Goal: Communication & Community: Share content

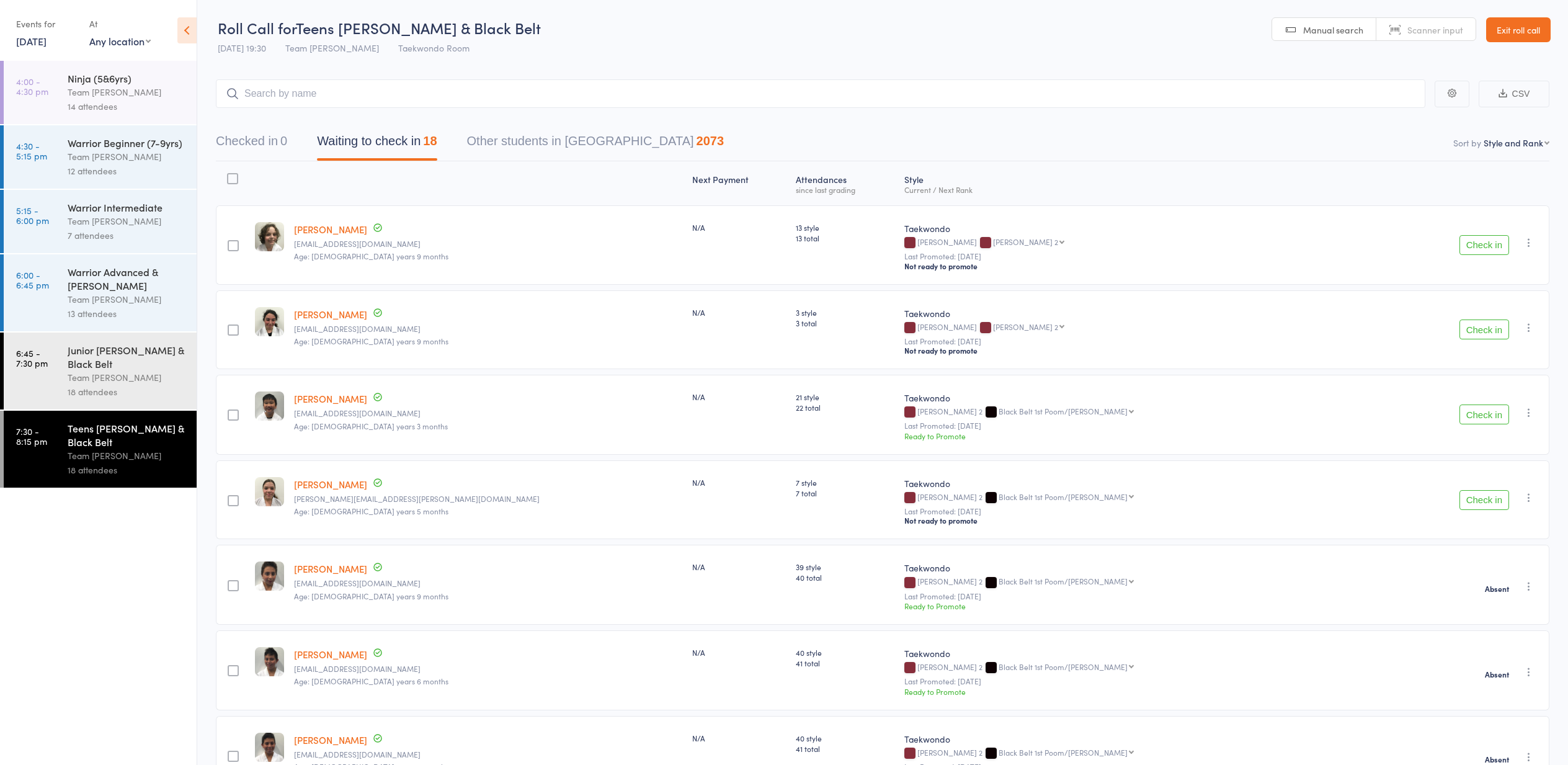
click at [1479, 329] on button "Check in" at bounding box center [1484, 330] width 50 height 19
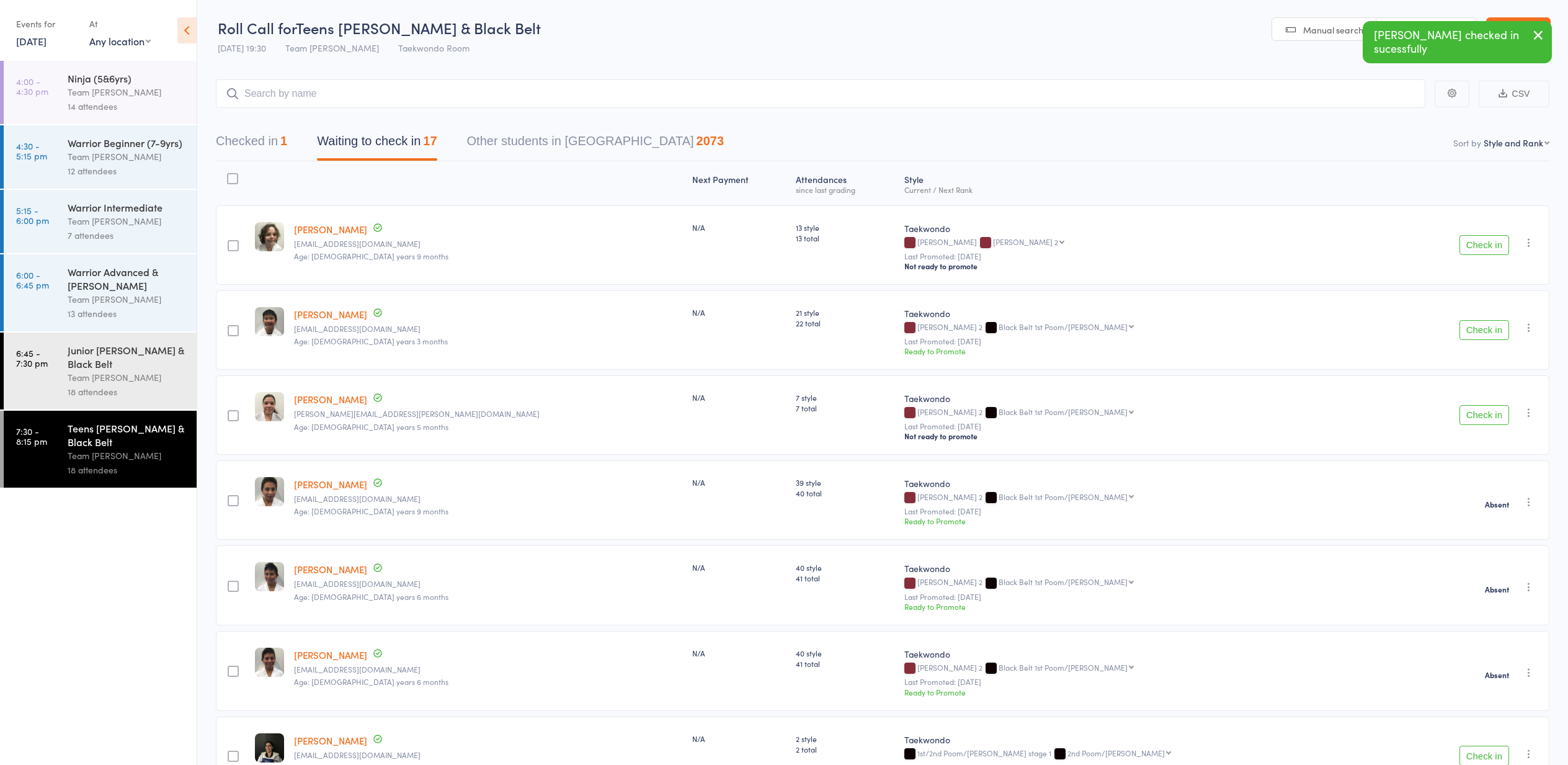
click at [1480, 329] on button "Check in" at bounding box center [1484, 330] width 50 height 19
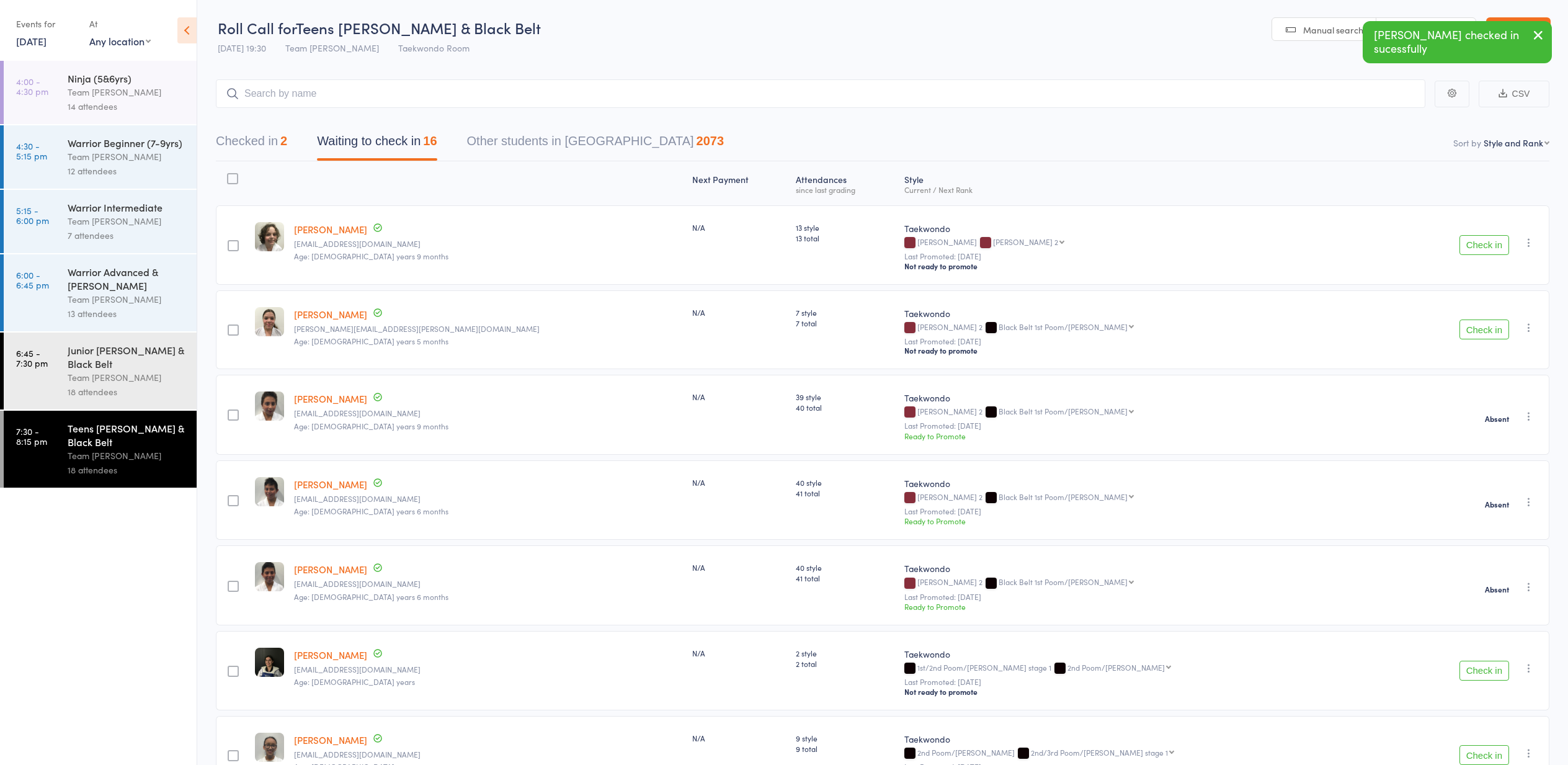
click at [1529, 243] on icon "button" at bounding box center [1529, 242] width 13 height 13
click at [1496, 386] on li "Mark absent" at bounding box center [1484, 383] width 102 height 17
click at [1528, 329] on icon "button" at bounding box center [1529, 328] width 13 height 13
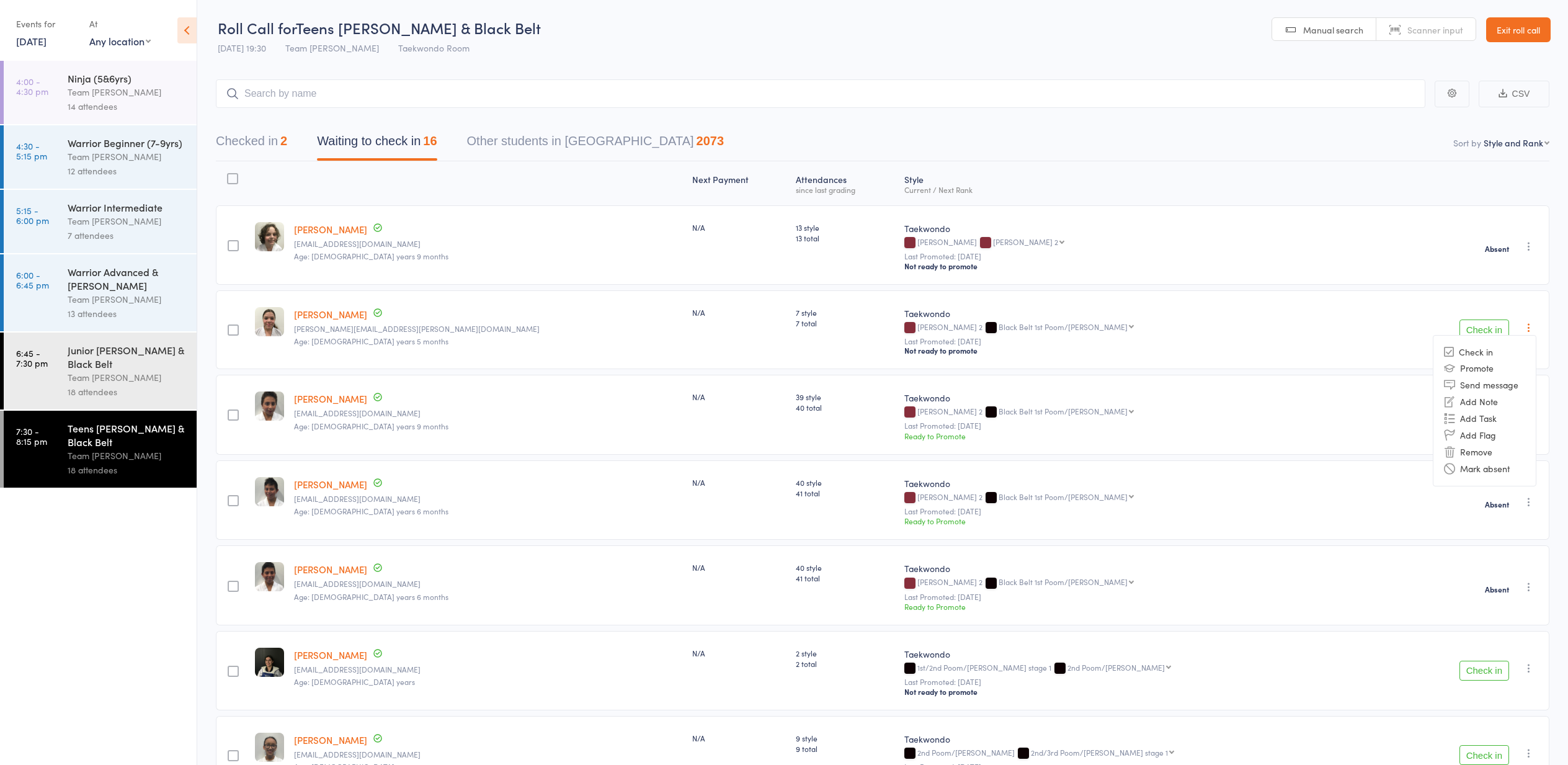
click at [1474, 469] on li "Mark absent" at bounding box center [1484, 469] width 102 height 17
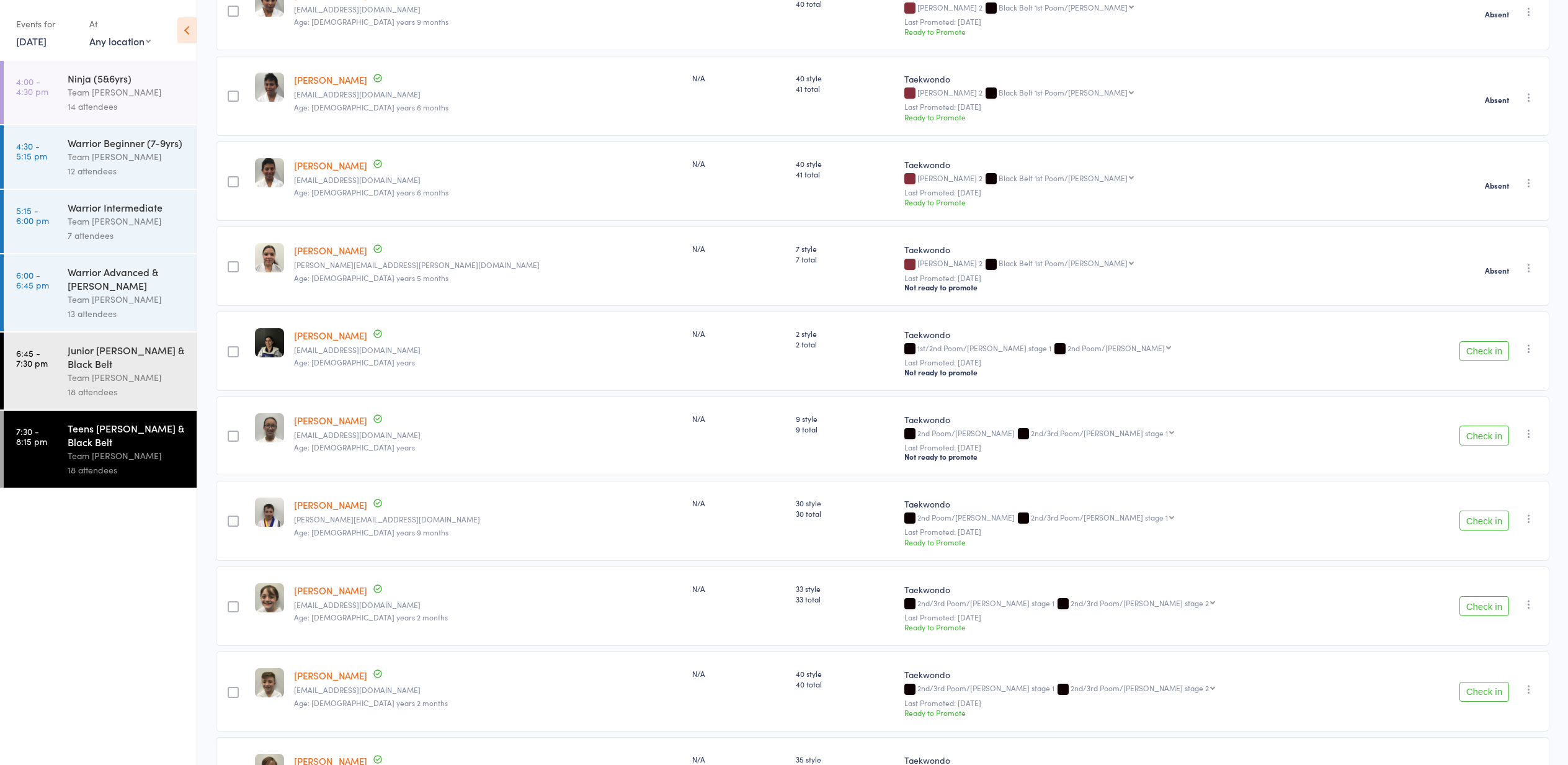
scroll to position [322, 0]
click at [1479, 349] on button "Check in" at bounding box center [1484, 349] width 50 height 19
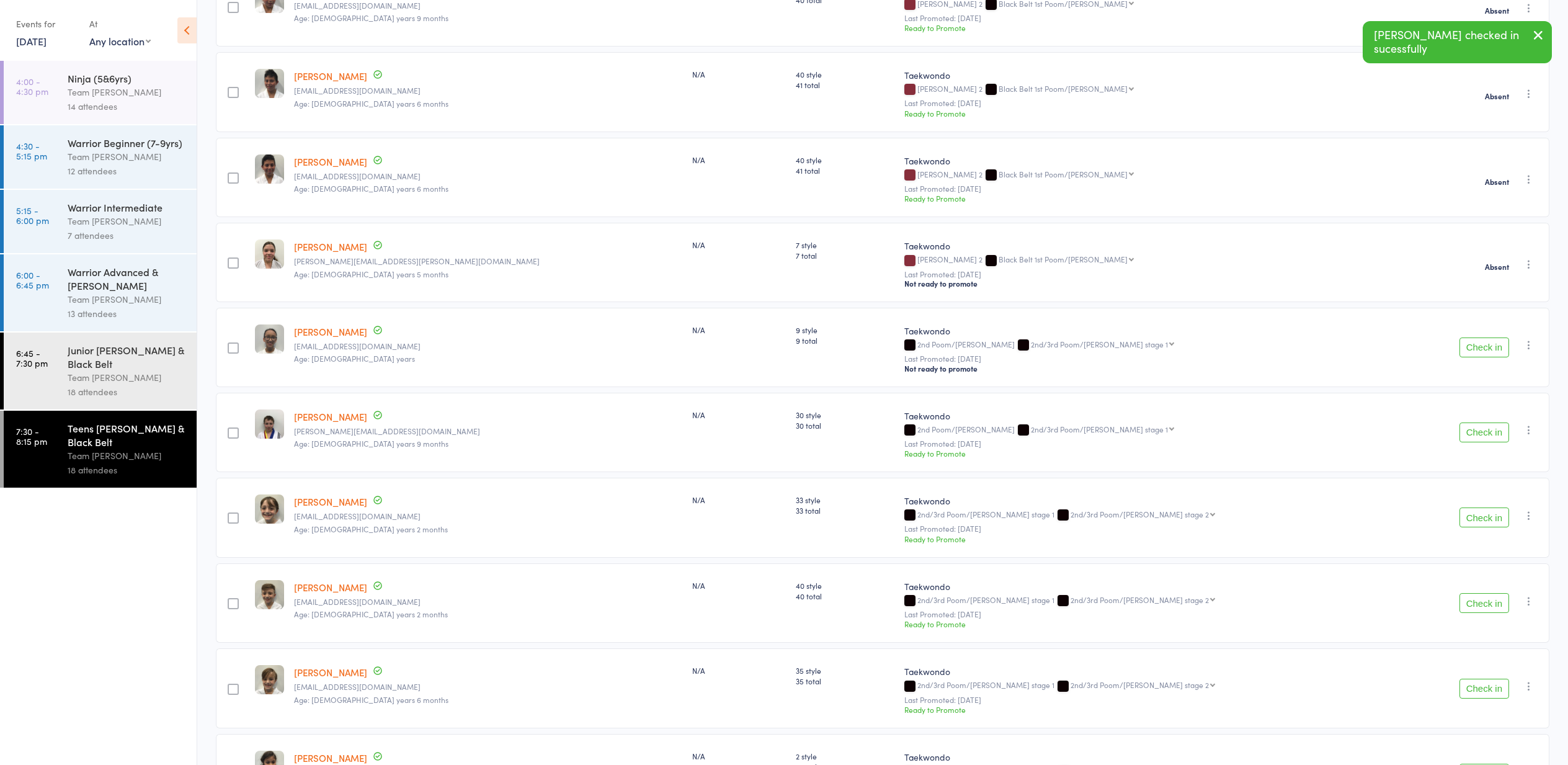
scroll to position [324, 1]
click at [1479, 435] on button "Check in" at bounding box center [1484, 432] width 50 height 19
click at [1476, 435] on button "Check in" at bounding box center [1484, 432] width 50 height 19
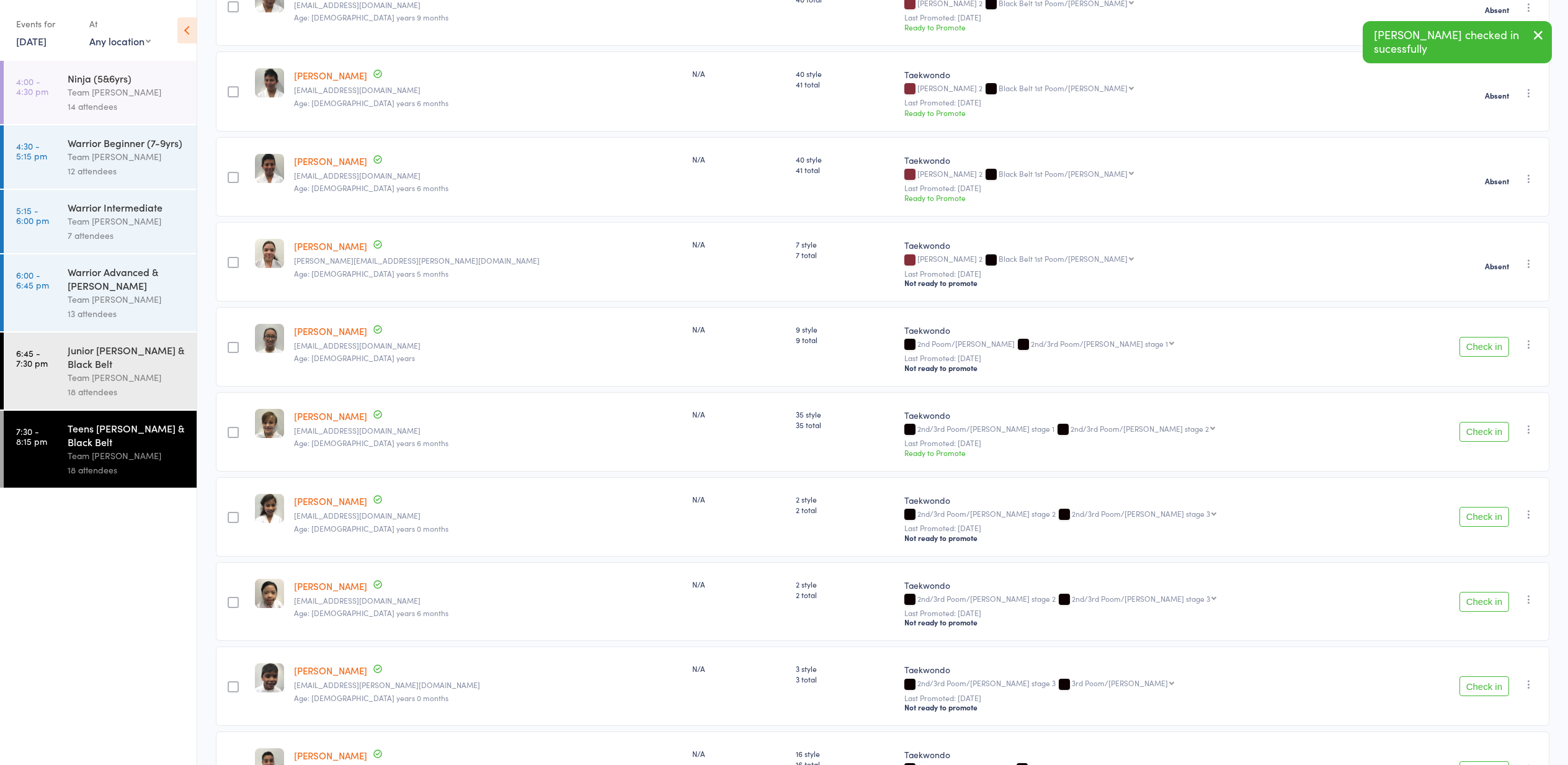
click at [1481, 517] on button "Check in" at bounding box center [1484, 516] width 50 height 19
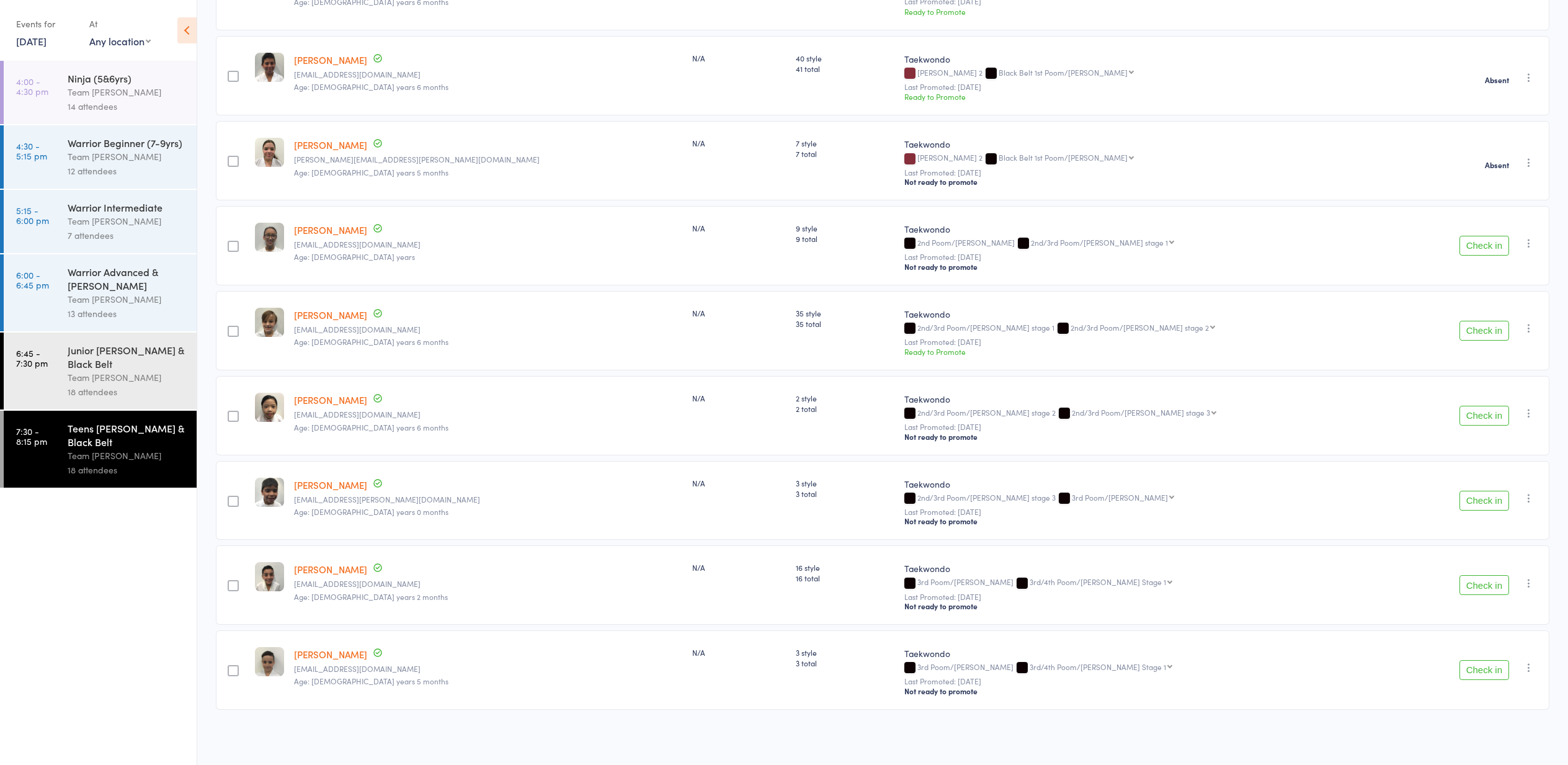
scroll to position [426, 0]
click at [791, 605] on div "16 style 16 total" at bounding box center [846, 585] width 109 height 80
click at [75, 71] on div "Ninja (5&6yrs)" at bounding box center [127, 78] width 119 height 14
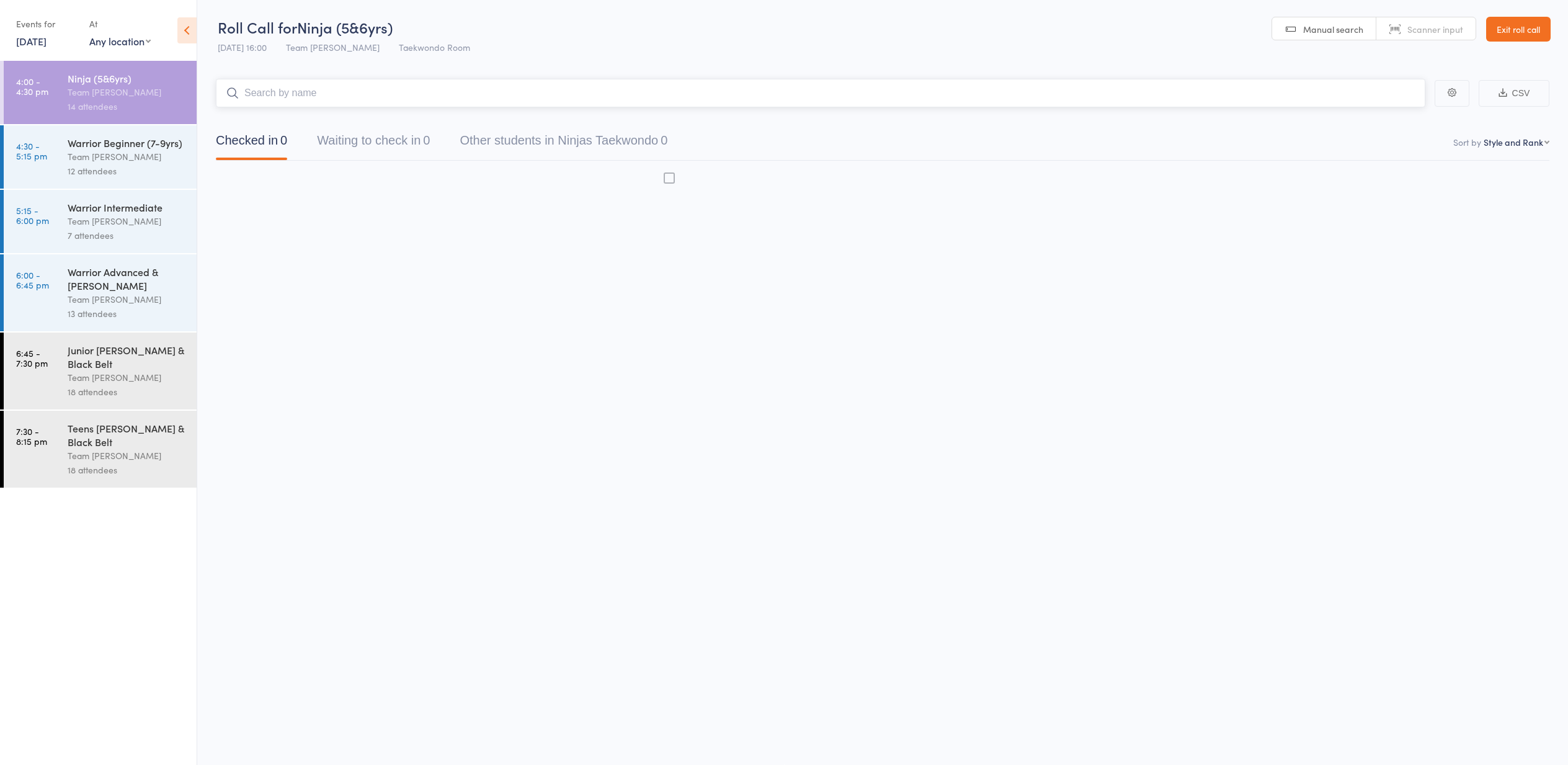
scroll to position [1, 0]
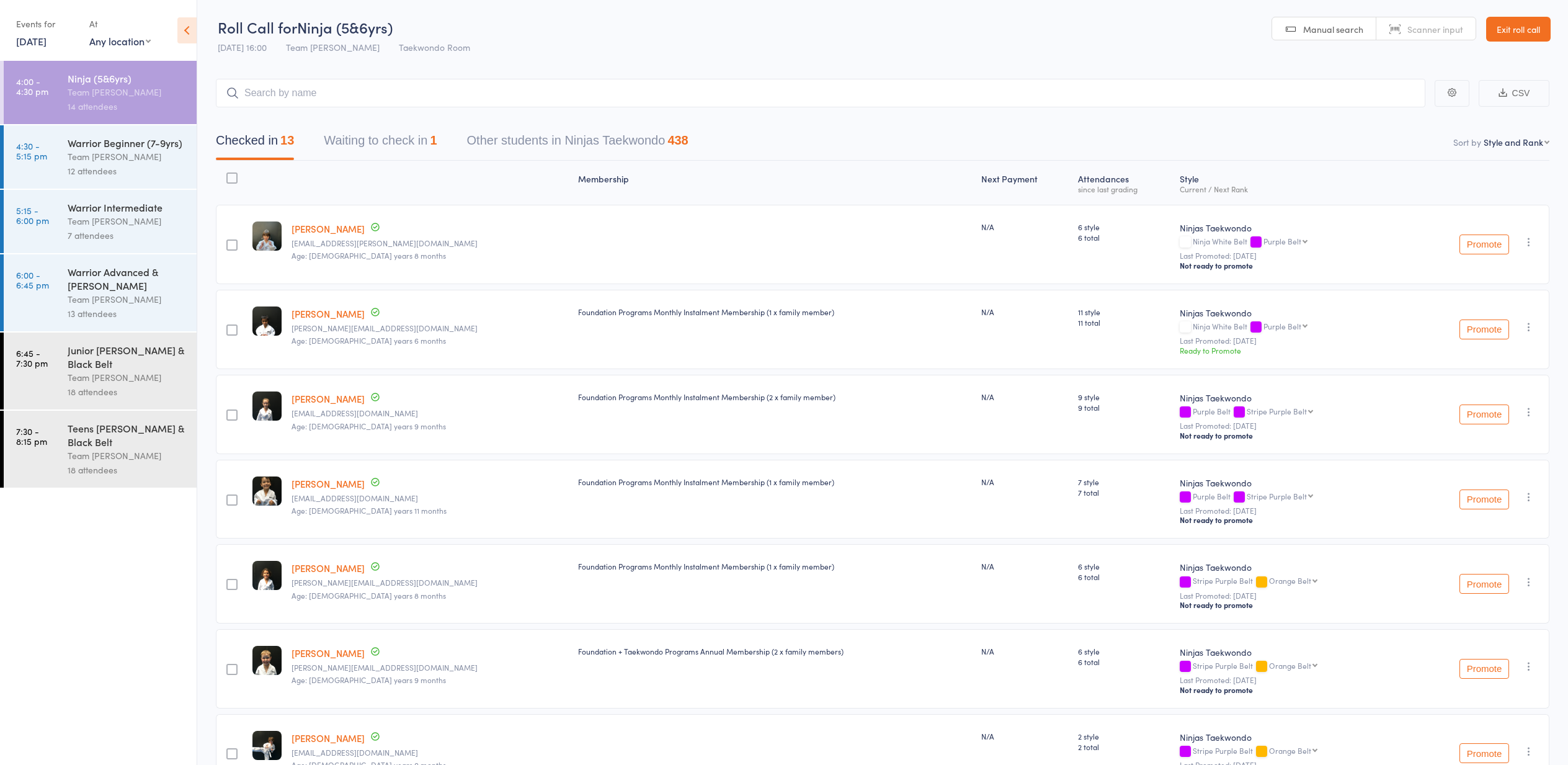
click at [33, 41] on link "[DATE]" at bounding box center [31, 41] width 30 height 14
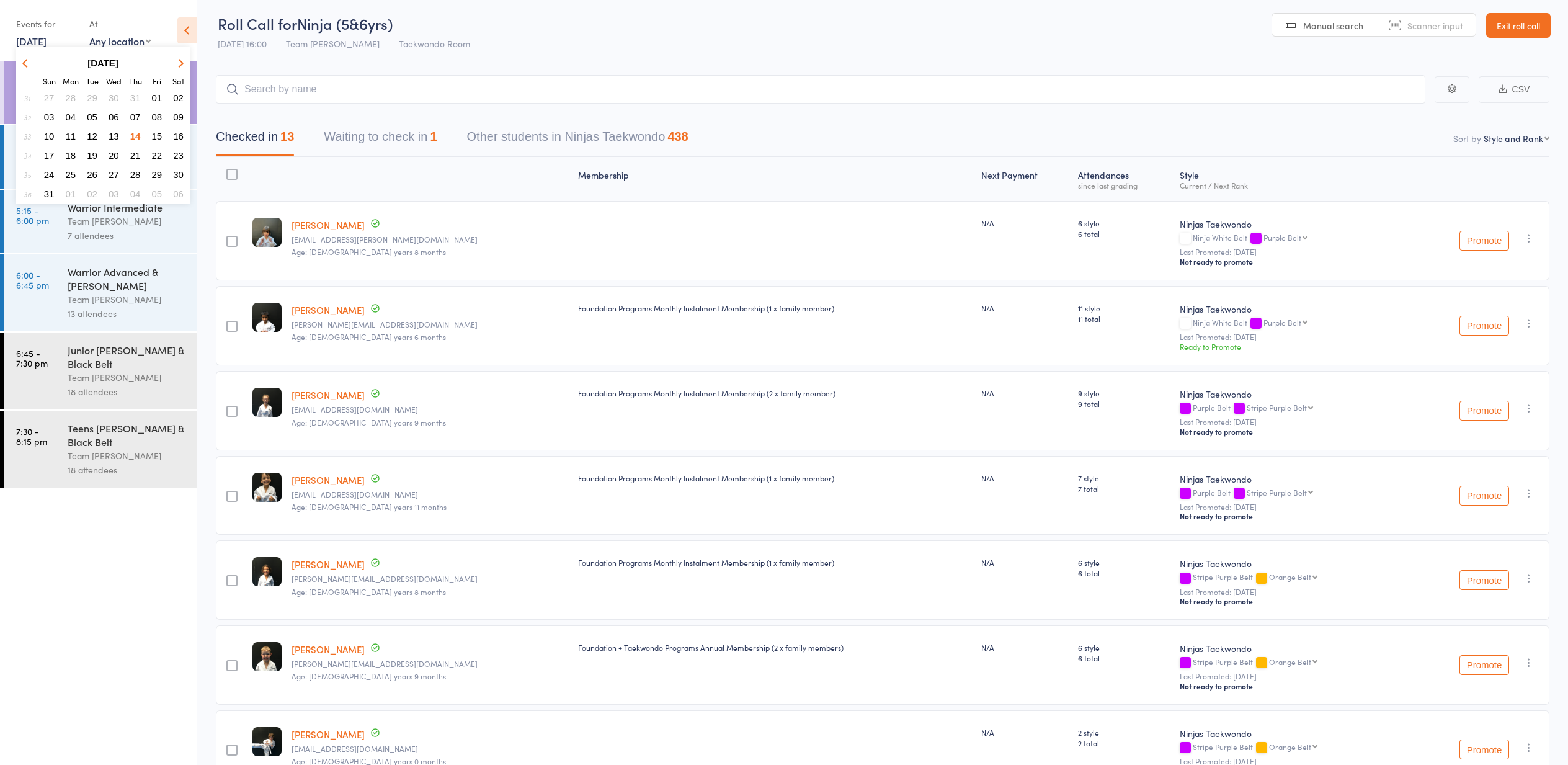
click at [158, 135] on span "15" at bounding box center [157, 136] width 11 height 11
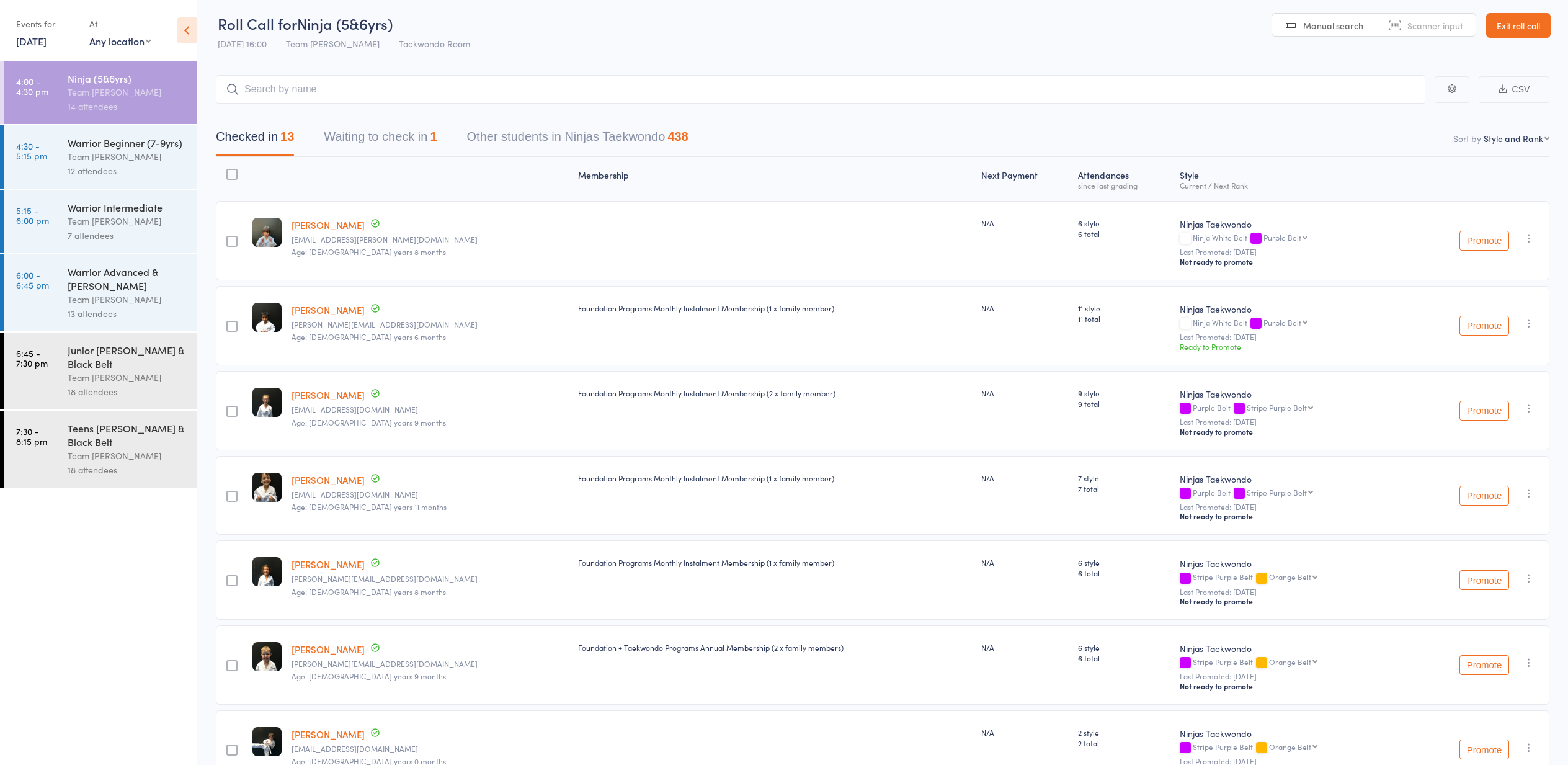
scroll to position [0, 0]
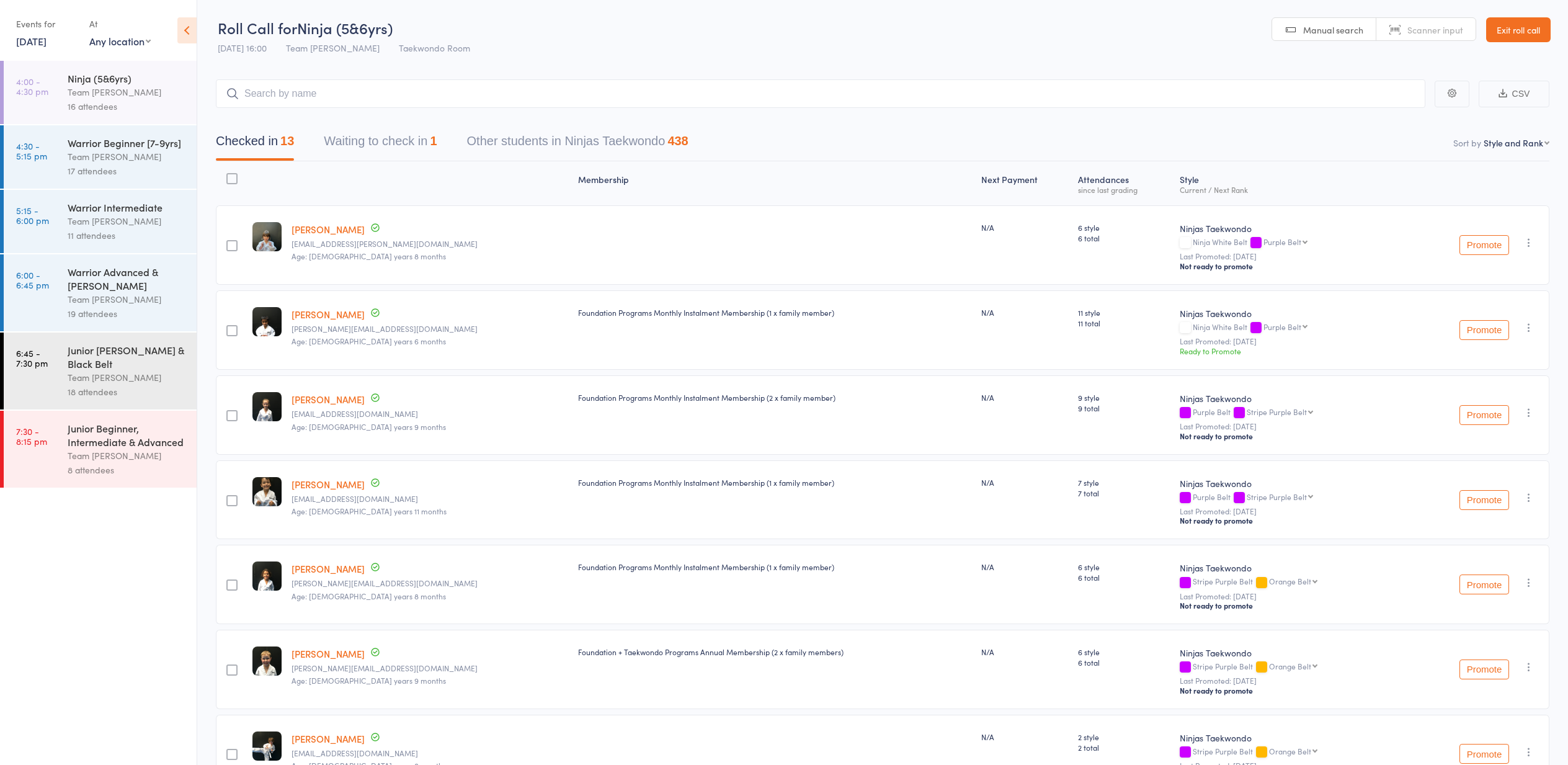
click at [115, 220] on div "Team [PERSON_NAME]" at bounding box center [127, 221] width 119 height 15
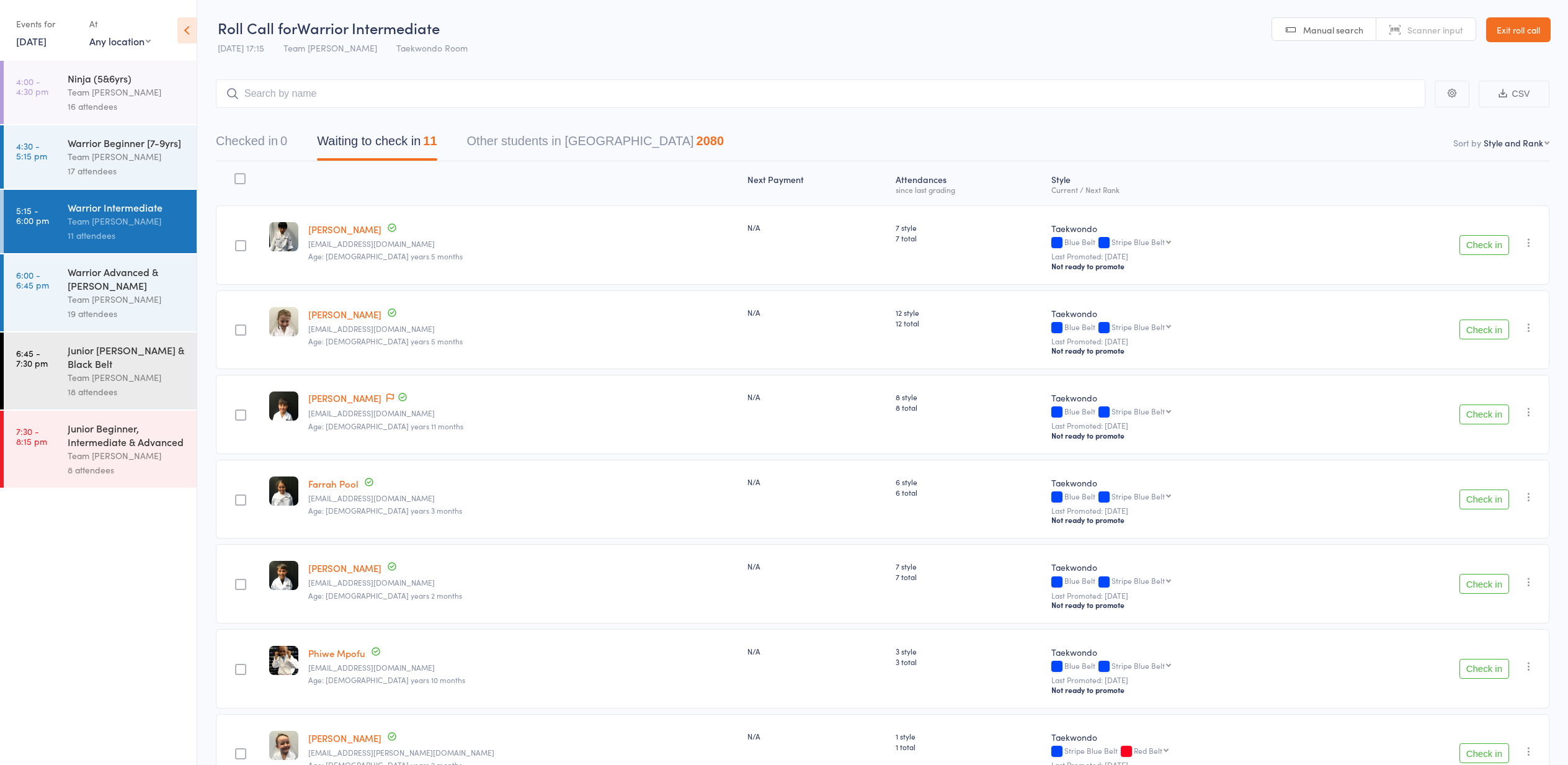
click at [107, 285] on div "Warrior Advanced & [PERSON_NAME]" at bounding box center [127, 279] width 119 height 27
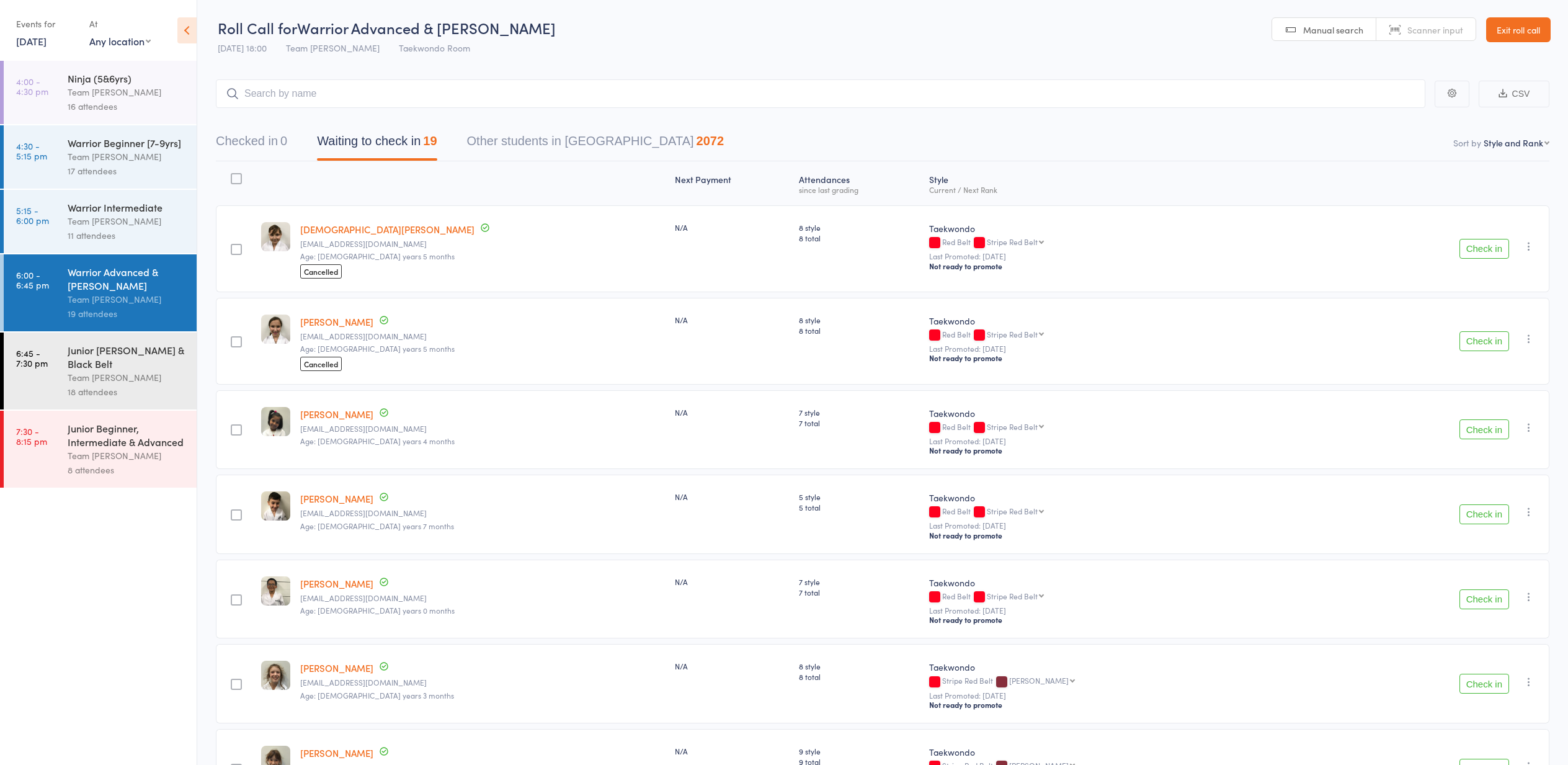
click at [1530, 246] on icon "button" at bounding box center [1529, 246] width 13 height 13
click at [1481, 385] on li "Mark absent" at bounding box center [1484, 387] width 102 height 17
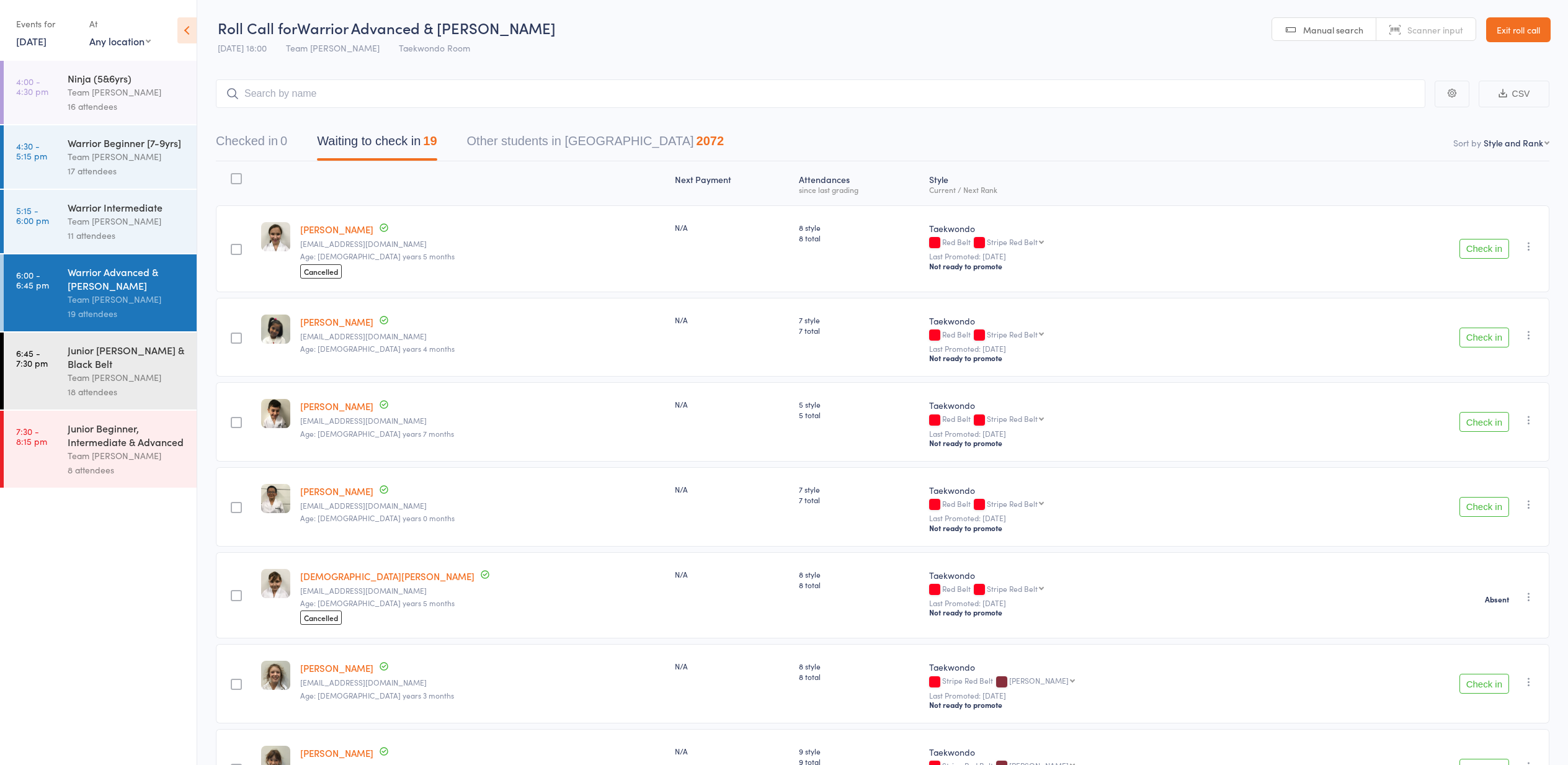
click at [1526, 244] on icon "button" at bounding box center [1529, 246] width 13 height 13
click at [1483, 393] on li "Mark absent" at bounding box center [1484, 387] width 102 height 17
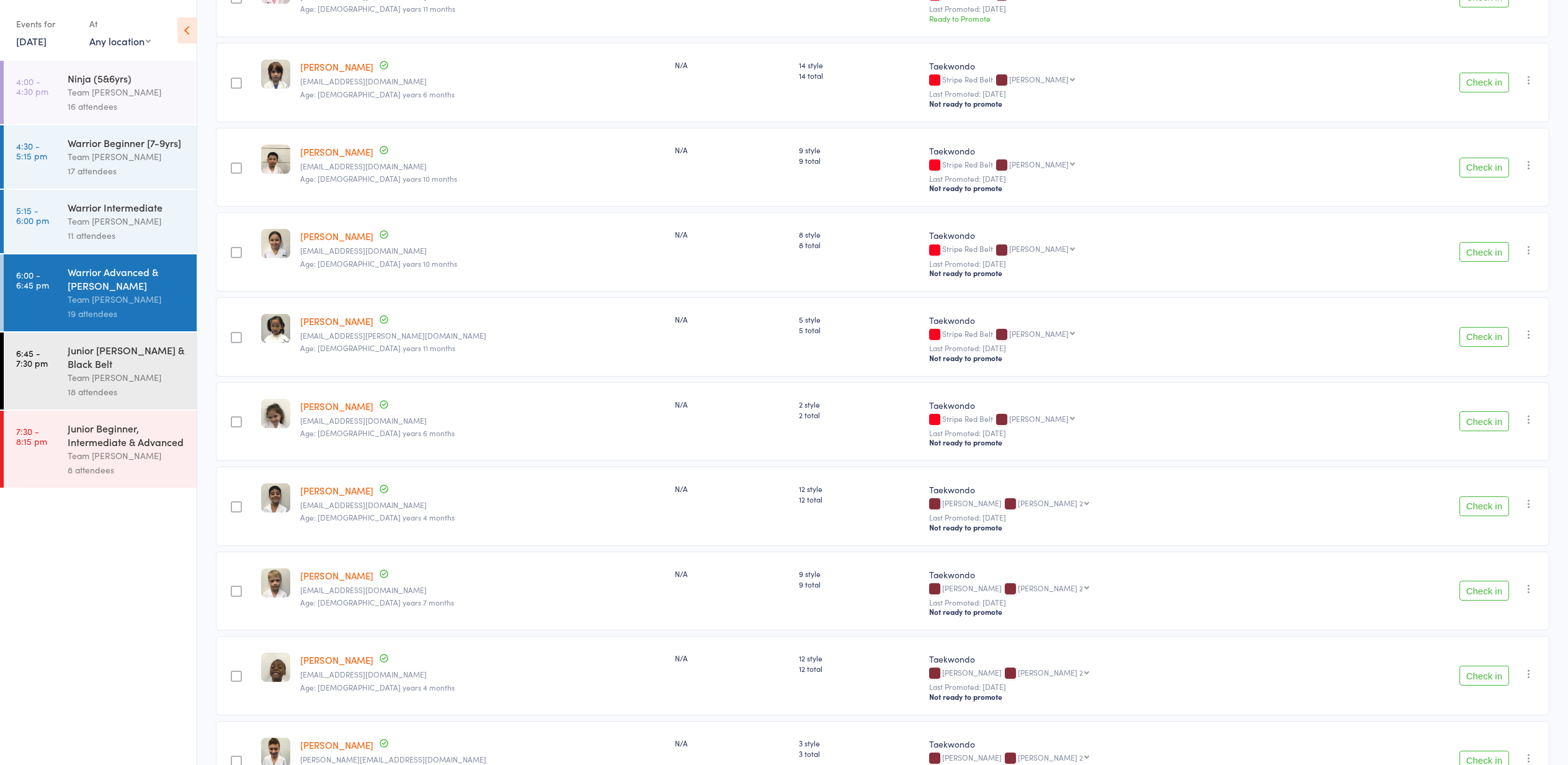
scroll to position [857, 0]
click at [94, 346] on div "Junior [PERSON_NAME] & Black Belt" at bounding box center [127, 357] width 119 height 27
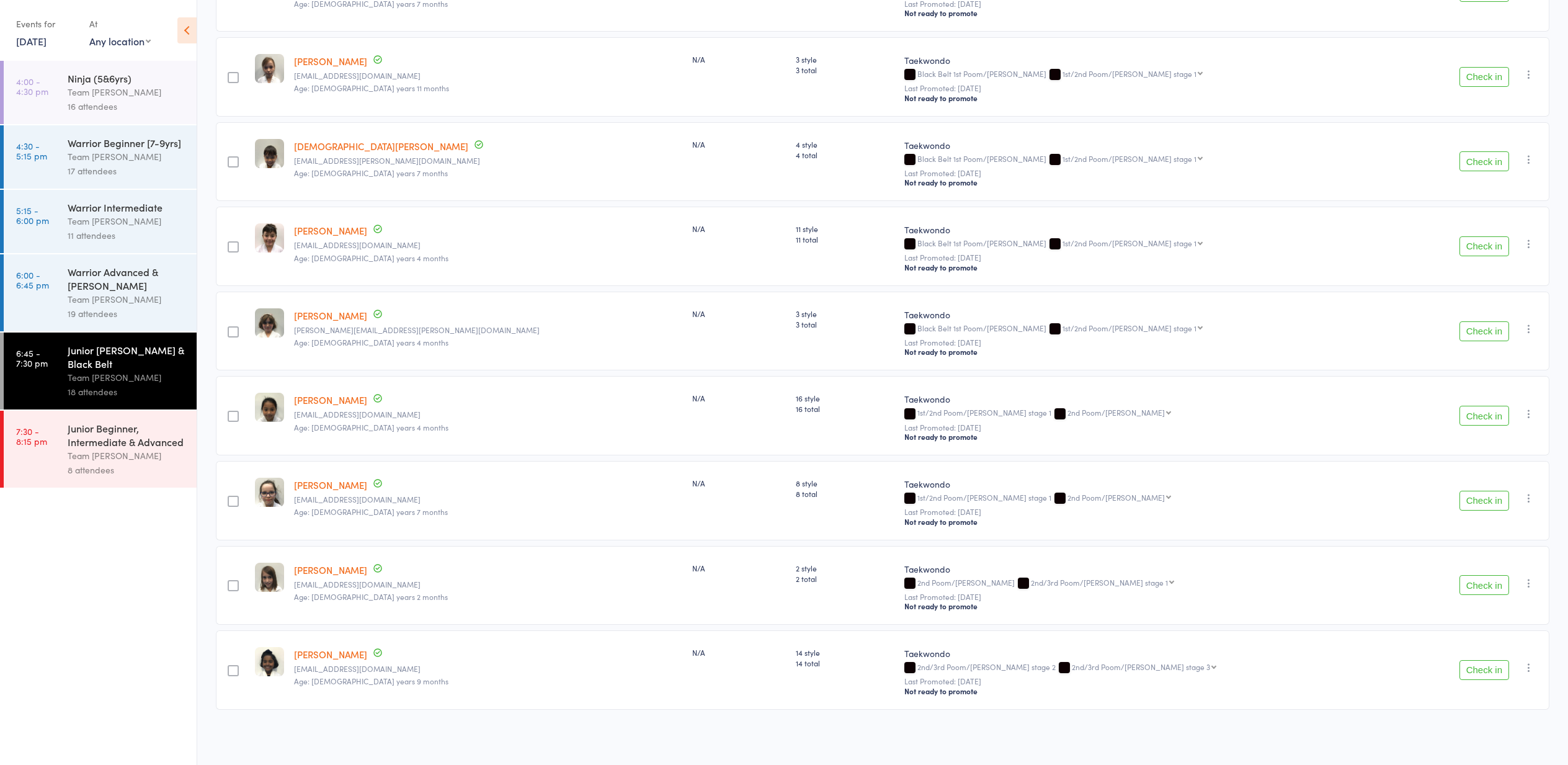
scroll to position [1018, 0]
click at [85, 440] on div "Junior Beginner, Intermediate & Advanced" at bounding box center [127, 435] width 119 height 27
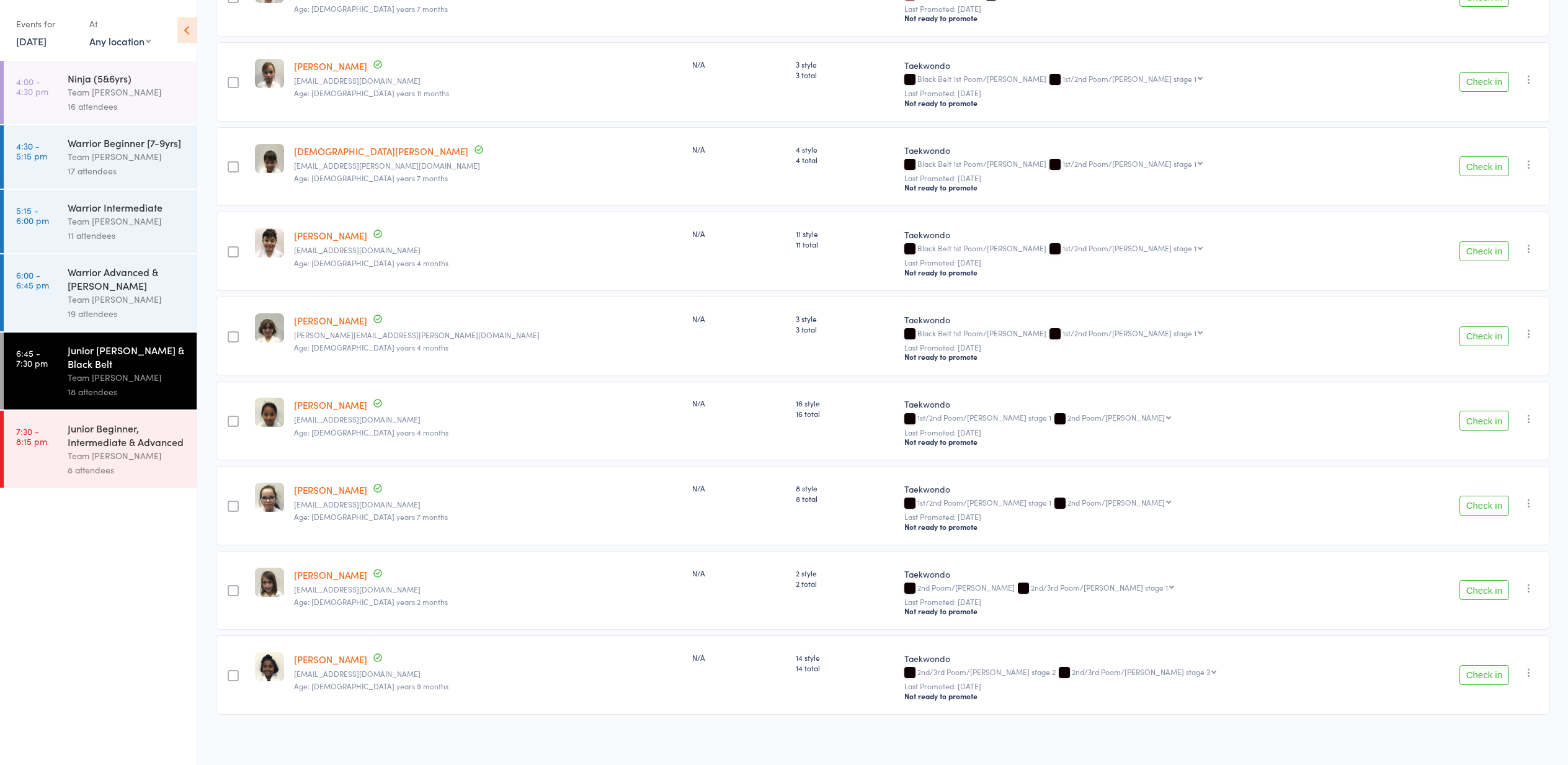
scroll to position [1009, 0]
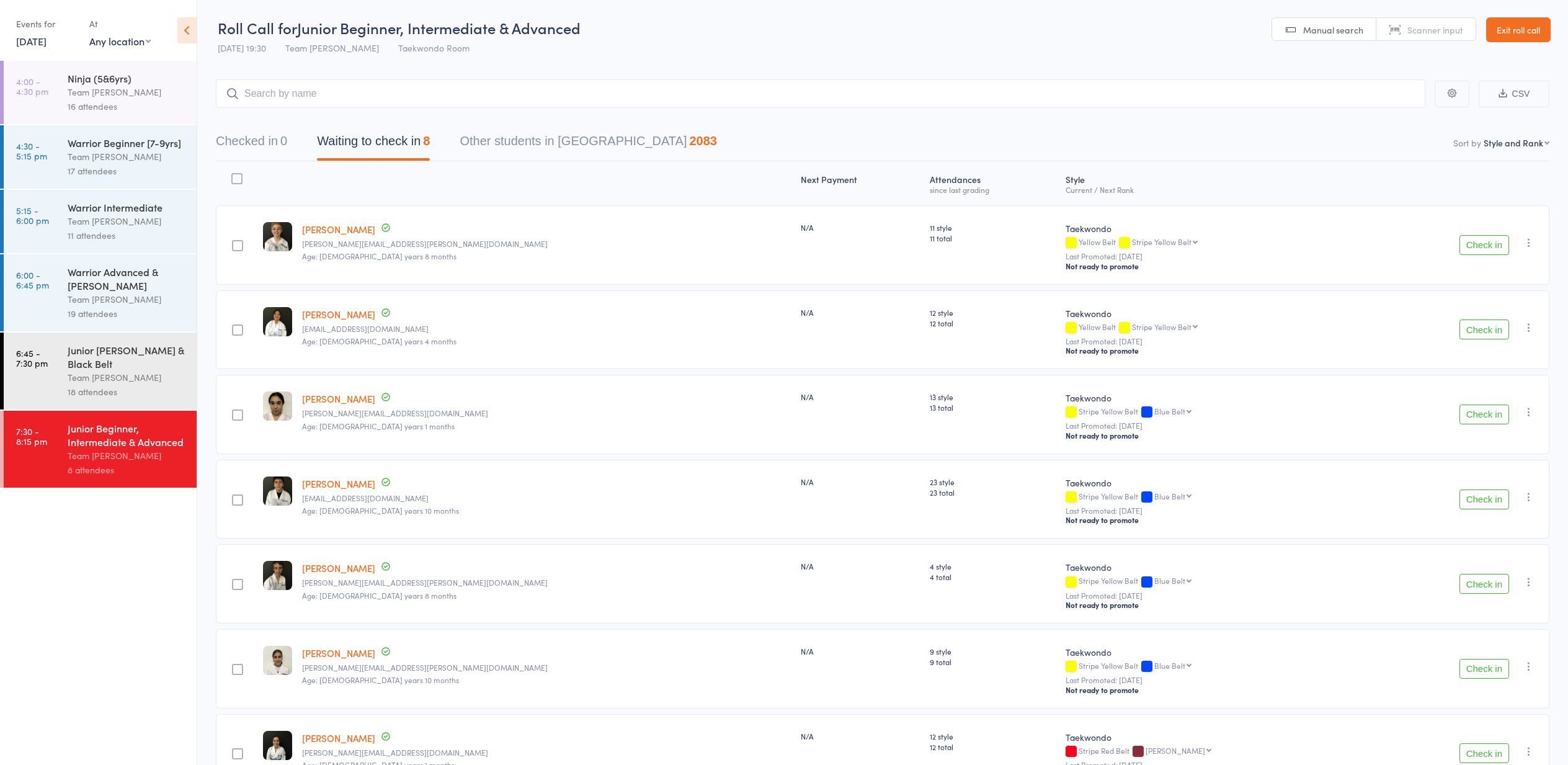
click at [119, 358] on div "Junior [PERSON_NAME] & Black Belt" at bounding box center [127, 357] width 119 height 27
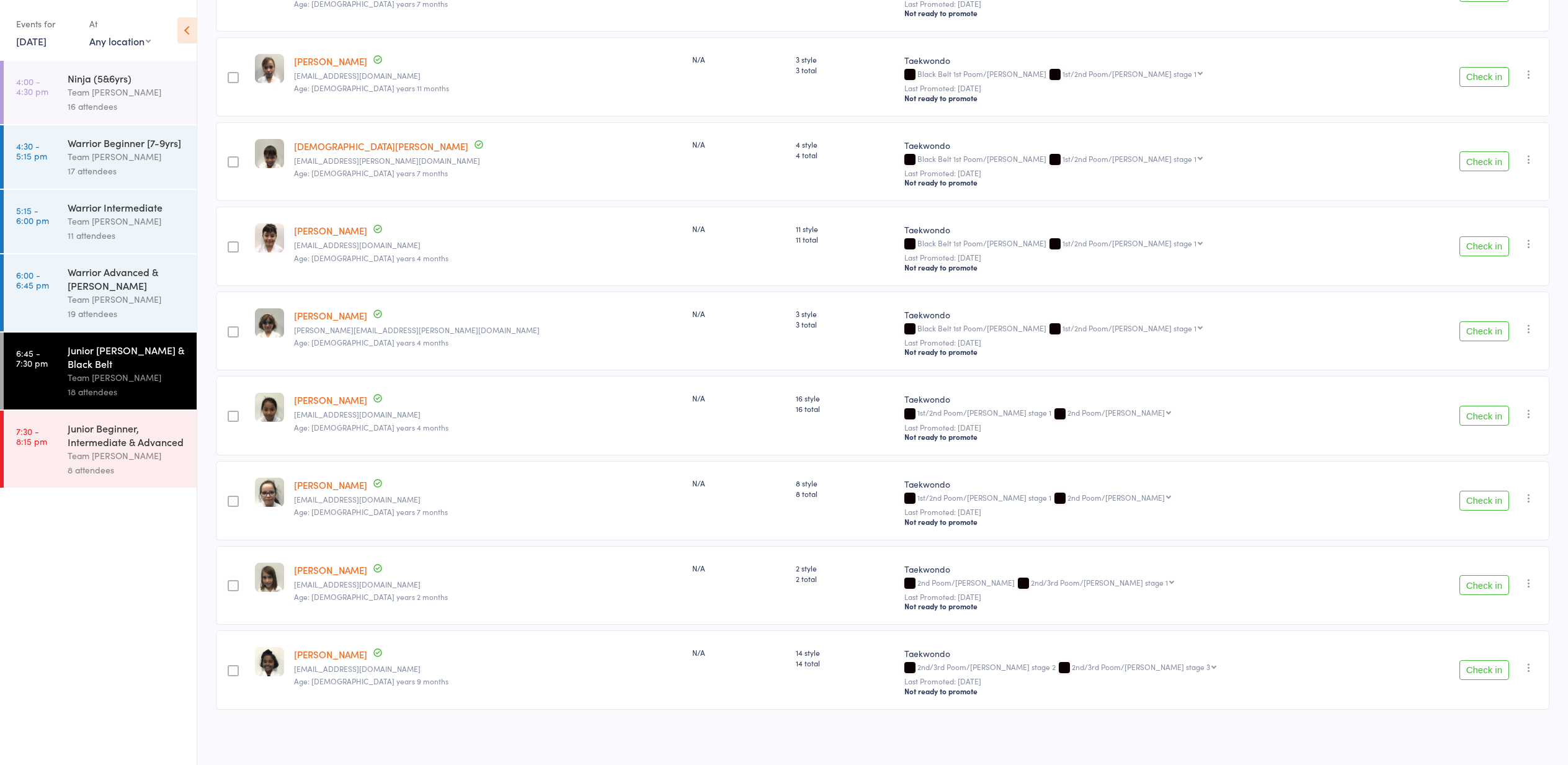
scroll to position [1022, 0]
click at [83, 288] on div "Warrior Advanced & [PERSON_NAME]" at bounding box center [127, 279] width 119 height 27
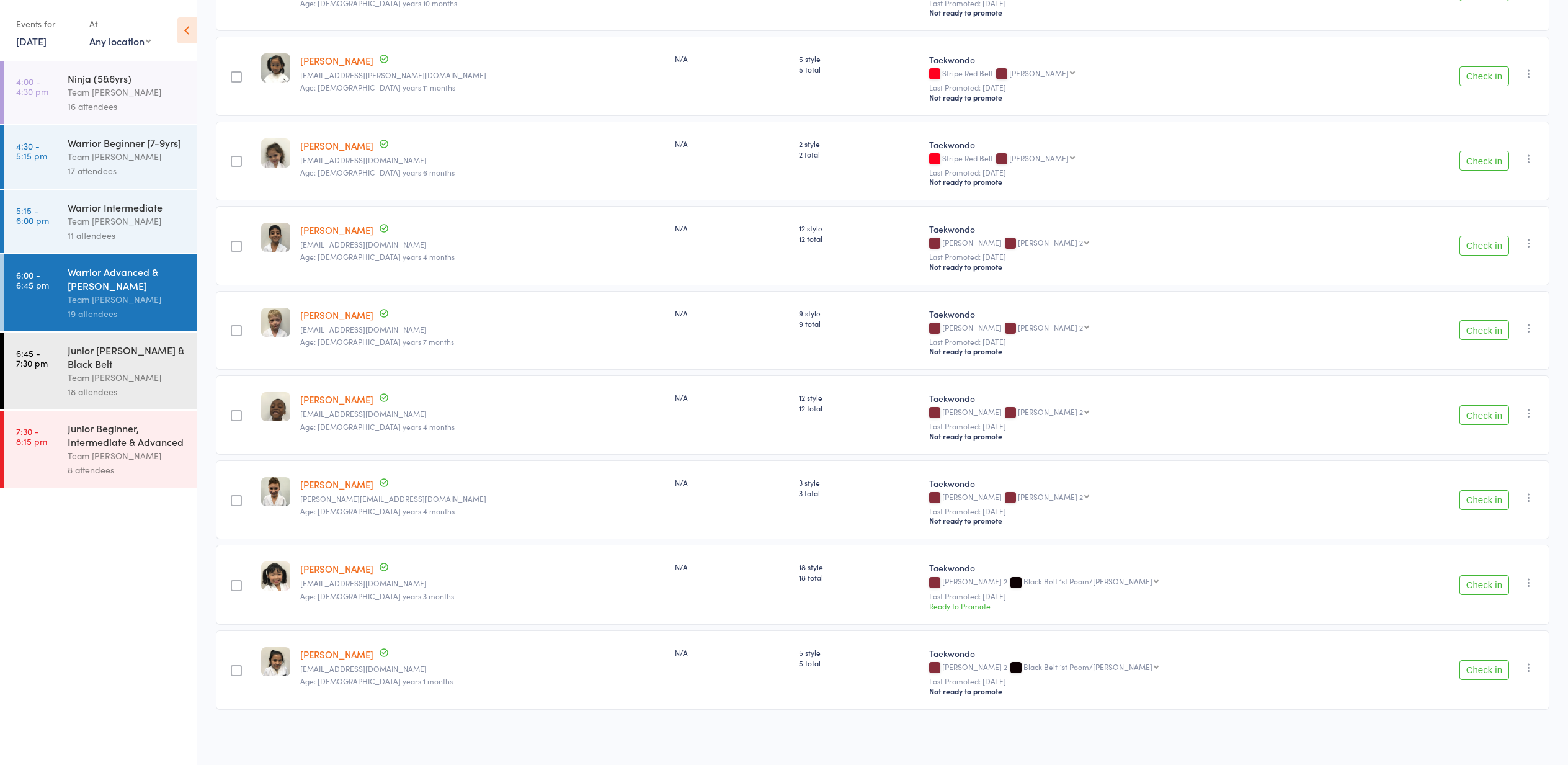
scroll to position [1121, 0]
click at [89, 228] on div "11 attendees" at bounding box center [127, 235] width 119 height 15
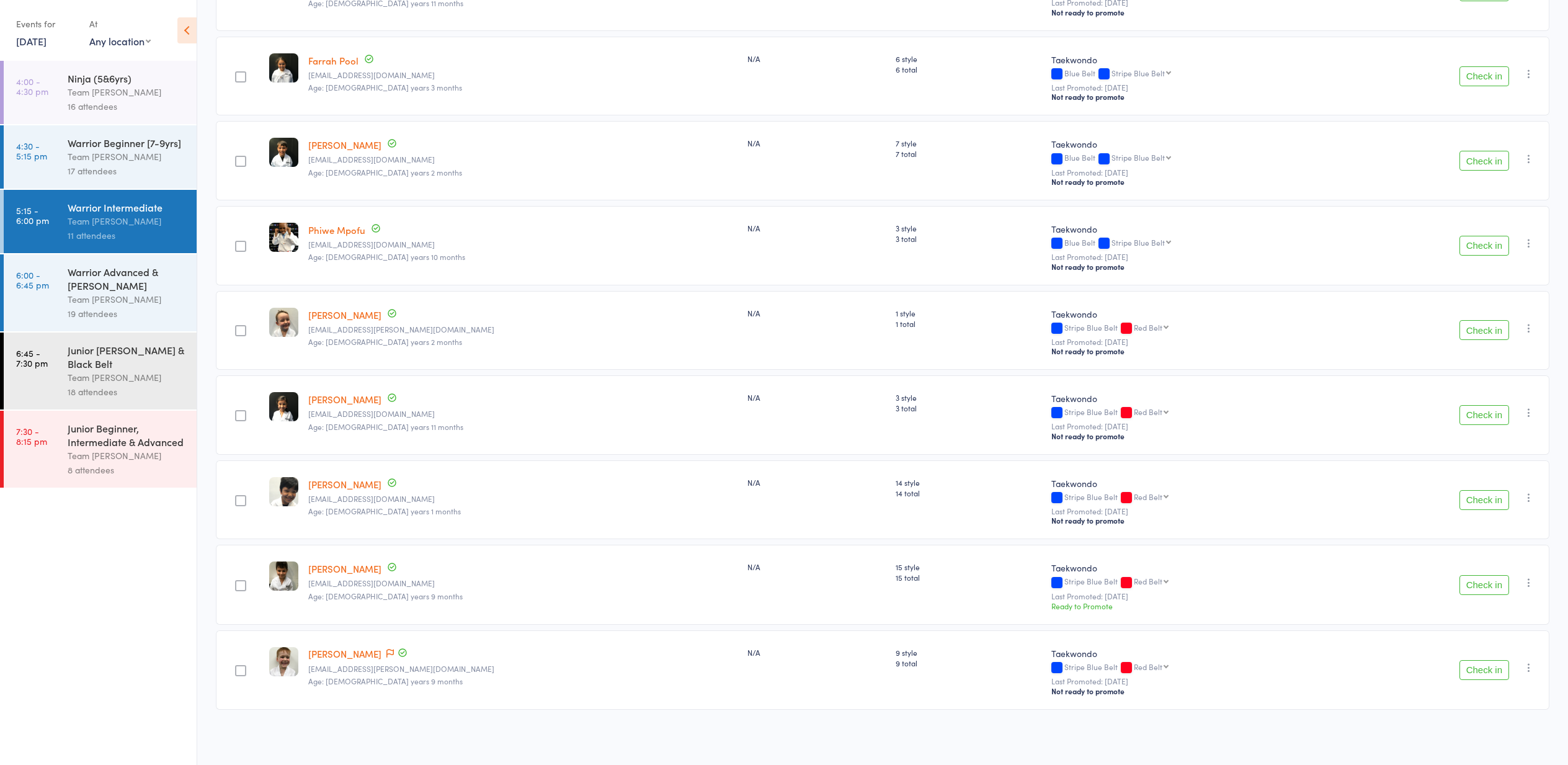
scroll to position [426, 0]
click at [78, 147] on div "Warrior Beginner [7-9yrs]" at bounding box center [127, 143] width 119 height 14
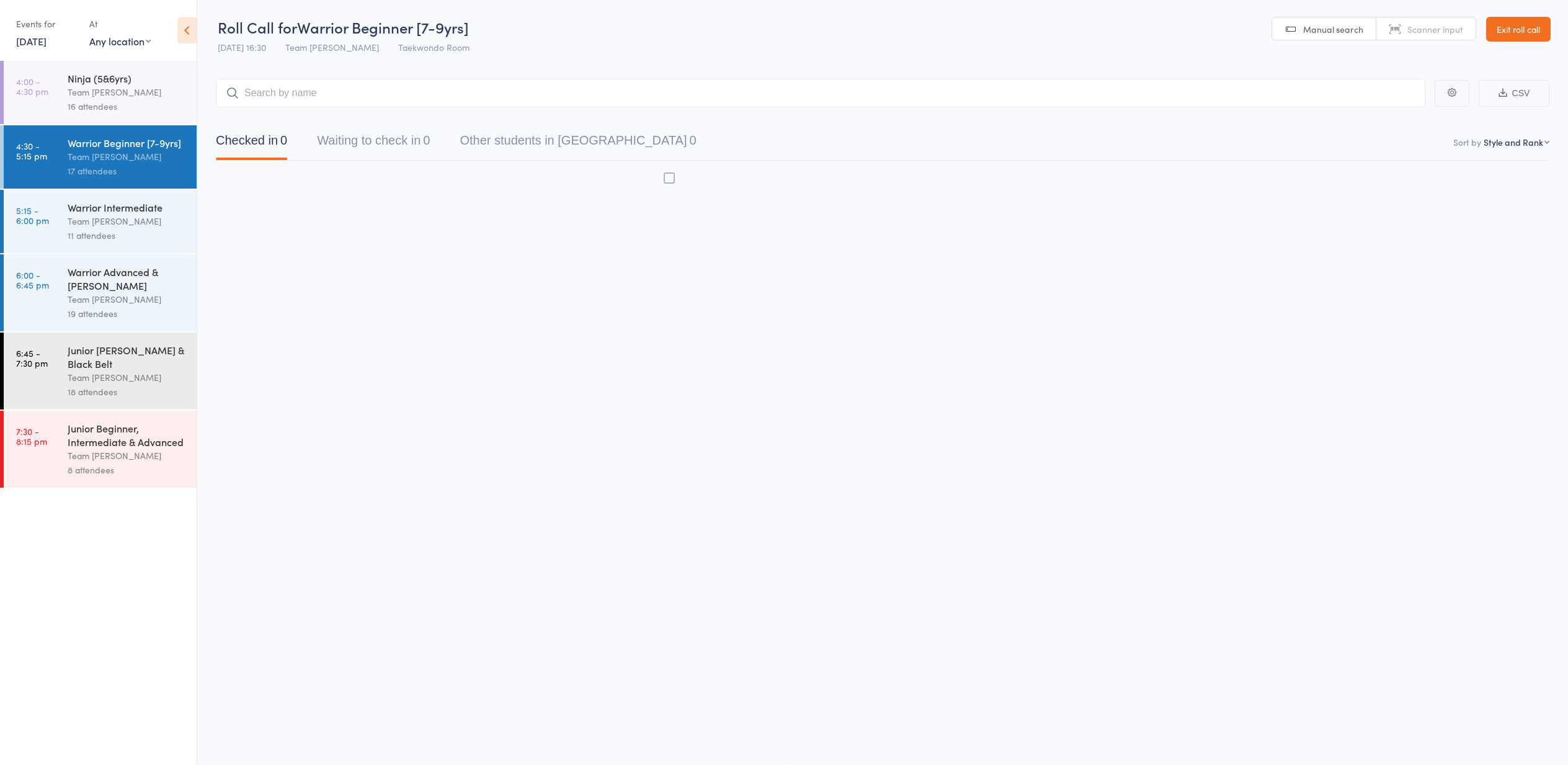
scroll to position [1, 0]
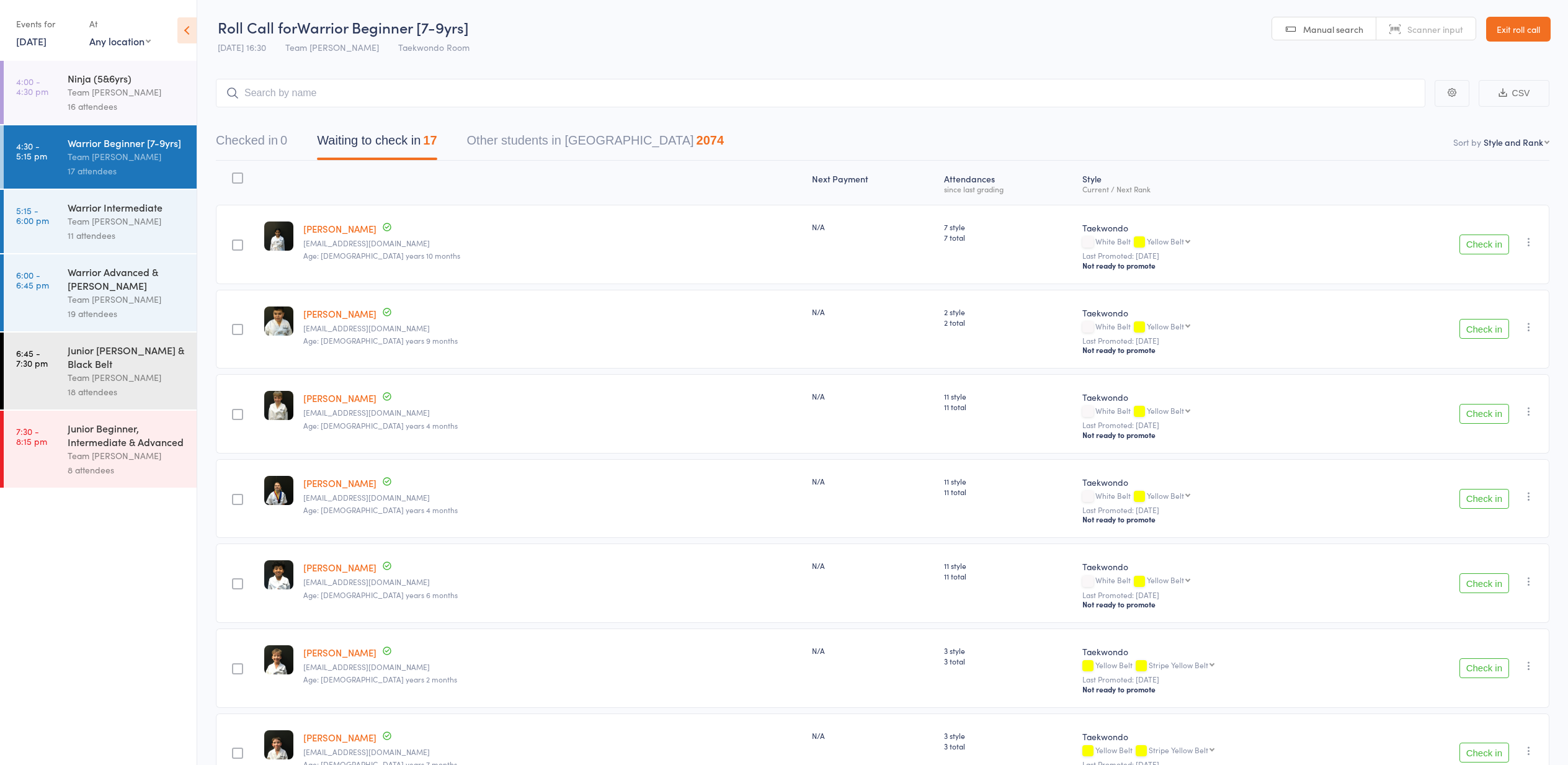
click at [1505, 31] on link "Exit roll call" at bounding box center [1518, 29] width 64 height 25
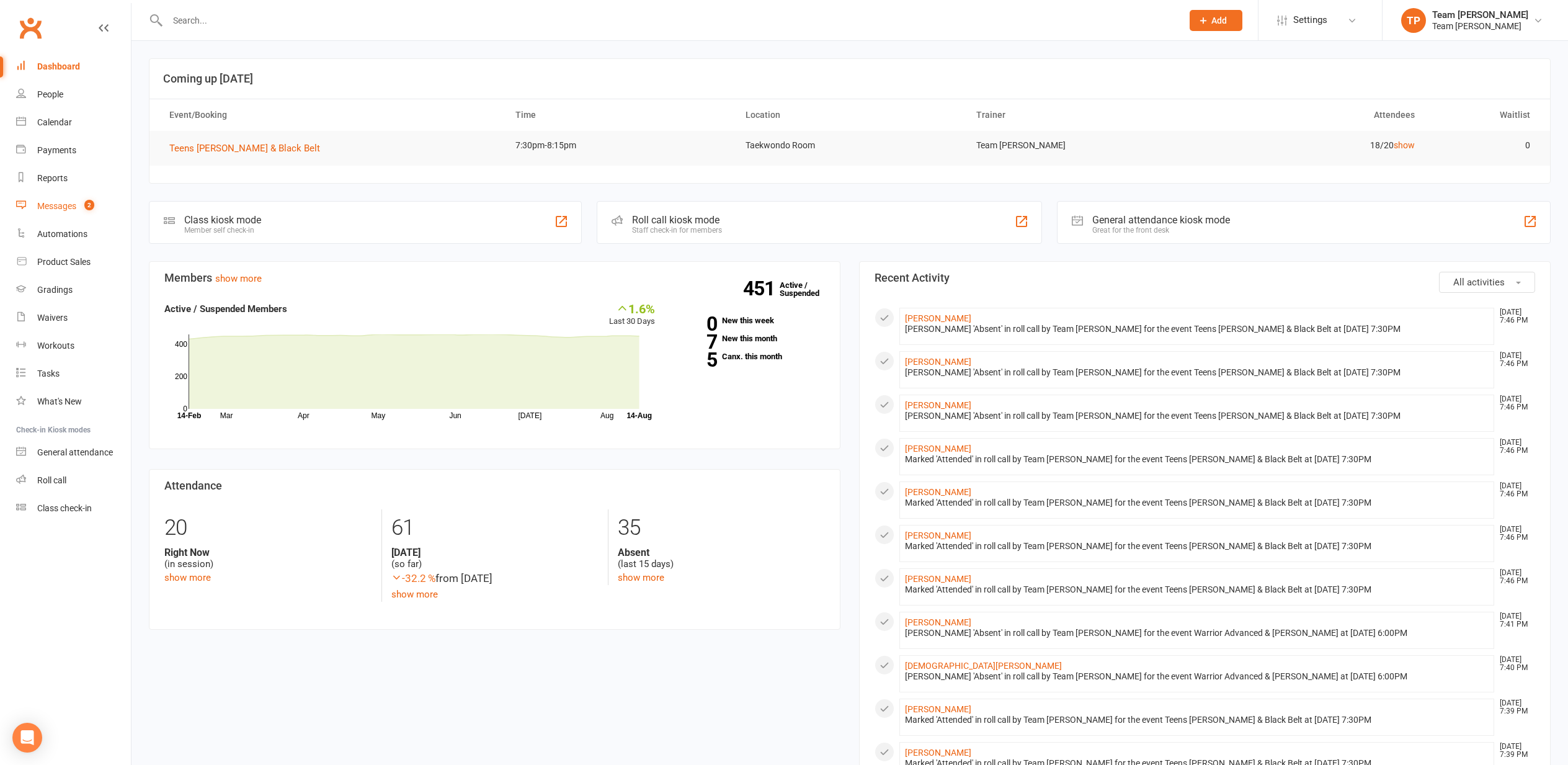
click at [48, 206] on div "Messages" at bounding box center [56, 206] width 39 height 10
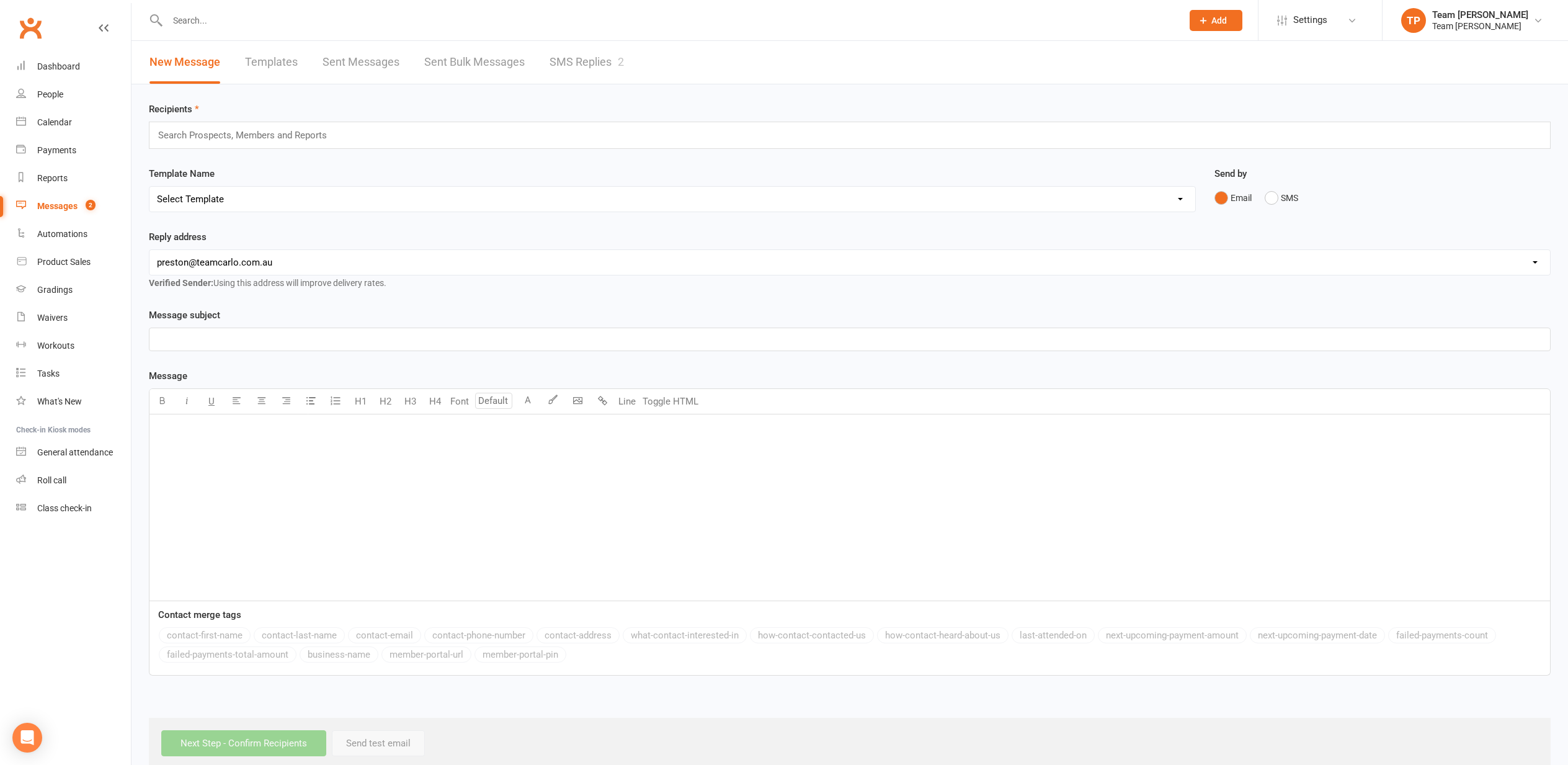
click at [567, 59] on link "SMS Replies 2" at bounding box center [586, 62] width 75 height 43
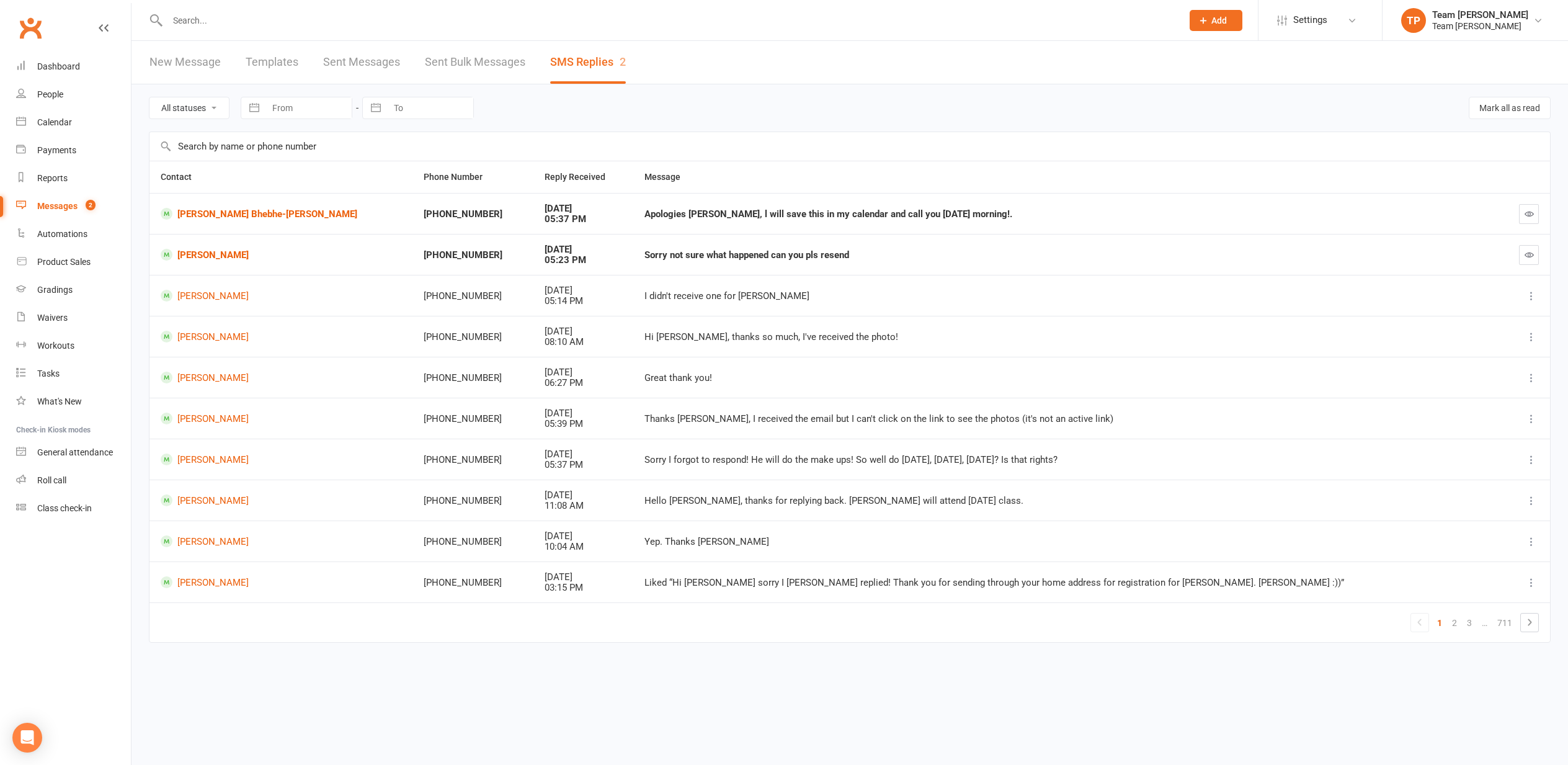
click at [203, 255] on link "Valentina Corso" at bounding box center [281, 255] width 241 height 12
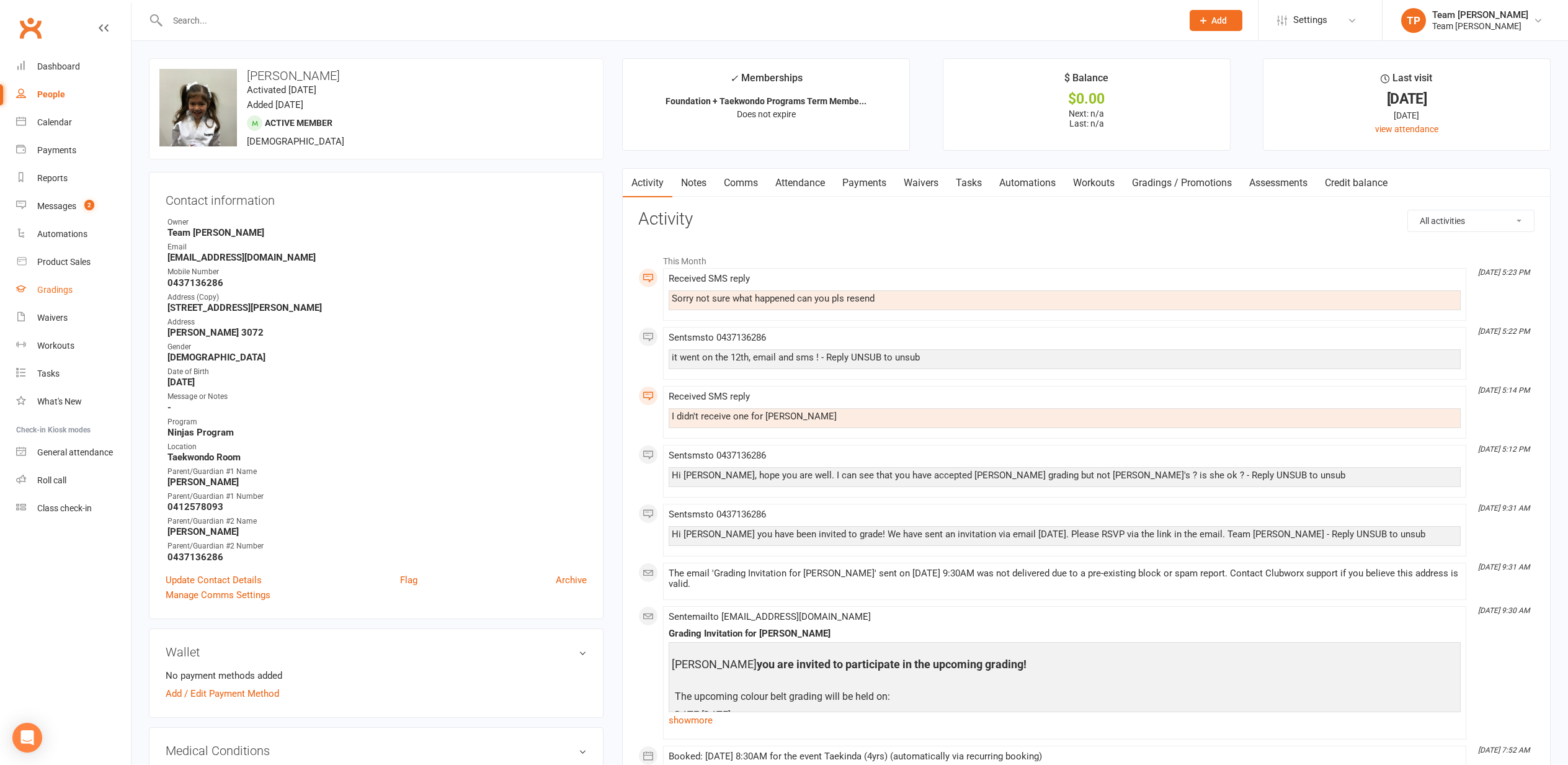
click at [58, 293] on div "Gradings" at bounding box center [54, 290] width 35 height 10
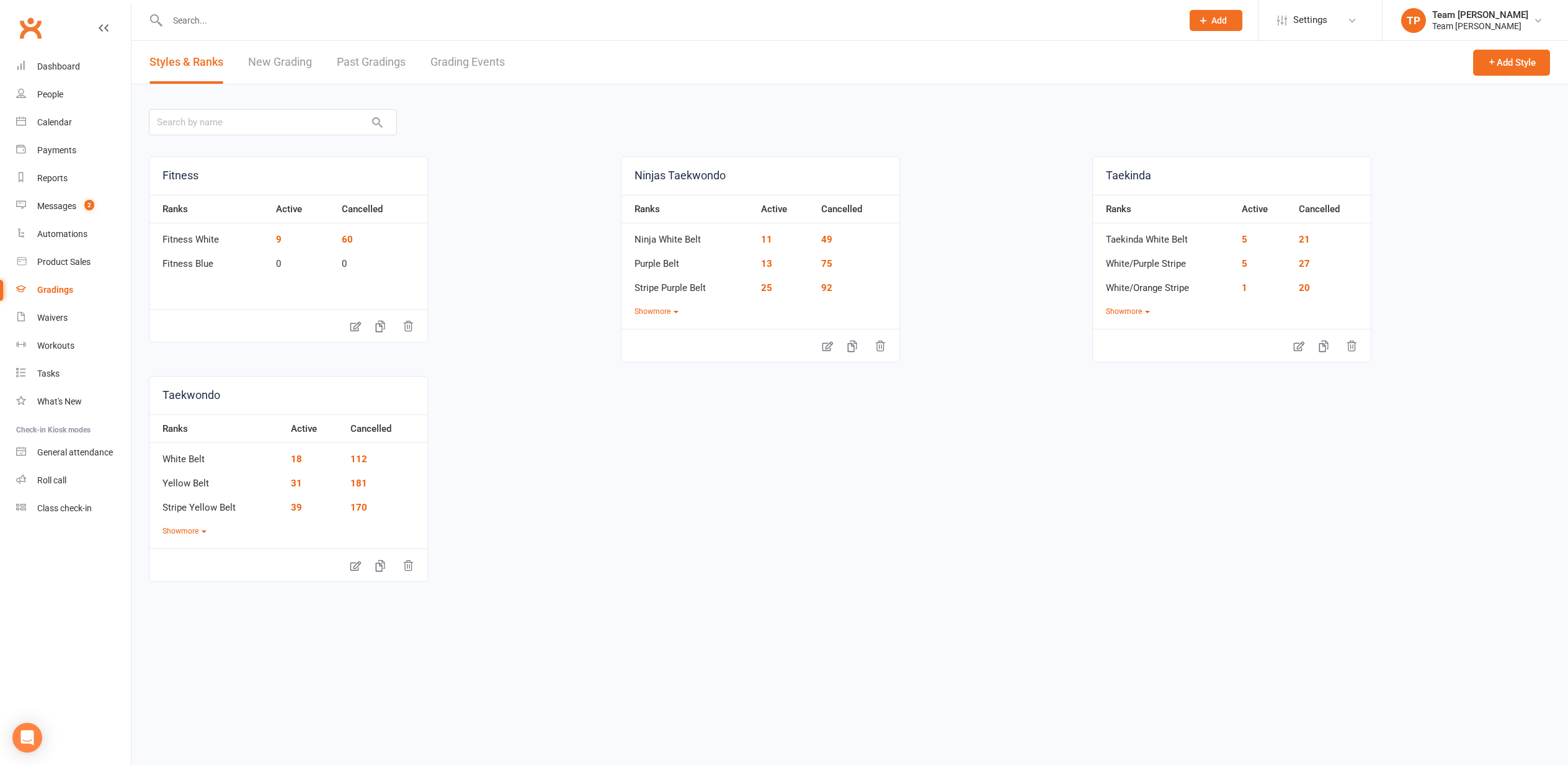
click at [452, 62] on link "Grading Events" at bounding box center [468, 62] width 75 height 43
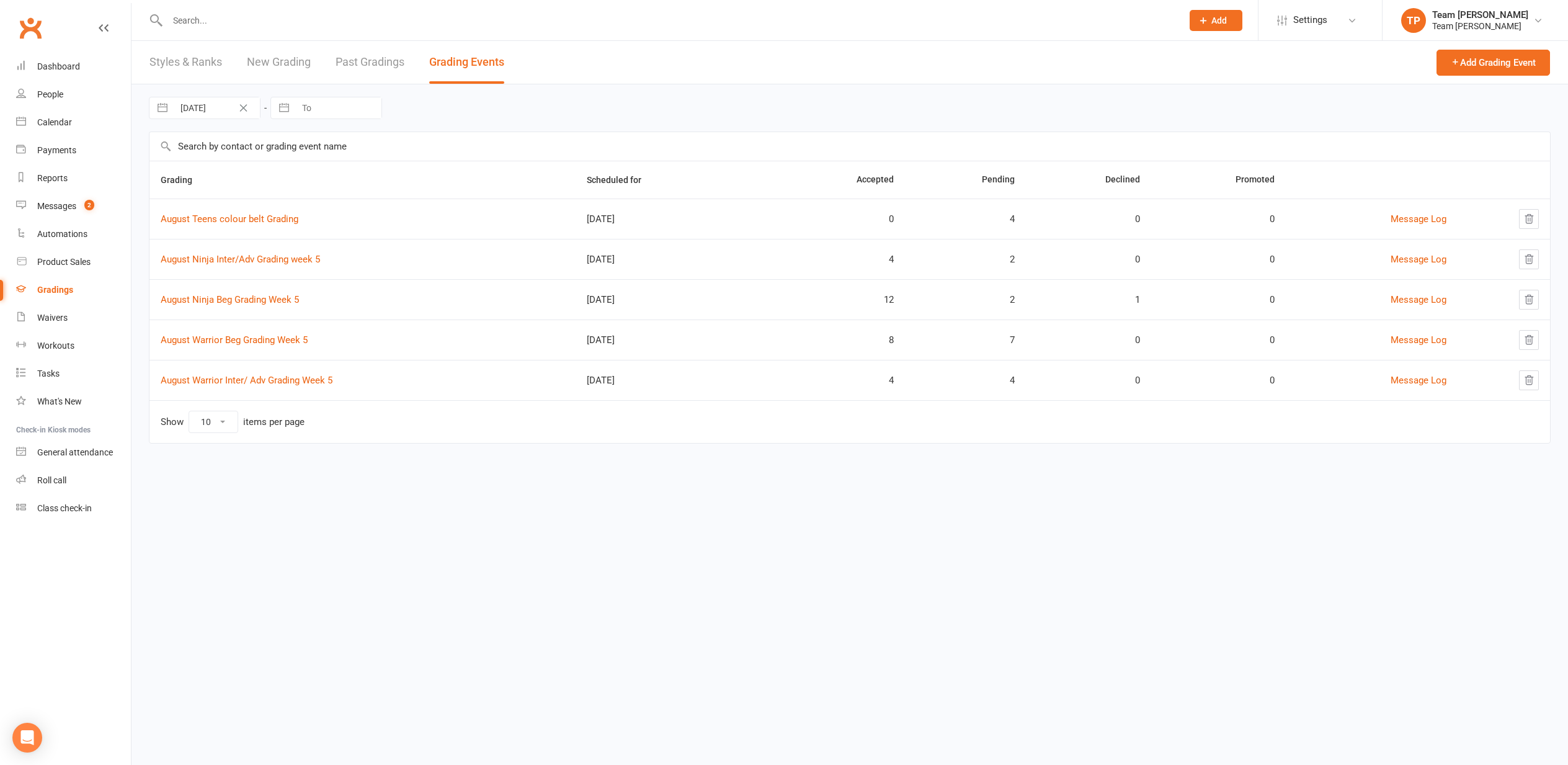
click at [235, 297] on link "August Ninja Beg Grading Week 5" at bounding box center [229, 299] width 138 height 11
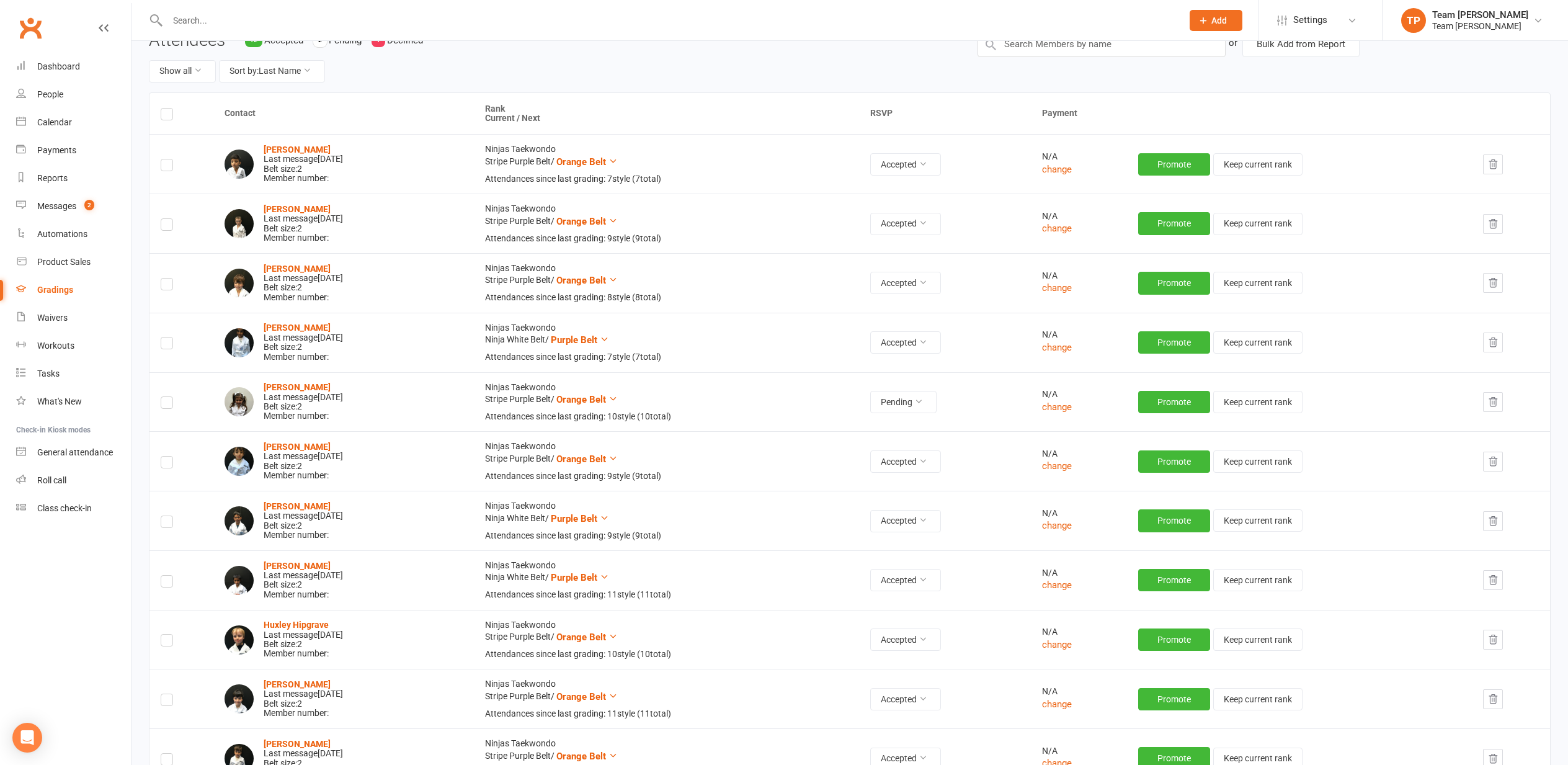
scroll to position [127, 0]
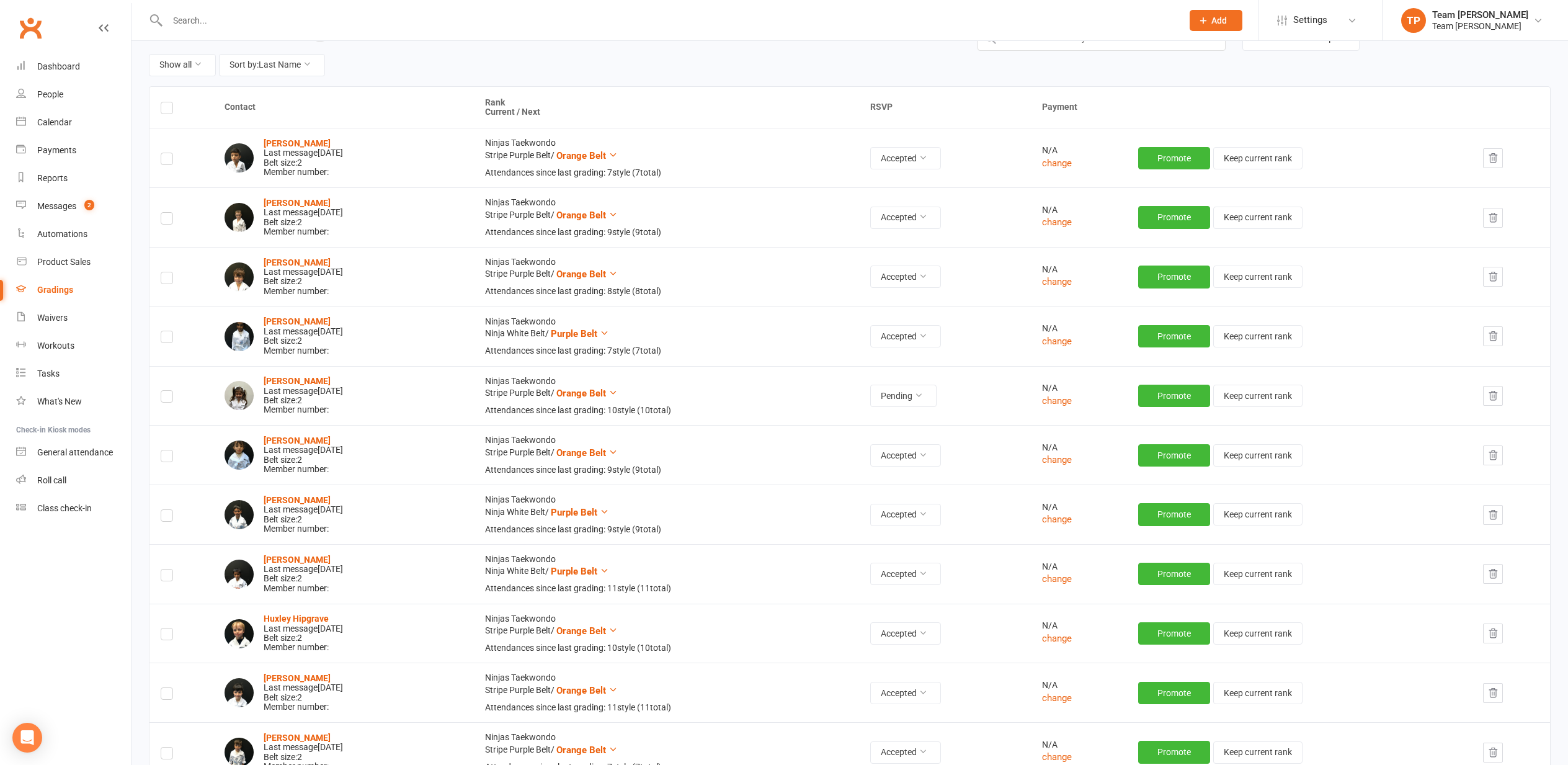
click at [165, 399] on label at bounding box center [166, 399] width 13 height 0
click at [165, 391] on input "checkbox" at bounding box center [166, 391] width 13 height 0
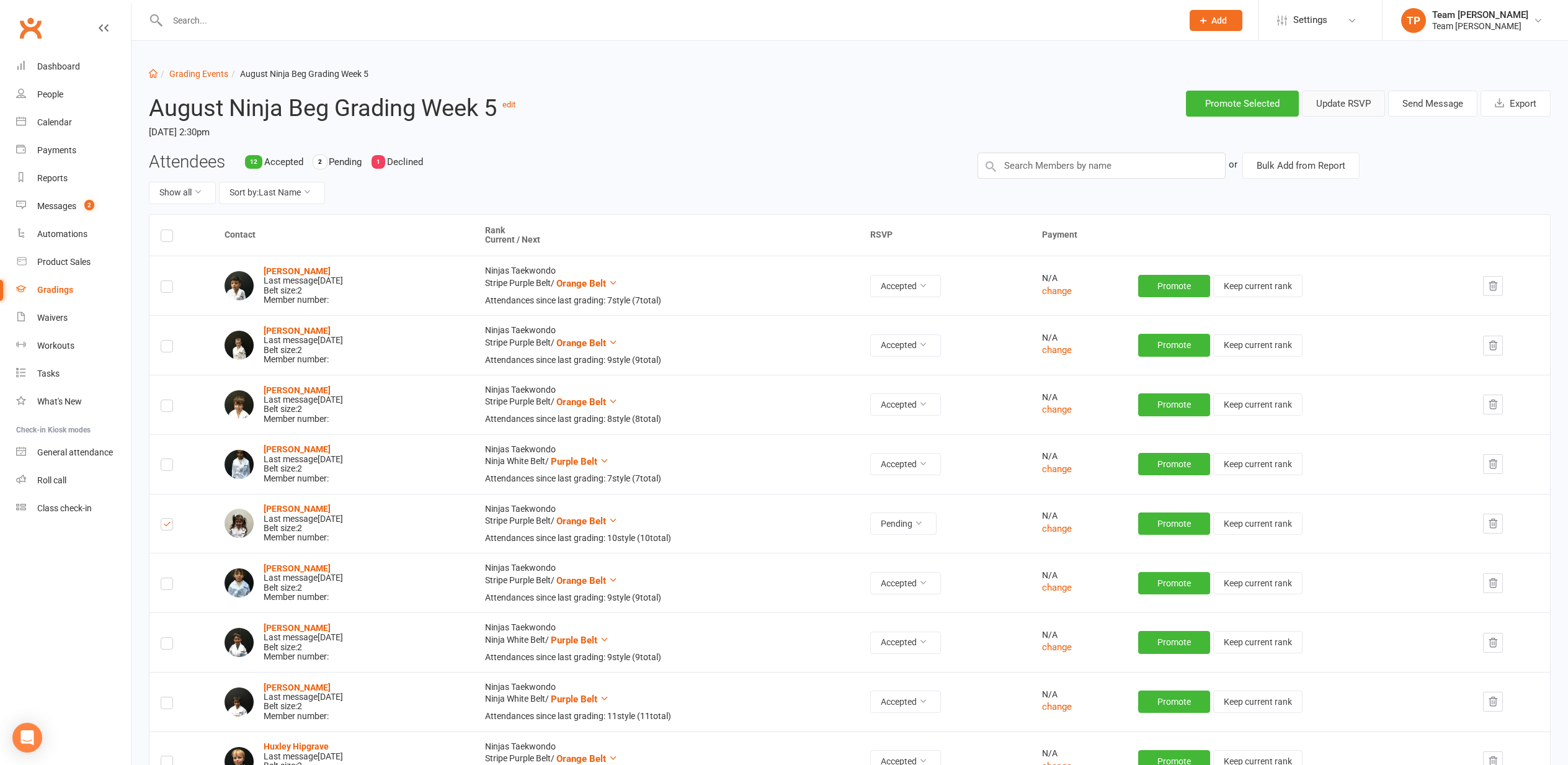
scroll to position [0, 0]
click at [1422, 105] on button "Send Message" at bounding box center [1433, 103] width 89 height 26
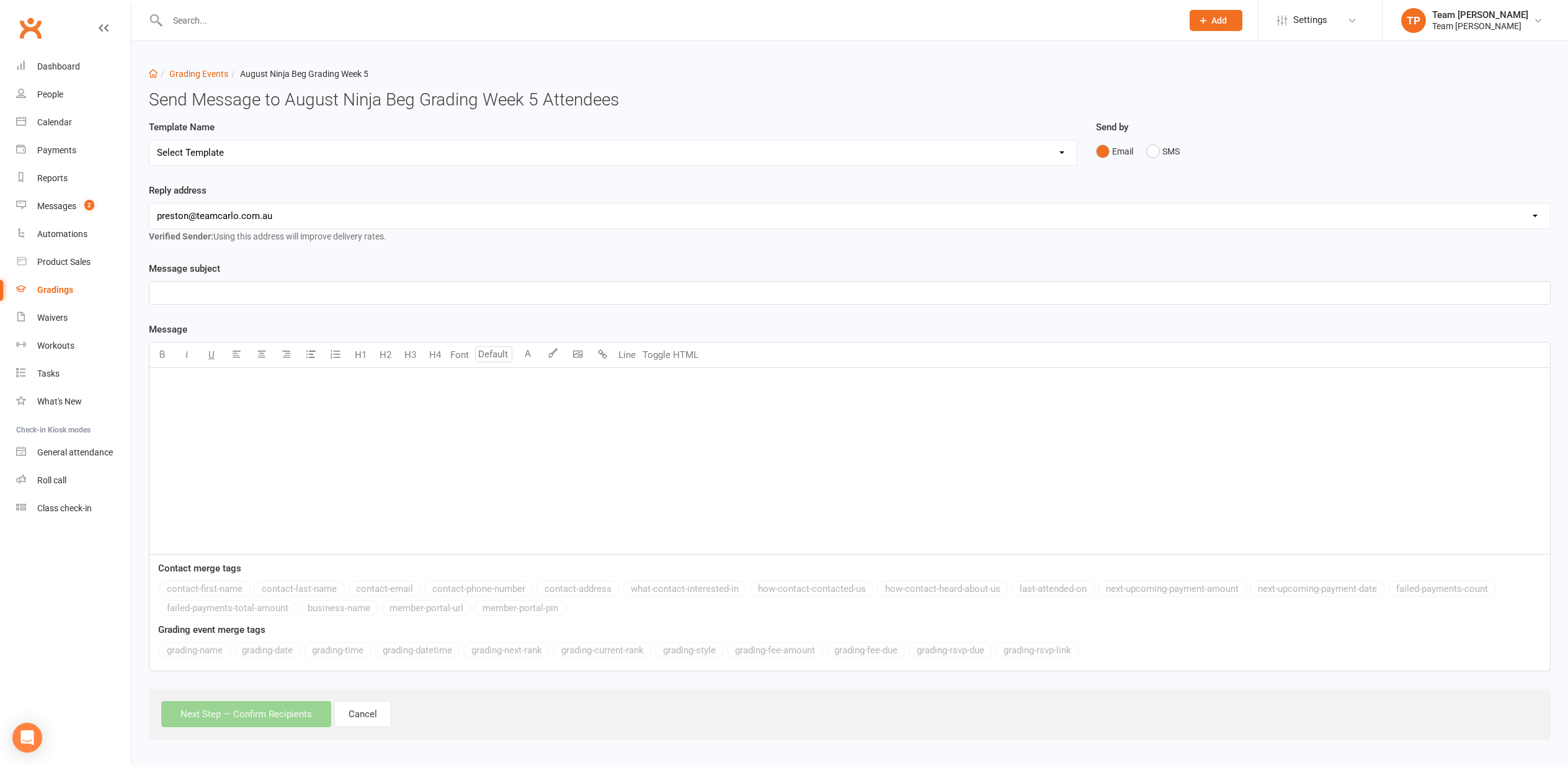
select select "16"
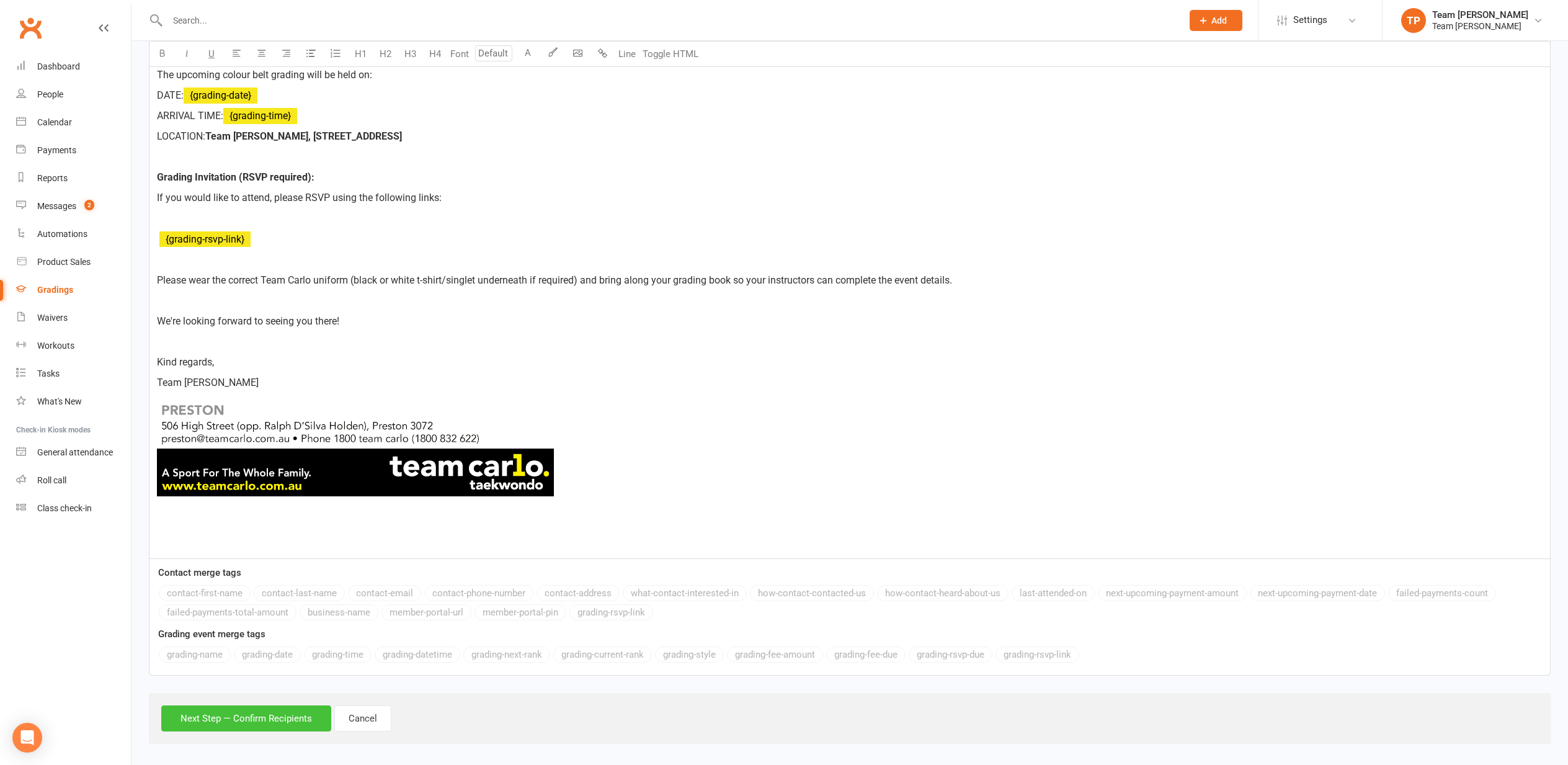
scroll to position [491, 0]
click at [227, 714] on button "Next Step — Confirm Recipients" at bounding box center [246, 718] width 170 height 26
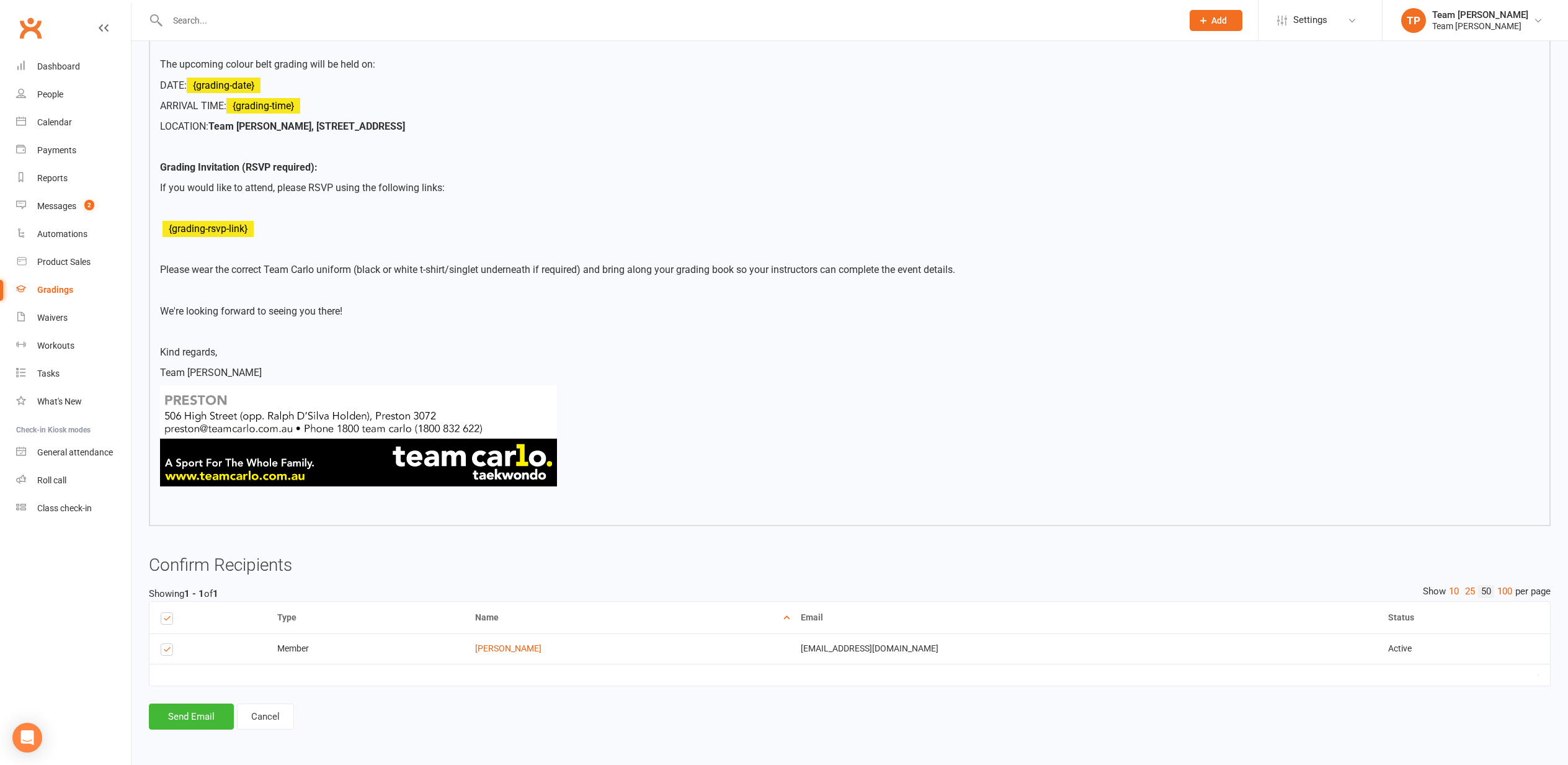
scroll to position [402, 0]
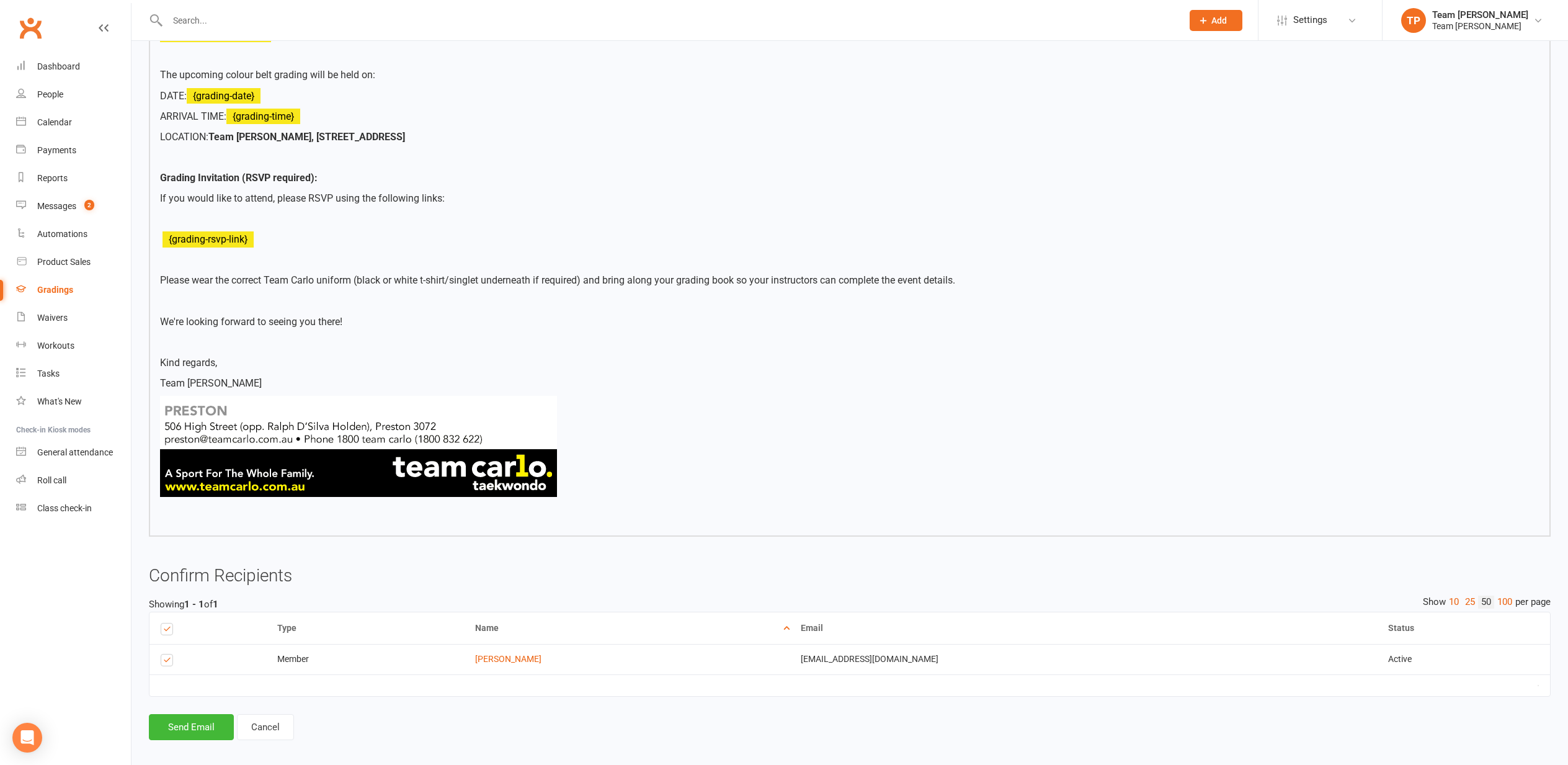
drag, startPoint x: 196, startPoint y: 711, endPoint x: 188, endPoint y: 712, distance: 8.1
click at [195, 714] on button "Send Email" at bounding box center [191, 727] width 85 height 26
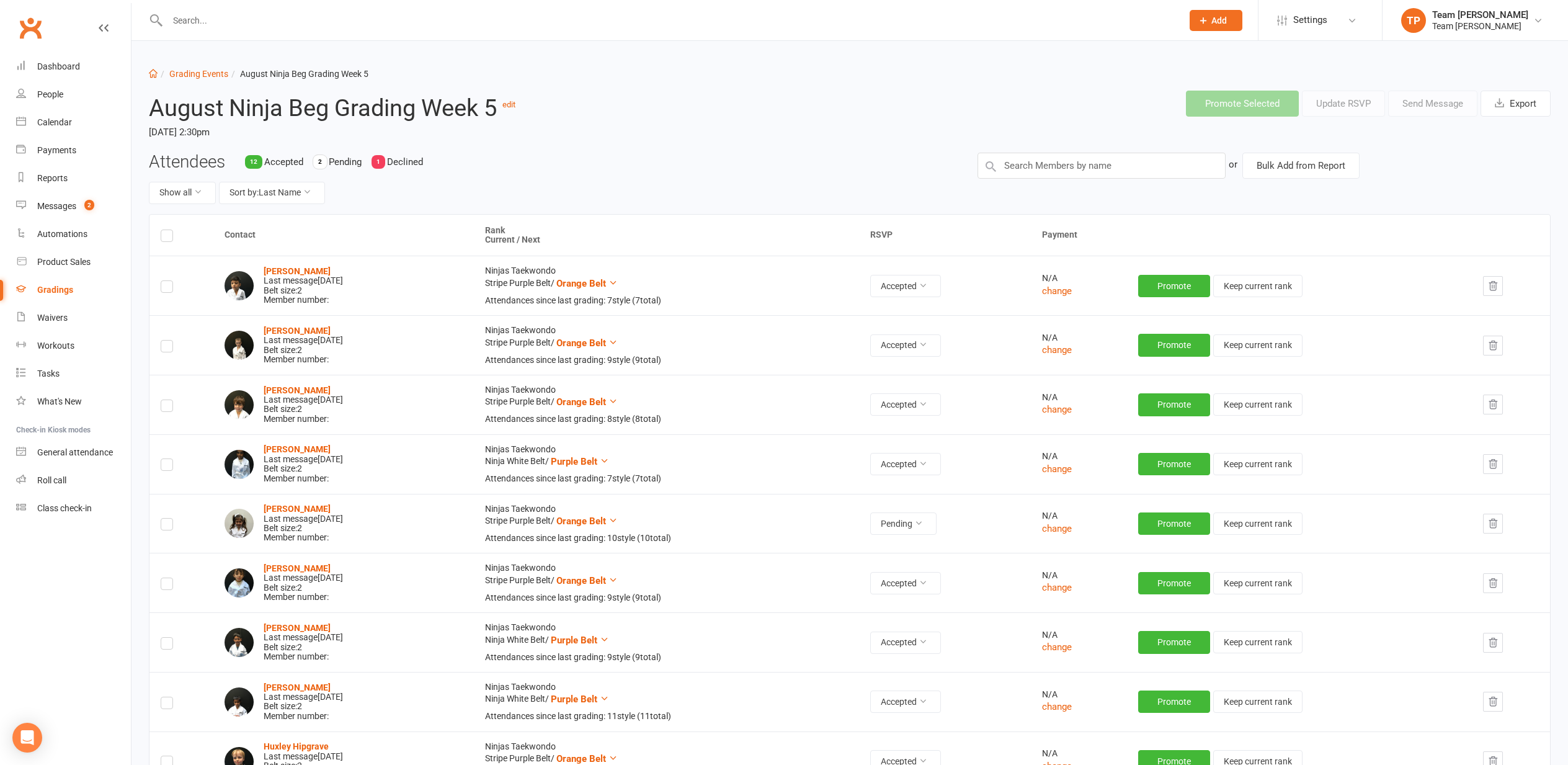
click at [164, 526] on label at bounding box center [166, 526] width 13 height 0
click at [164, 519] on input "checkbox" at bounding box center [166, 519] width 13 height 0
click at [1430, 107] on button "Send Message" at bounding box center [1433, 103] width 89 height 26
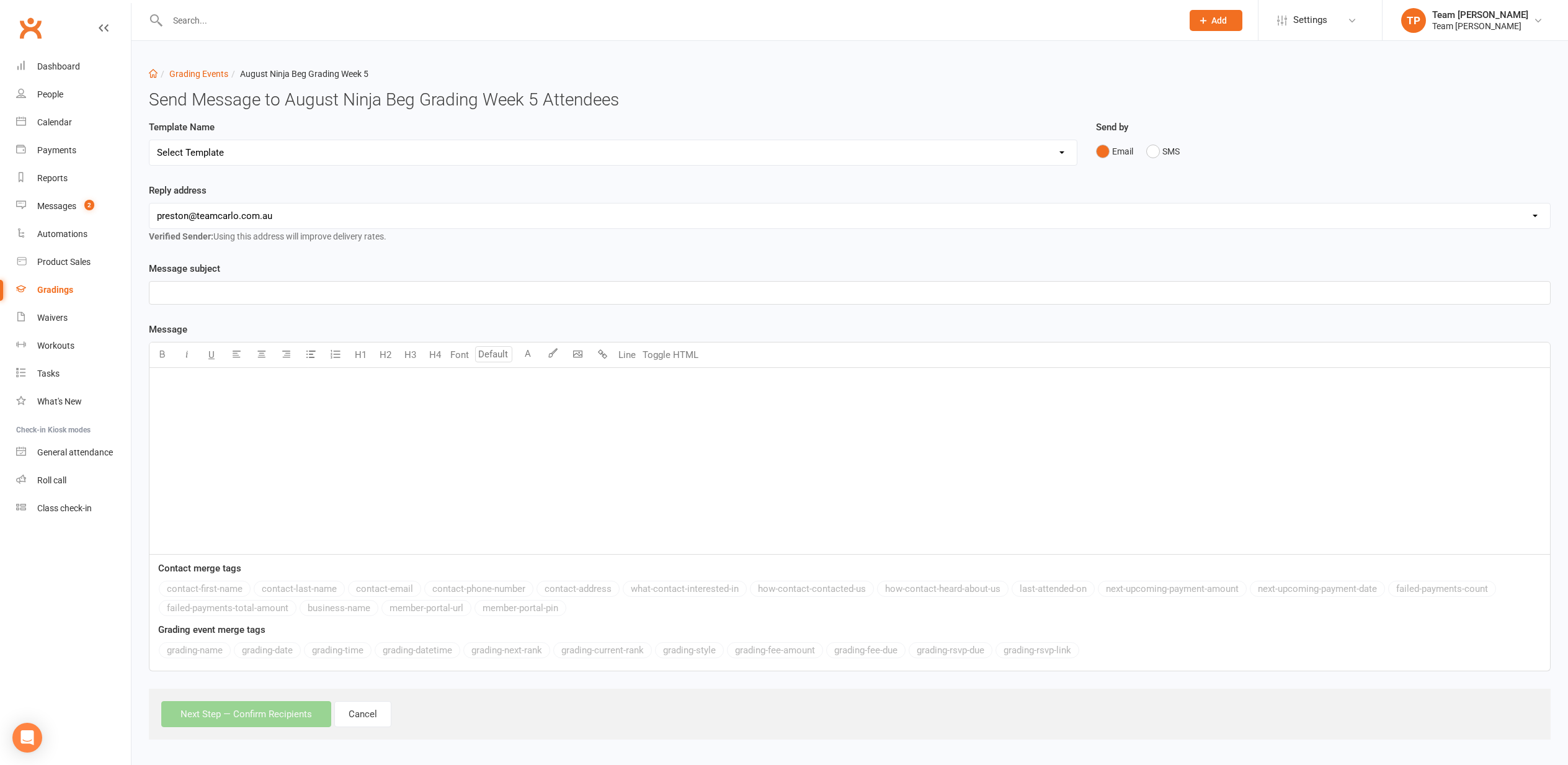
select select "19"
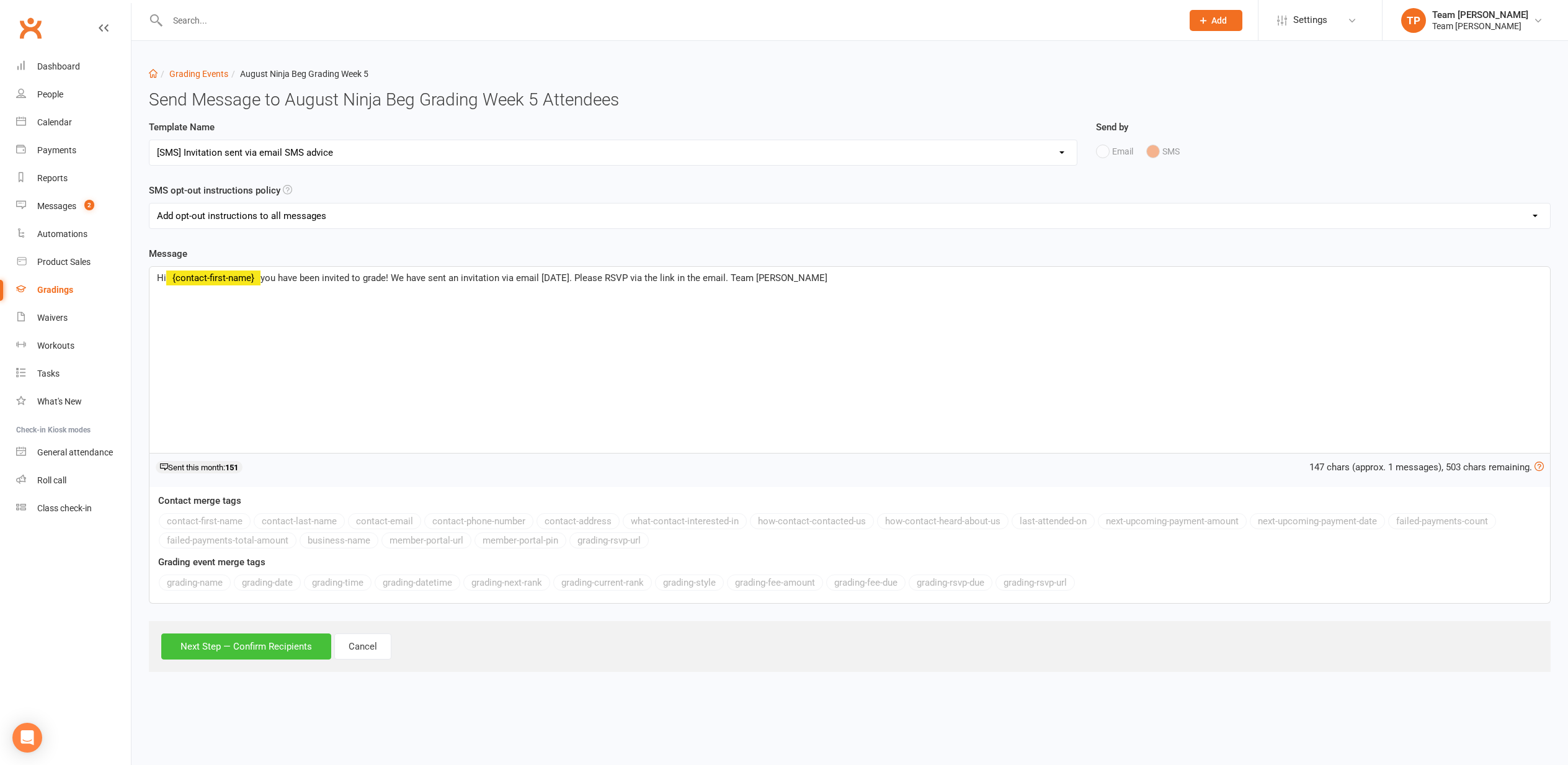
click at [224, 654] on button "Next Step — Confirm Recipients" at bounding box center [246, 646] width 170 height 26
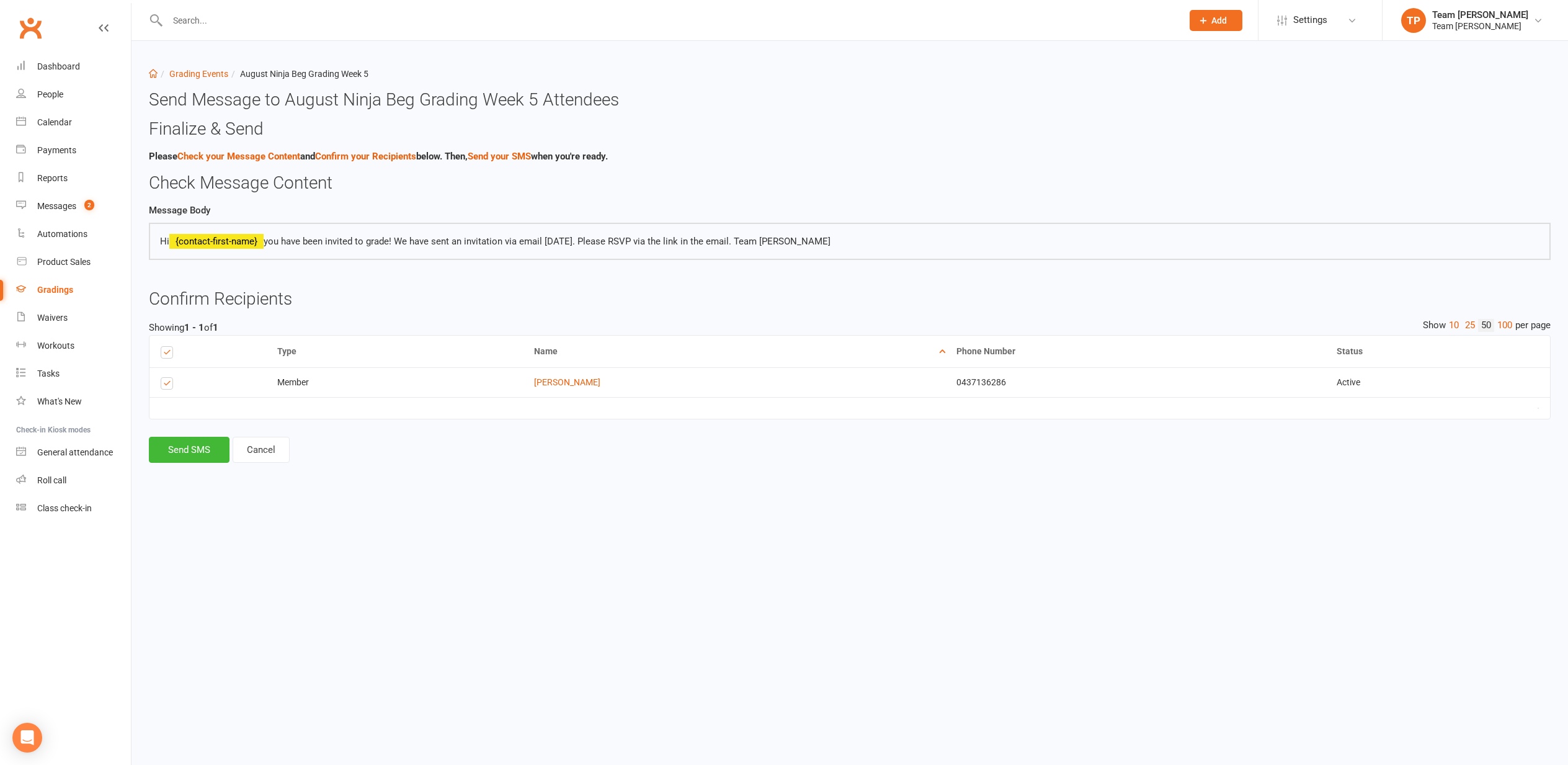
click at [199, 447] on button "Send SMS" at bounding box center [189, 449] width 81 height 26
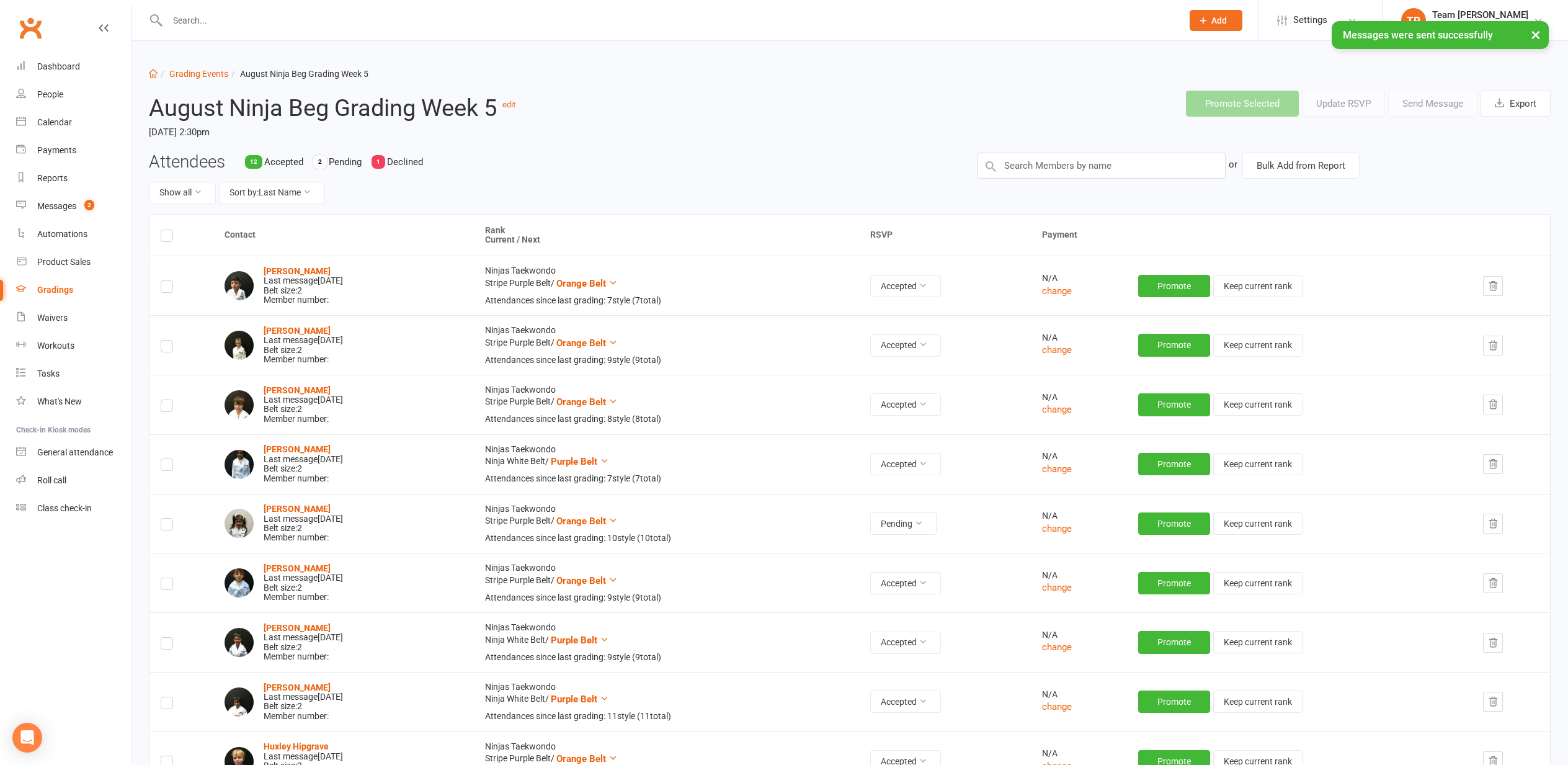
click at [52, 205] on div "Messages" at bounding box center [56, 206] width 39 height 10
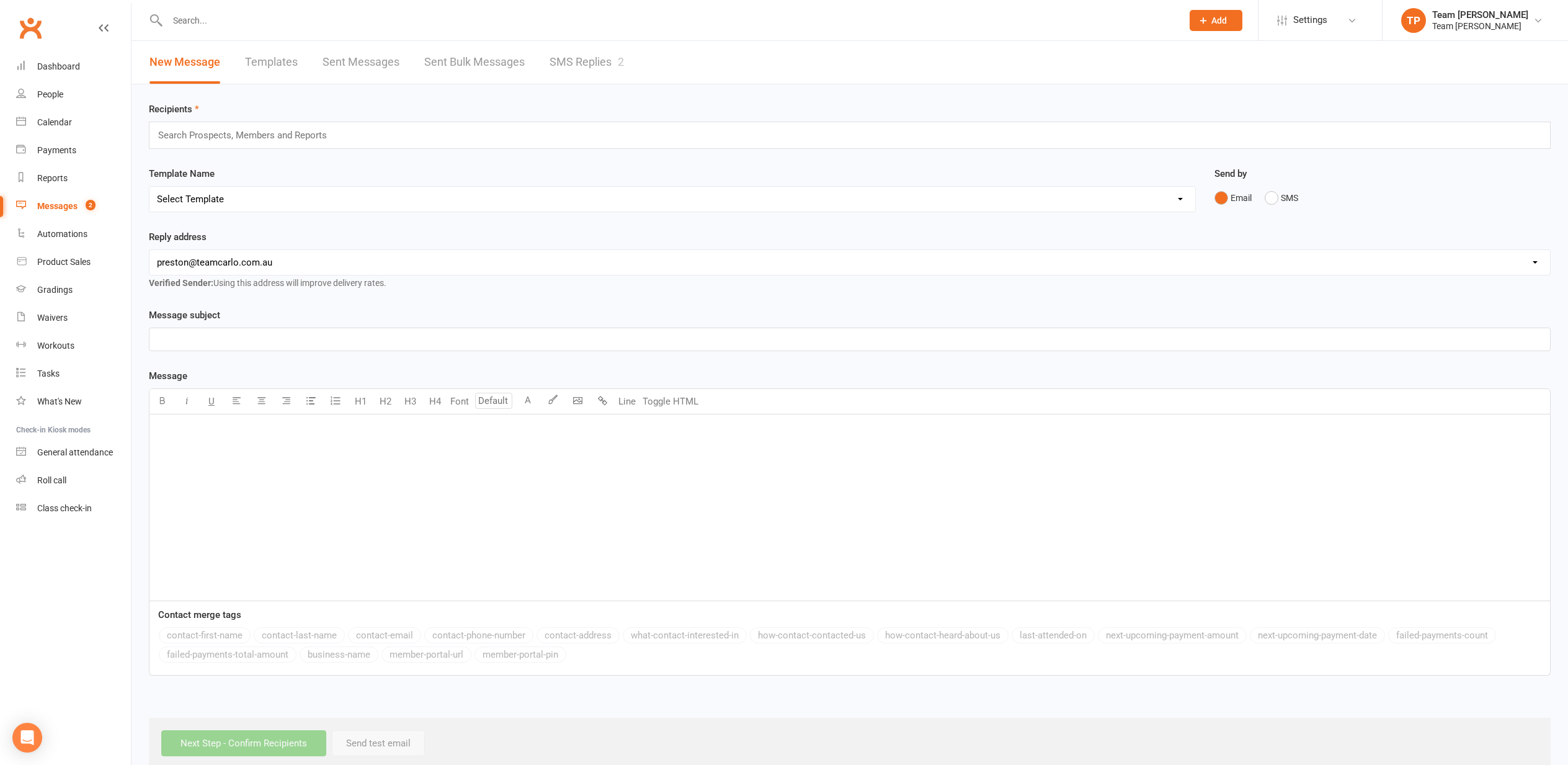
drag, startPoint x: 575, startPoint y: 61, endPoint x: 568, endPoint y: 62, distance: 7.1
click at [572, 62] on link "SMS Replies 2" at bounding box center [586, 62] width 75 height 43
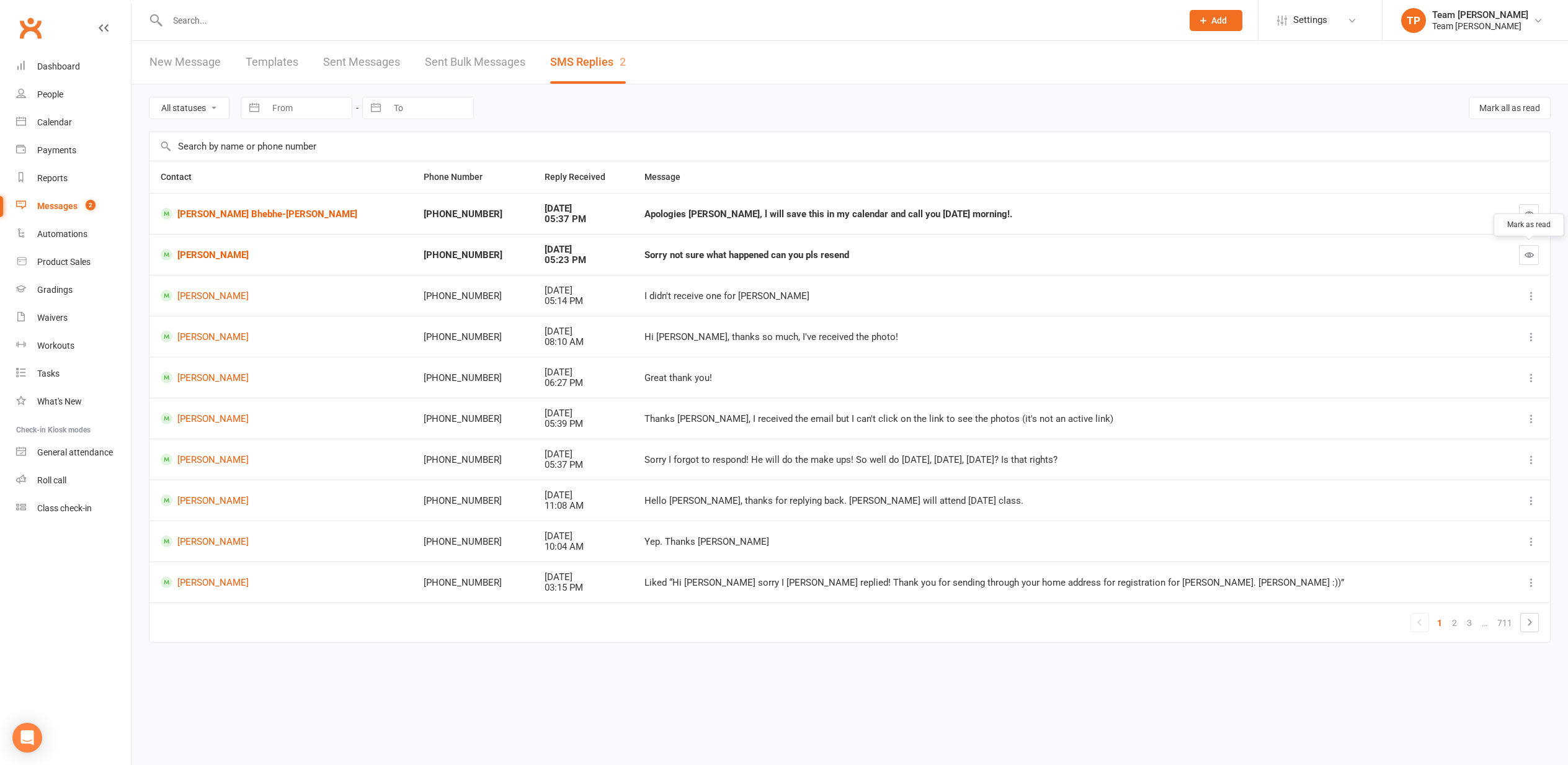
click at [1530, 252] on icon "button" at bounding box center [1530, 255] width 10 height 10
drag, startPoint x: 60, startPoint y: 122, endPoint x: 54, endPoint y: 122, distance: 6.0
click at [59, 122] on div "Calendar" at bounding box center [54, 122] width 35 height 10
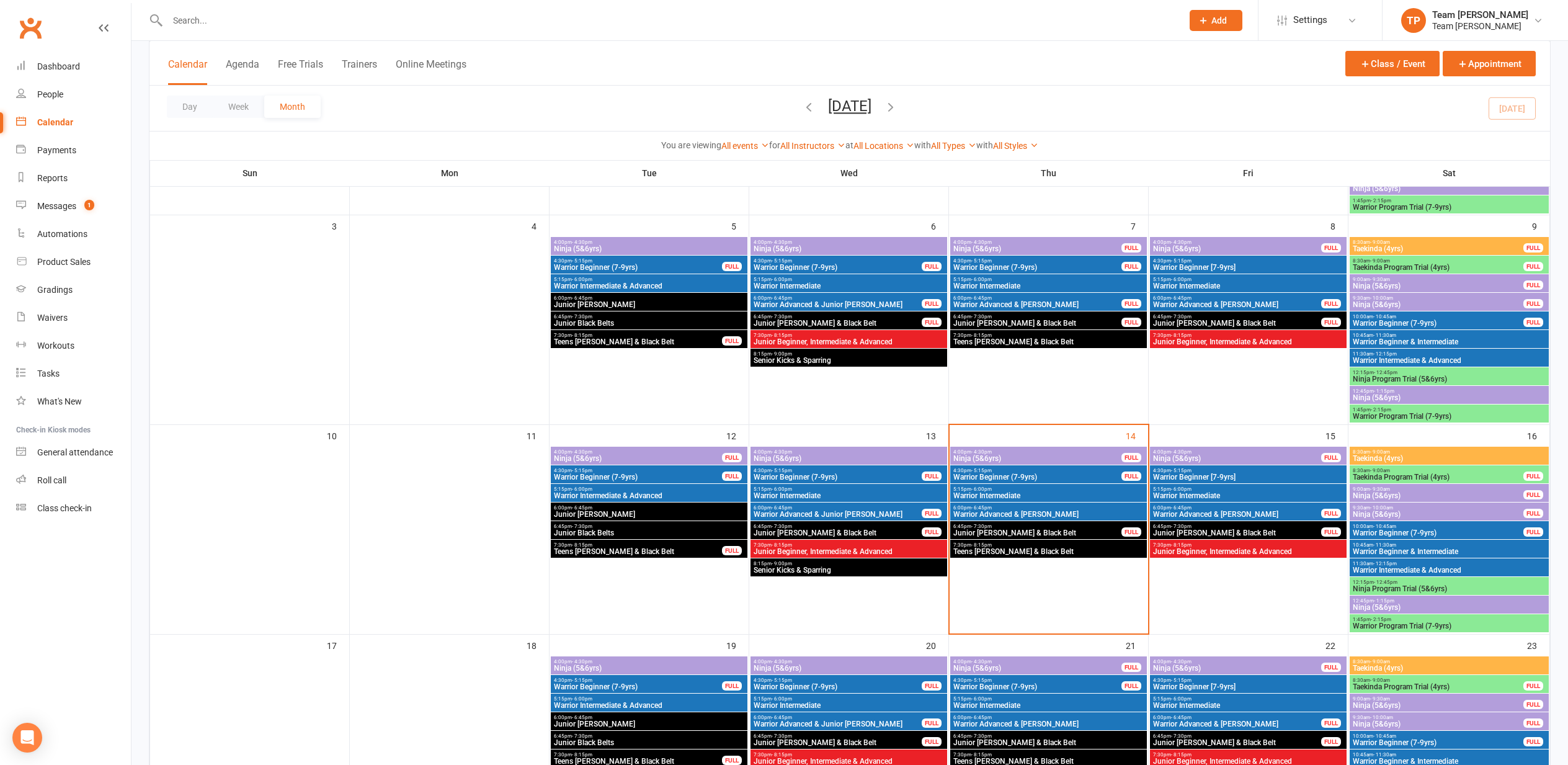
scroll to position [260, 0]
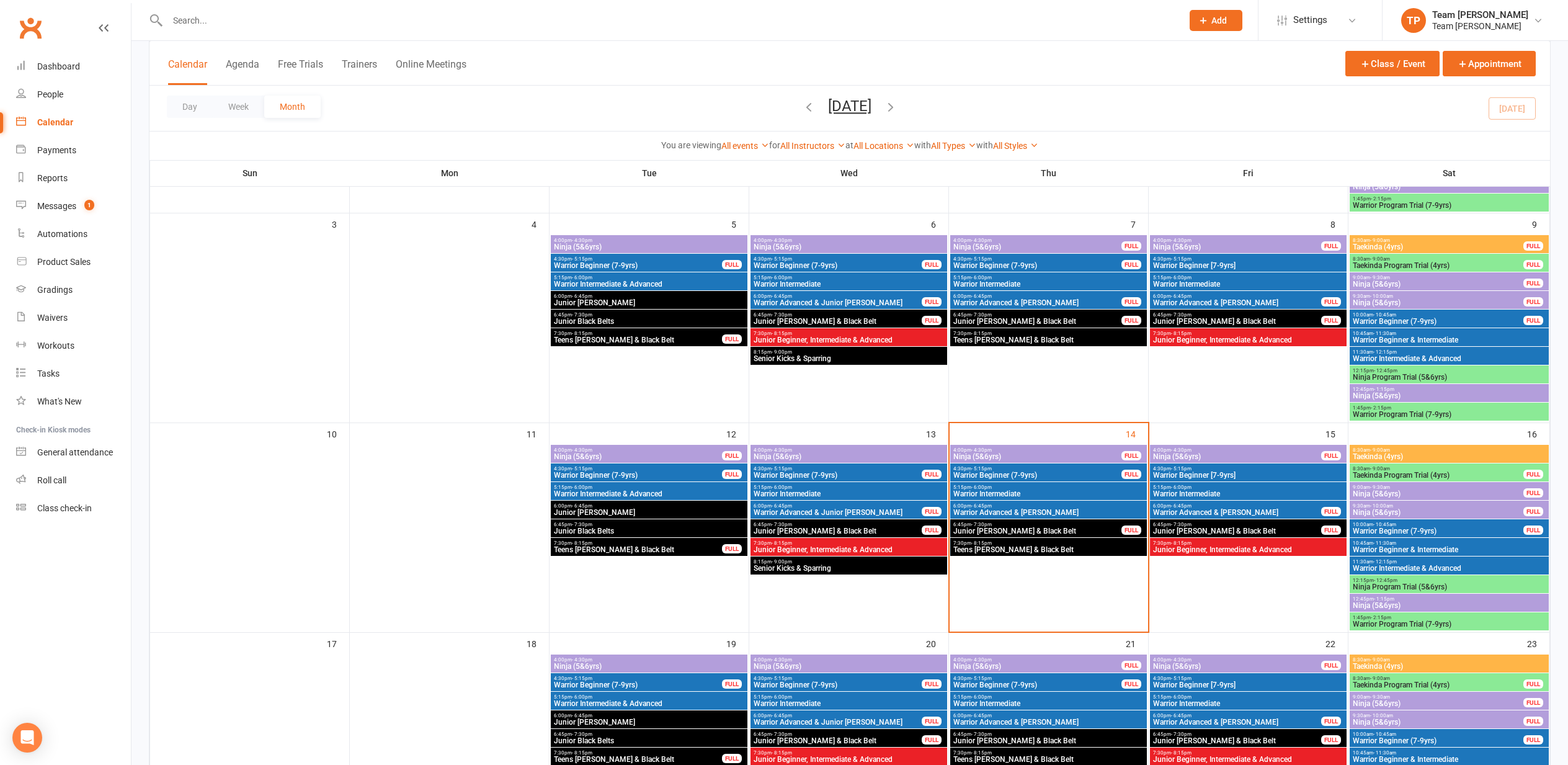
click at [1009, 542] on span "7:30pm - 8:15pm" at bounding box center [1048, 543] width 192 height 6
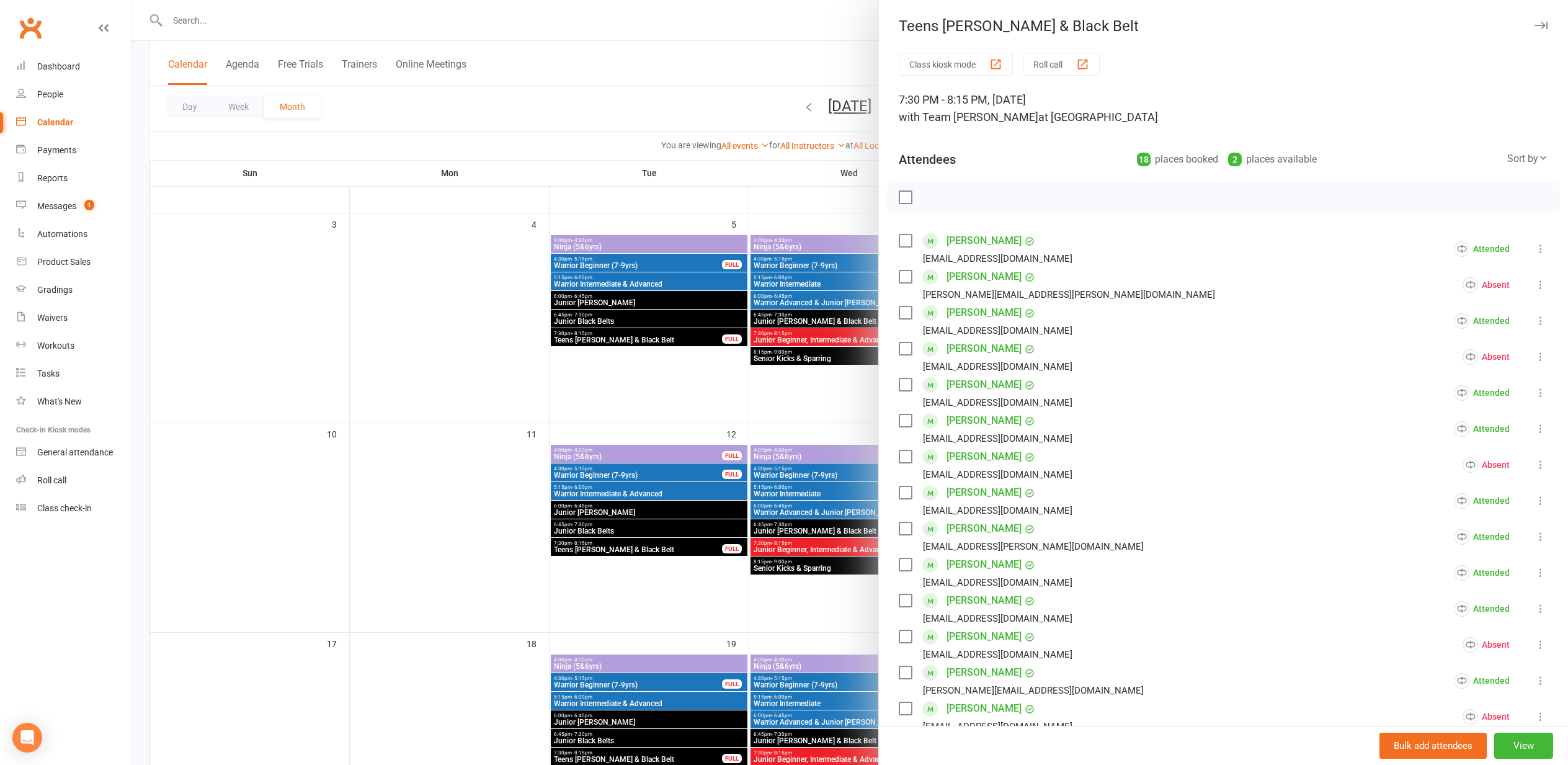
click at [1087, 62] on div "button" at bounding box center [1082, 63] width 13 height 13
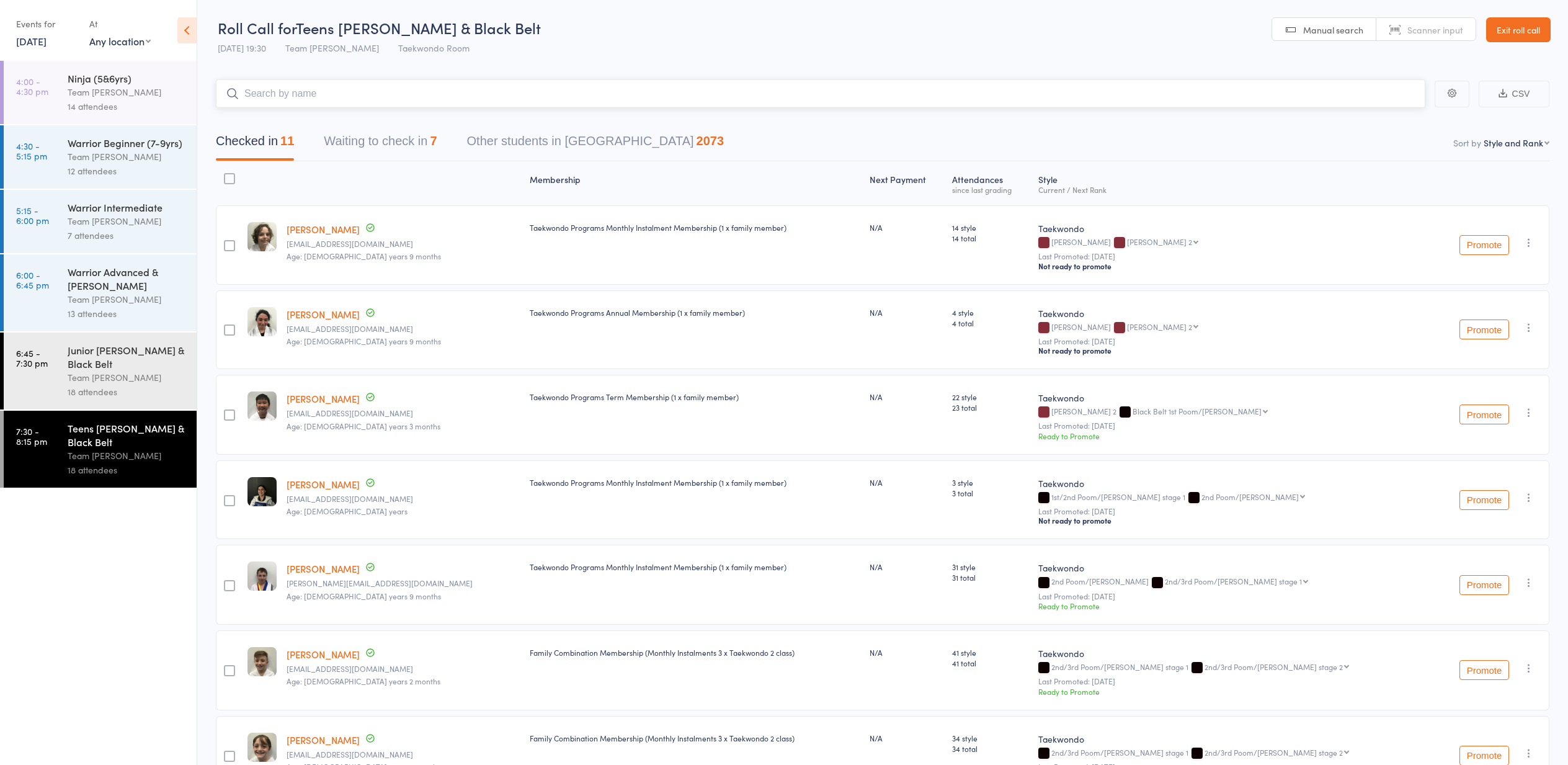
click at [368, 142] on button "Waiting to check in 7" at bounding box center [380, 144] width 113 height 33
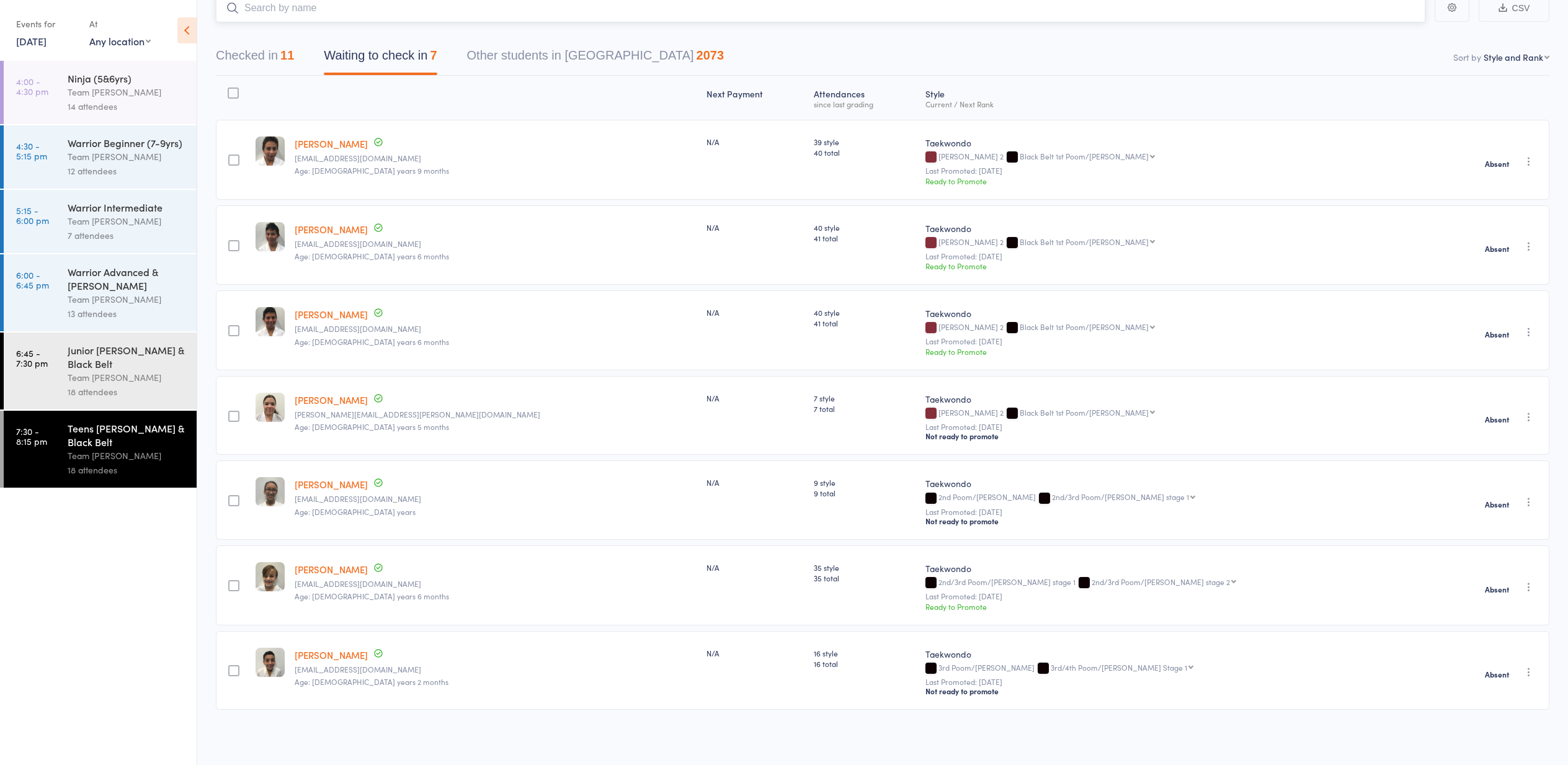
scroll to position [86, 2]
click at [383, 55] on button "Waiting to check in 7" at bounding box center [380, 60] width 113 height 33
click at [256, 60] on button "Checked in 11" at bounding box center [255, 62] width 78 height 33
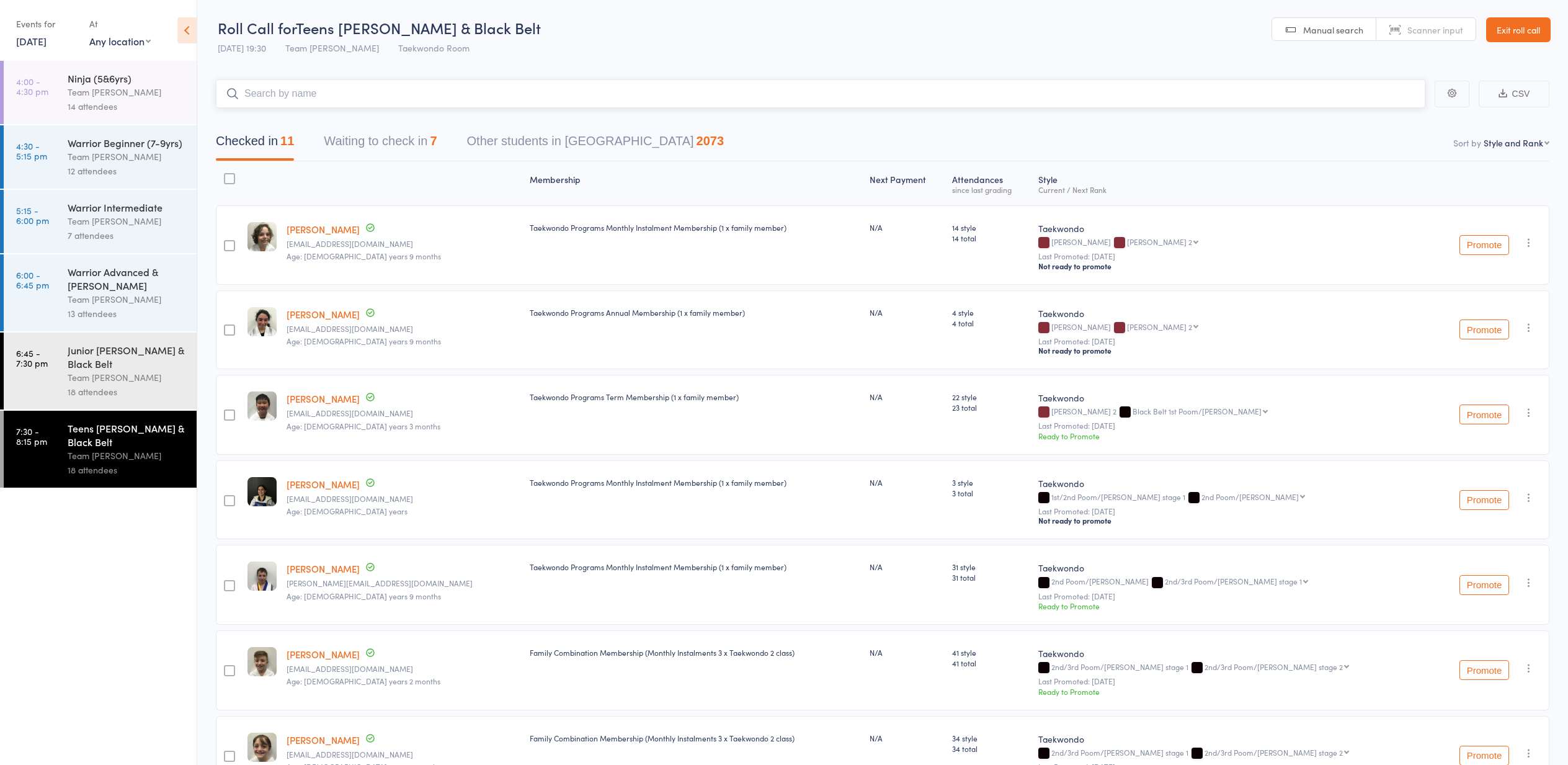
scroll to position [0, 0]
click at [1513, 28] on link "Exit roll call" at bounding box center [1518, 30] width 64 height 25
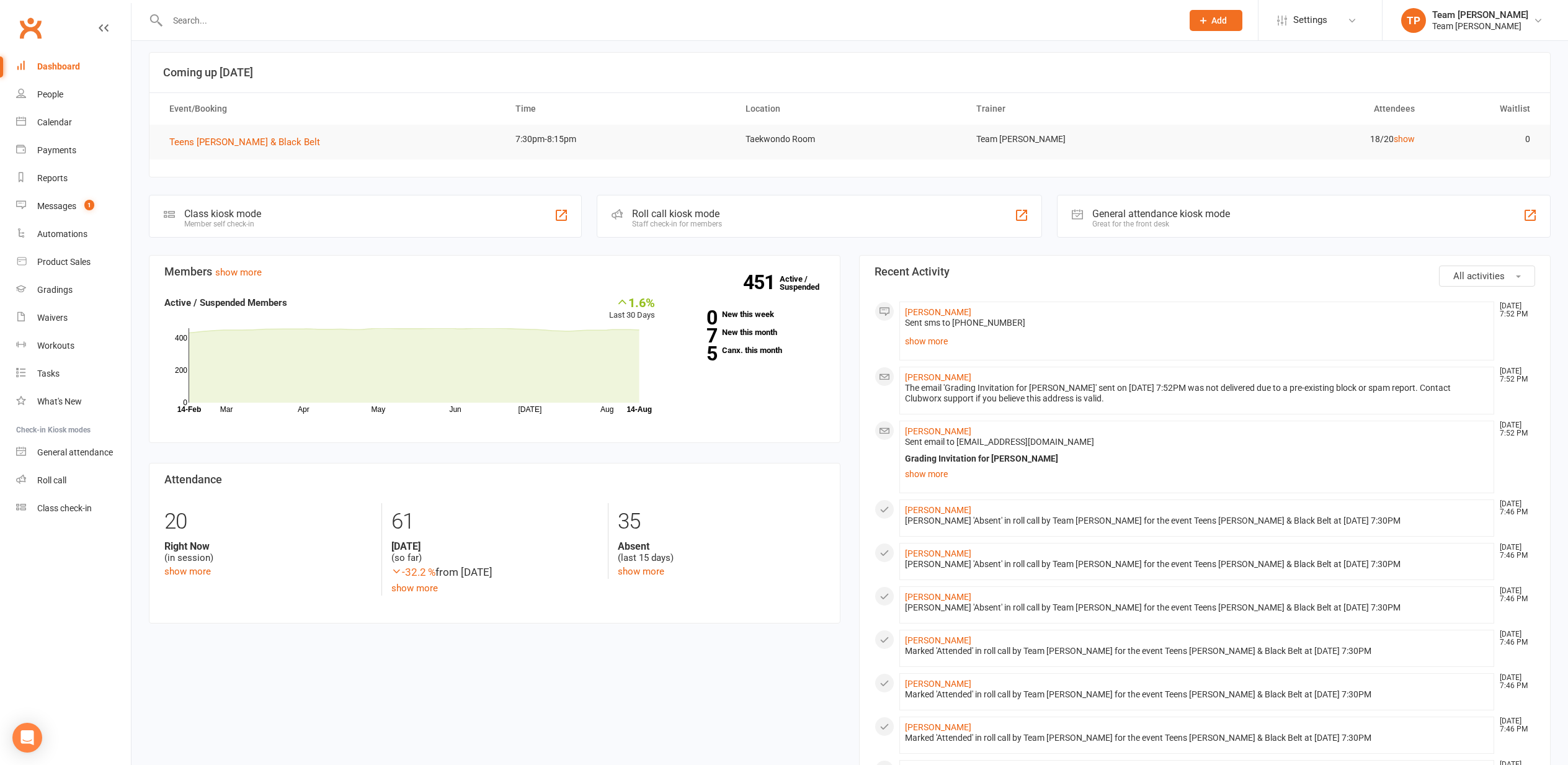
scroll to position [5, 0]
click at [750, 350] on link "5 Canx. this month" at bounding box center [749, 351] width 152 height 8
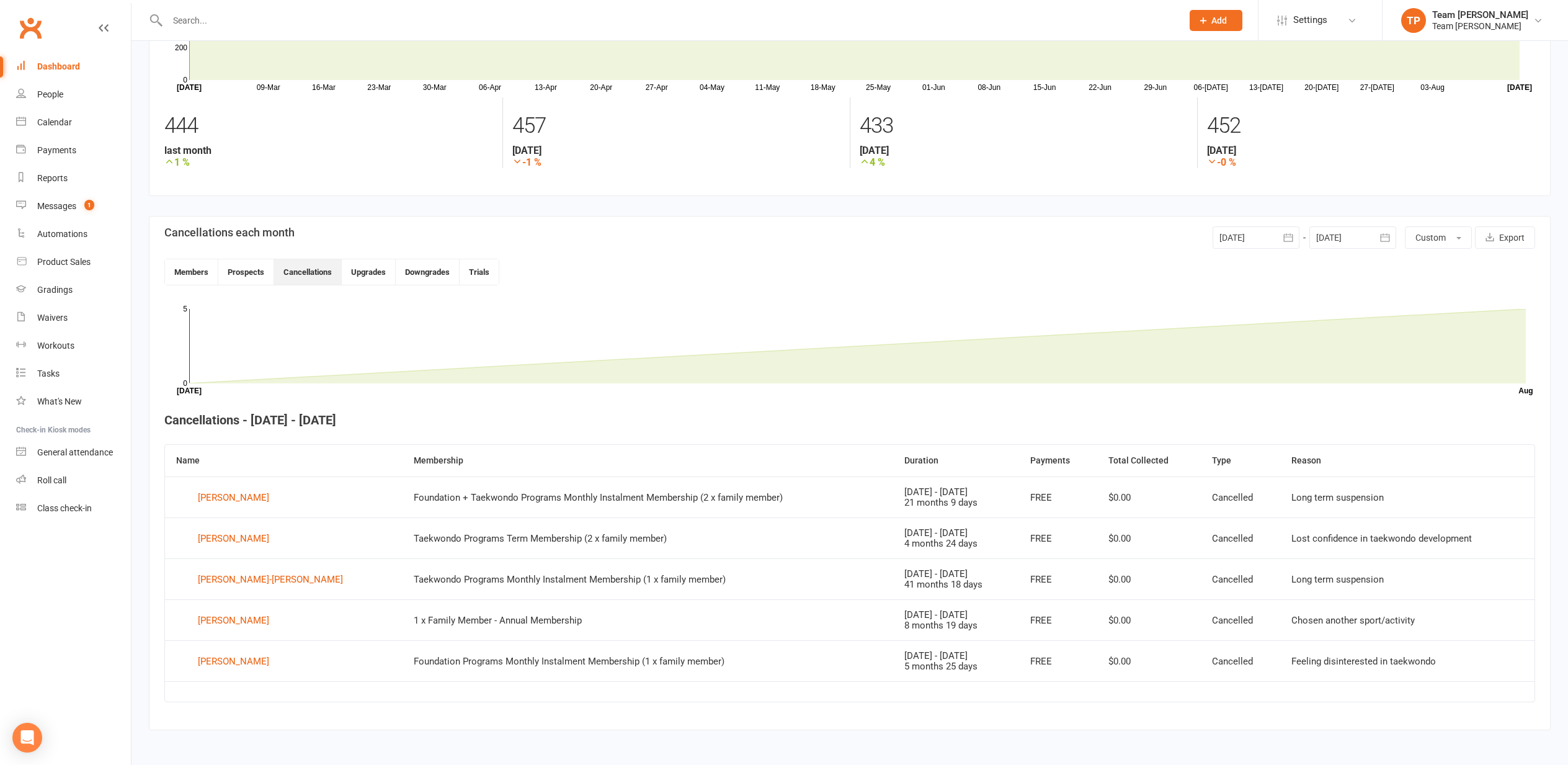
scroll to position [122, 0]
click at [54, 123] on div "Calendar" at bounding box center [54, 122] width 35 height 10
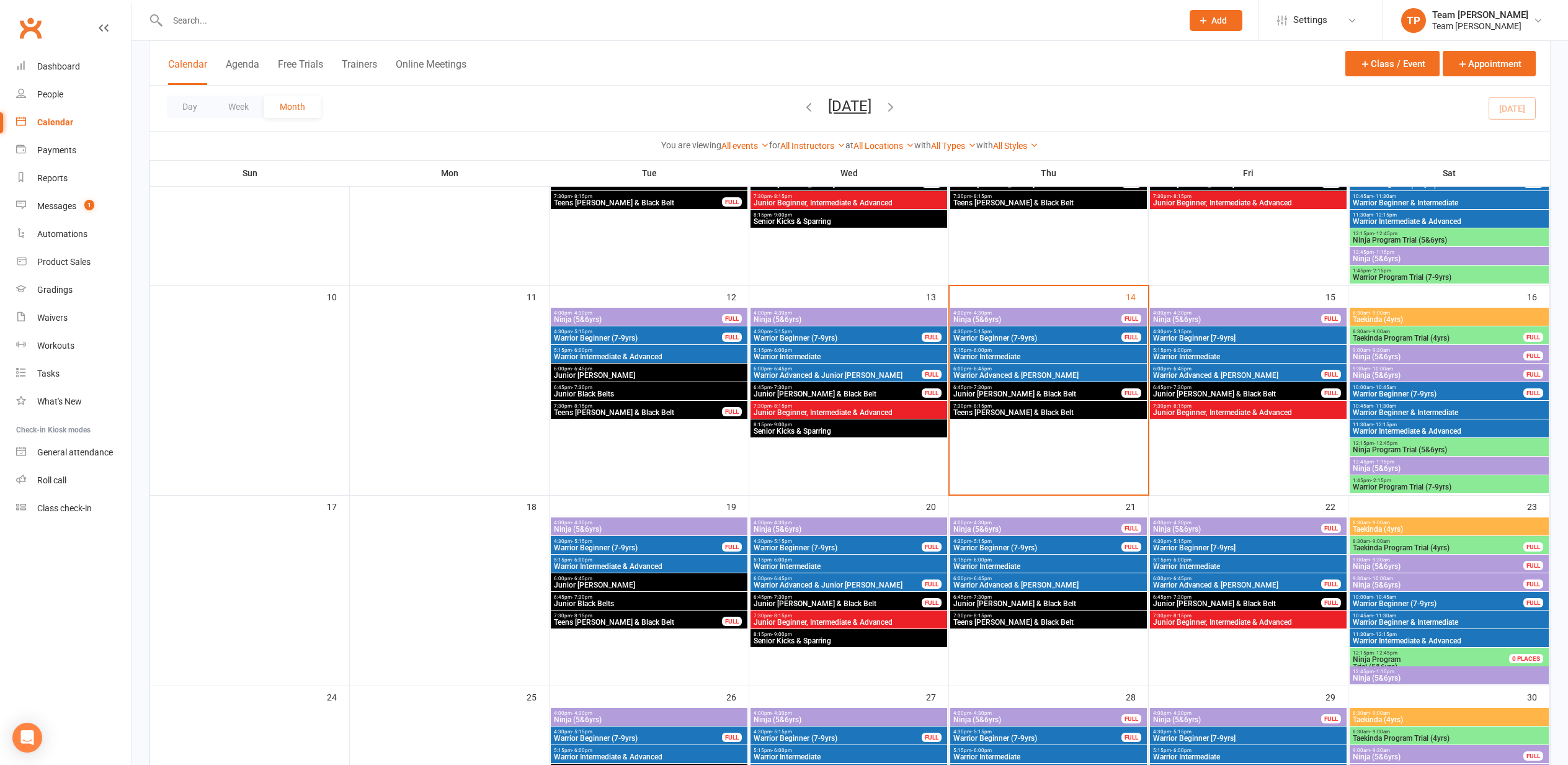
scroll to position [398, 0]
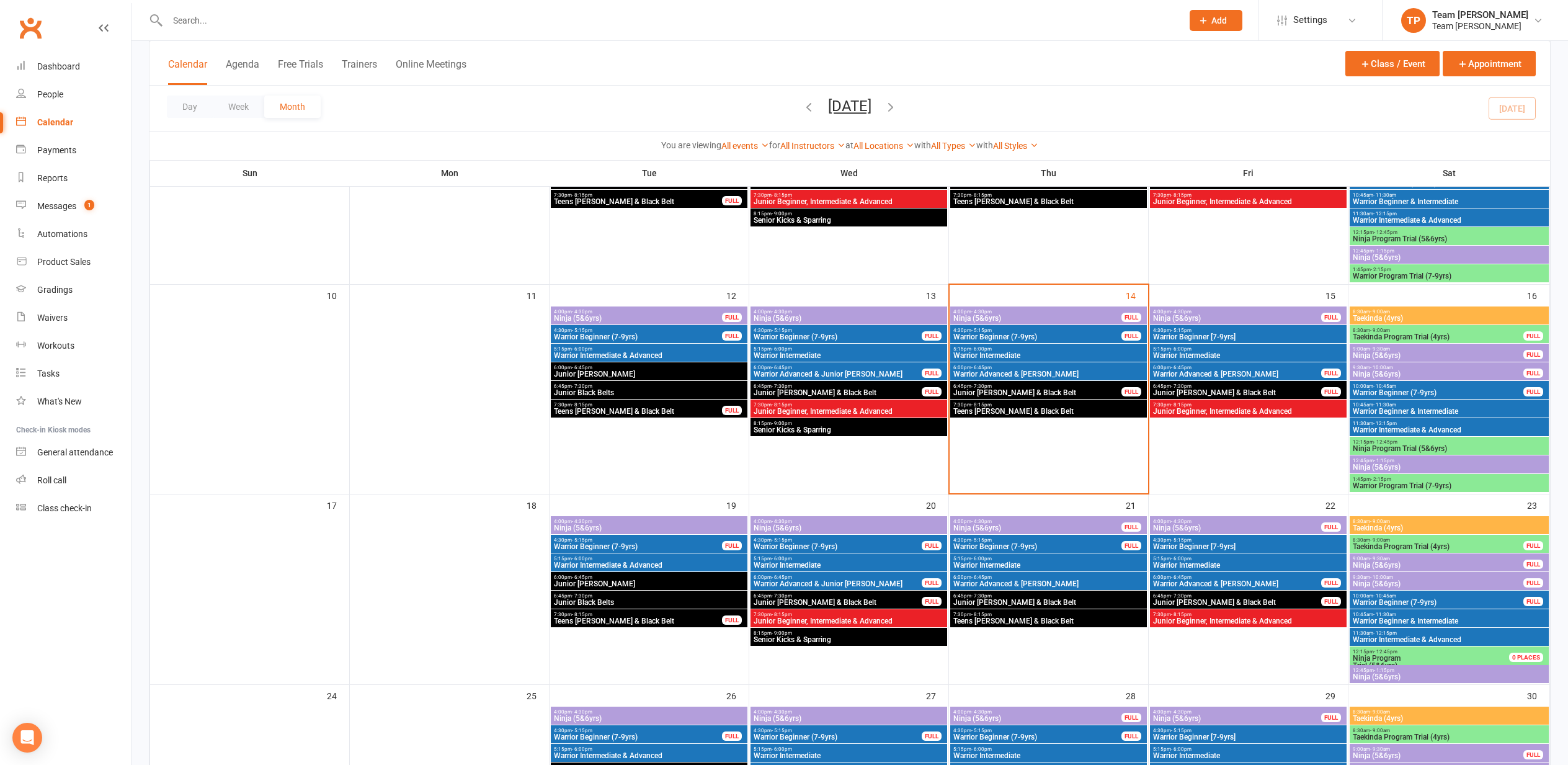
click at [986, 407] on span "Teens [PERSON_NAME] & Black Belt" at bounding box center [1048, 411] width 192 height 8
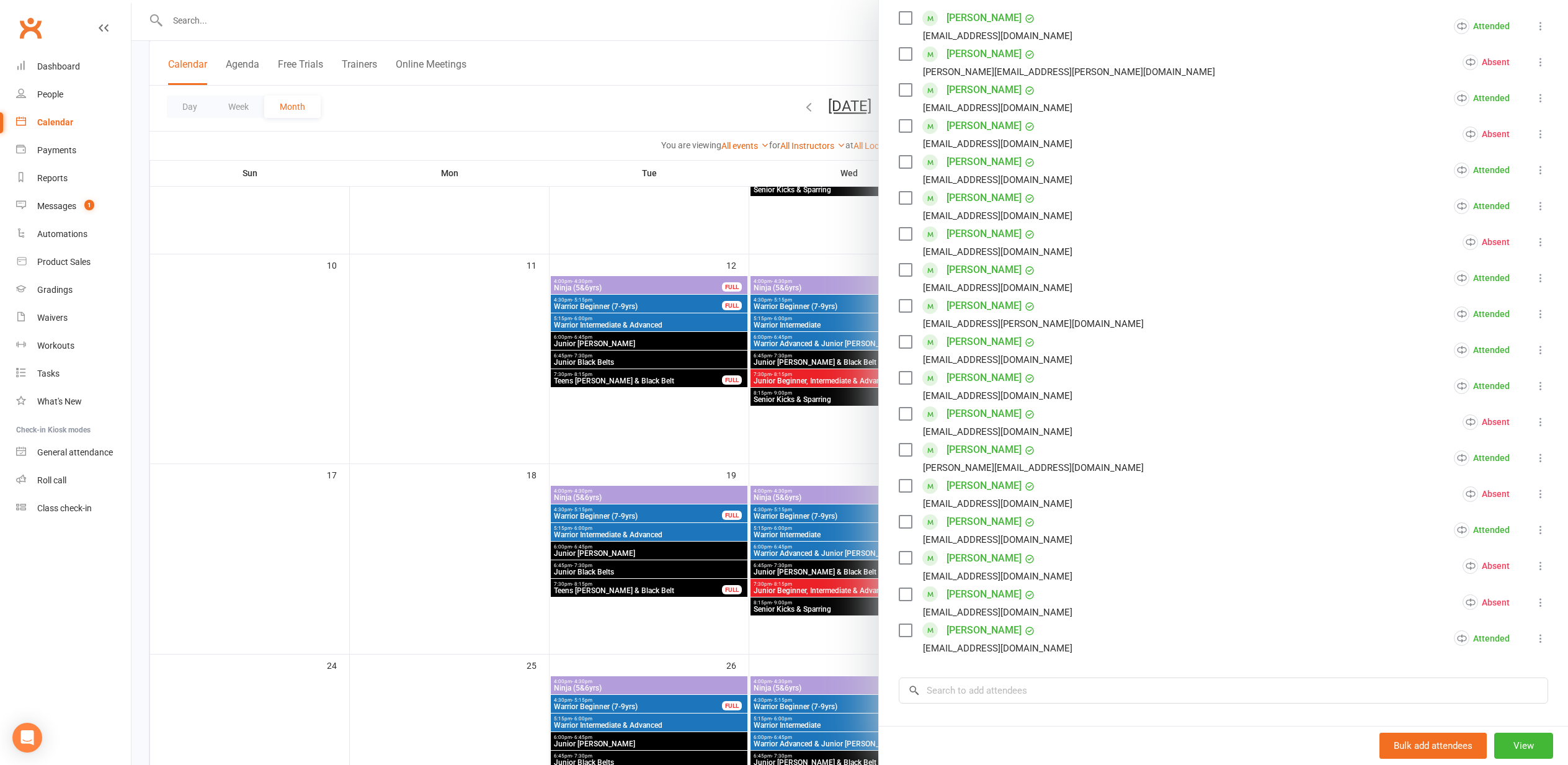
scroll to position [226, 0]
click at [390, 293] on div at bounding box center [850, 382] width 1437 height 765
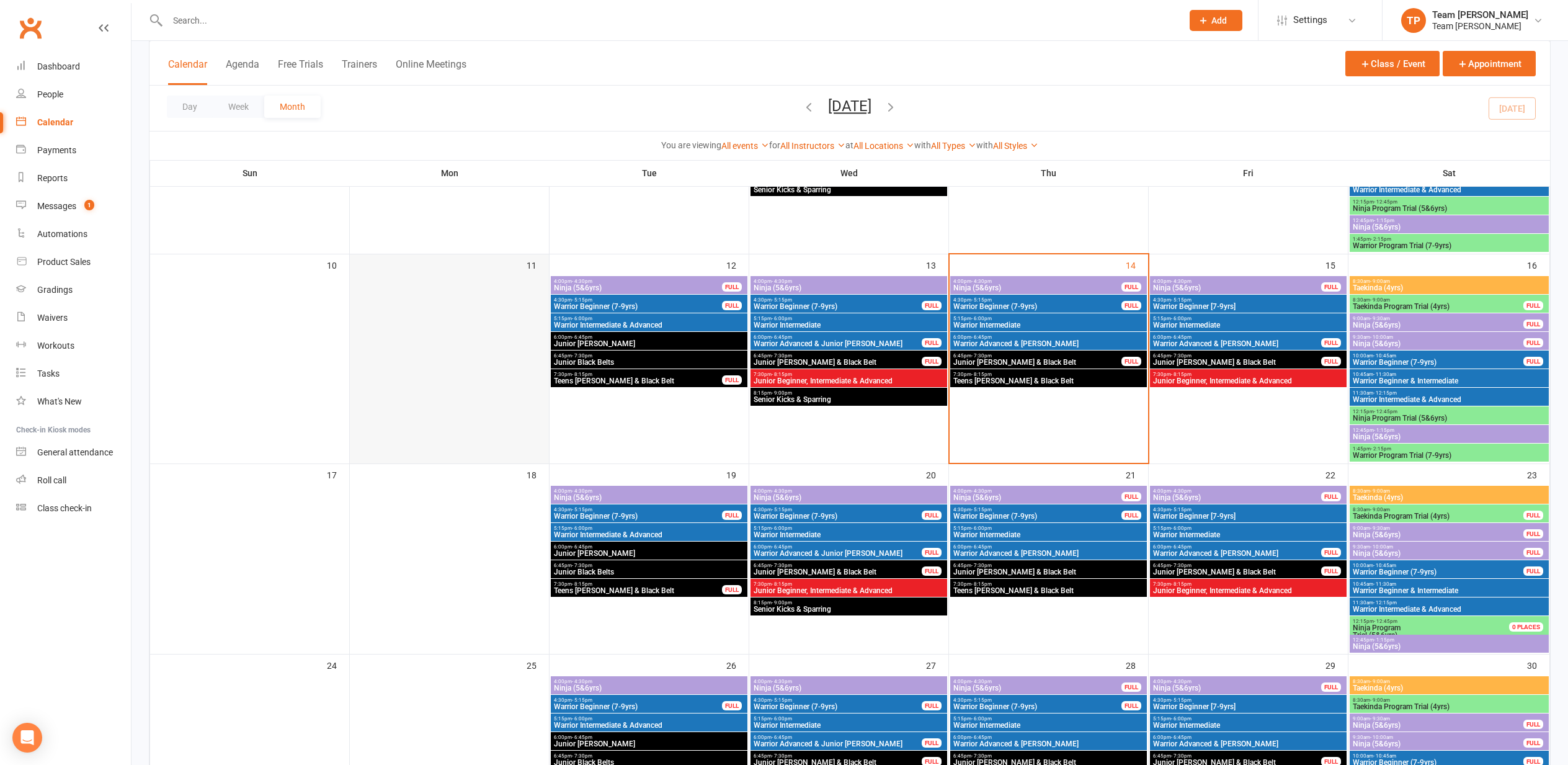
scroll to position [428, 0]
click at [59, 206] on div "Messages" at bounding box center [56, 206] width 39 height 10
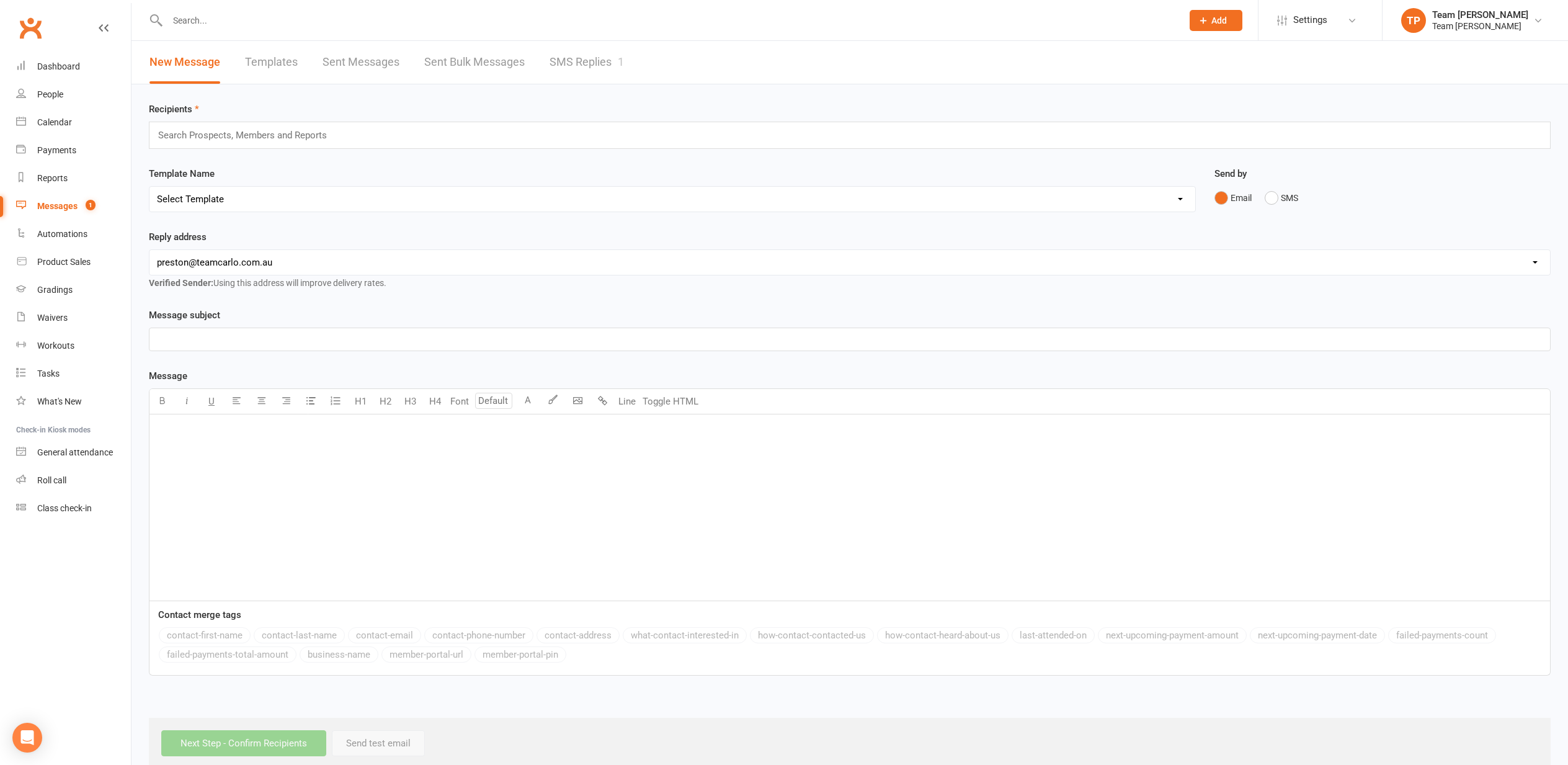
click at [592, 61] on link "SMS Replies 1" at bounding box center [586, 62] width 75 height 43
